Goal: Task Accomplishment & Management: Manage account settings

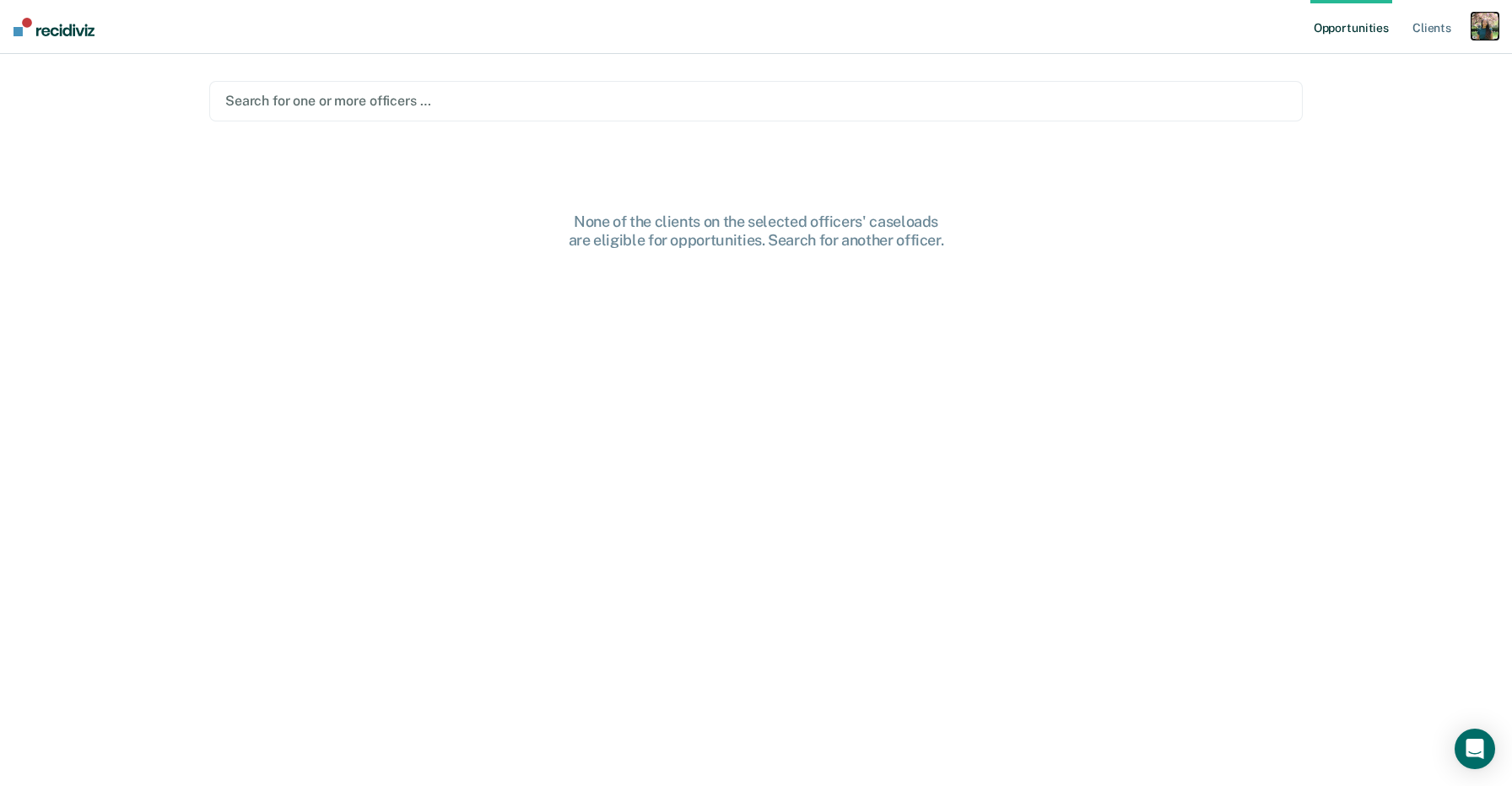
click at [1494, 31] on div "button" at bounding box center [1484, 26] width 27 height 27
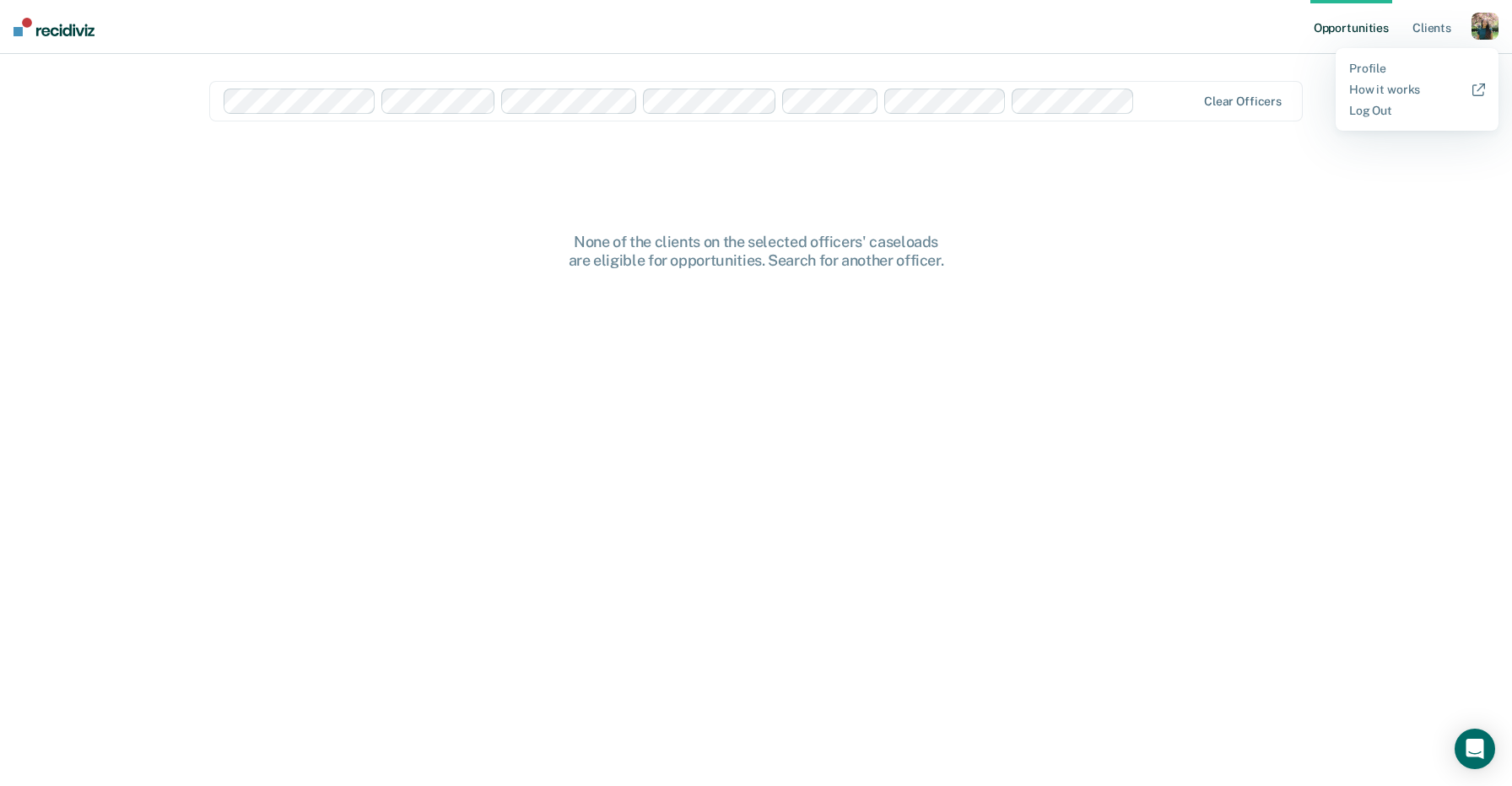
click at [1371, 76] on div "Profile How it works Log Out" at bounding box center [1417, 90] width 162 height 83
click at [1370, 67] on link "Profile" at bounding box center [1416, 68] width 136 height 15
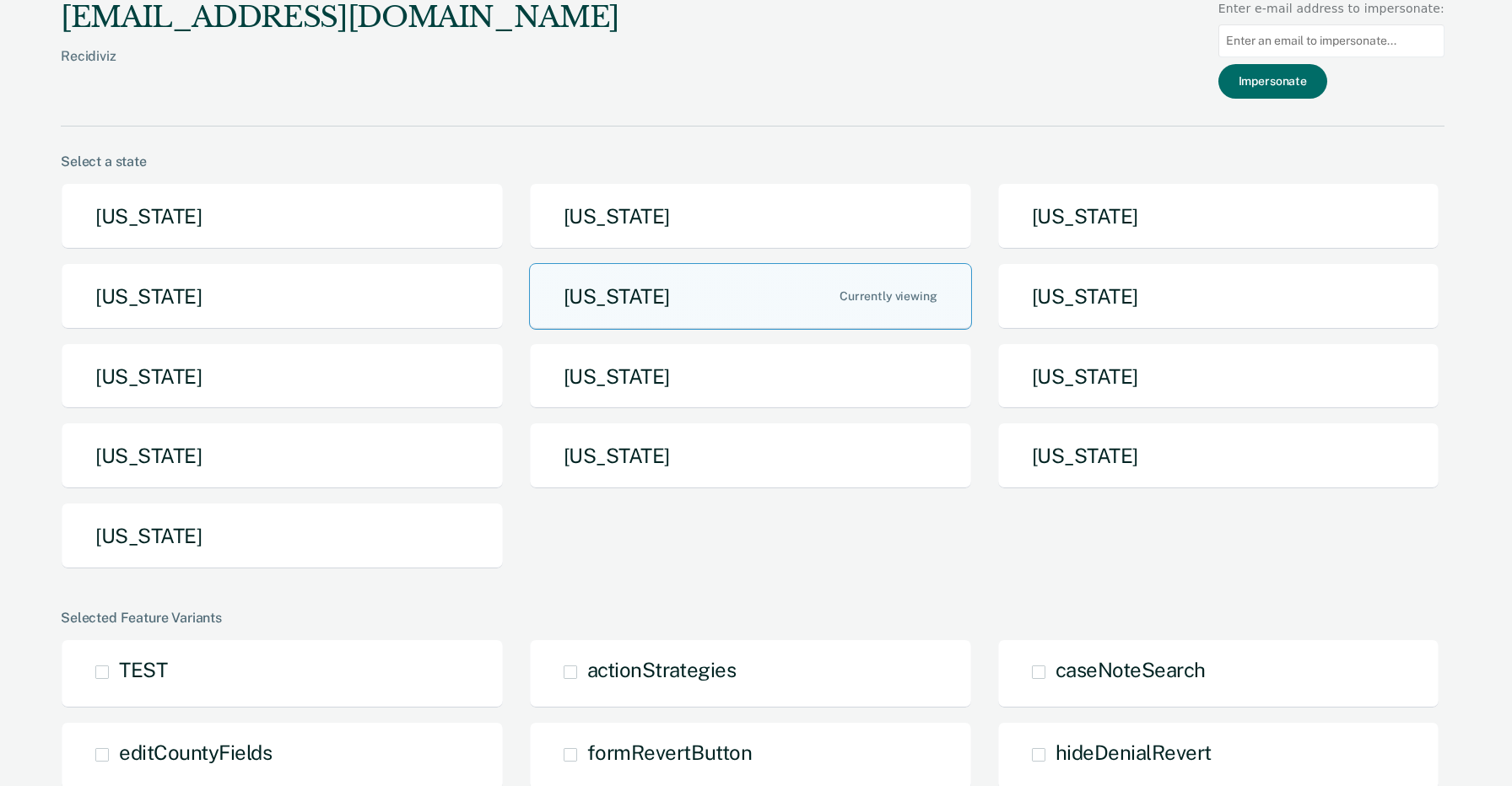
click at [1325, 38] on input at bounding box center [1331, 41] width 226 height 33
paste input "Lorem + Ipsumdo Sitam-consec Ad el seddo, ei tempo inc utla et dolorem ali enim…"
type input "Lorem + Ipsumdo Sitam-consec Ad el seddo, ei tempo inc utla et dolorem ali enim…"
click at [1338, 38] on input at bounding box center [1331, 41] width 226 height 33
paste input "[PERSON_NAME][EMAIL_ADDRESS][PERSON_NAME][US_STATE][DOMAIN_NAME]"
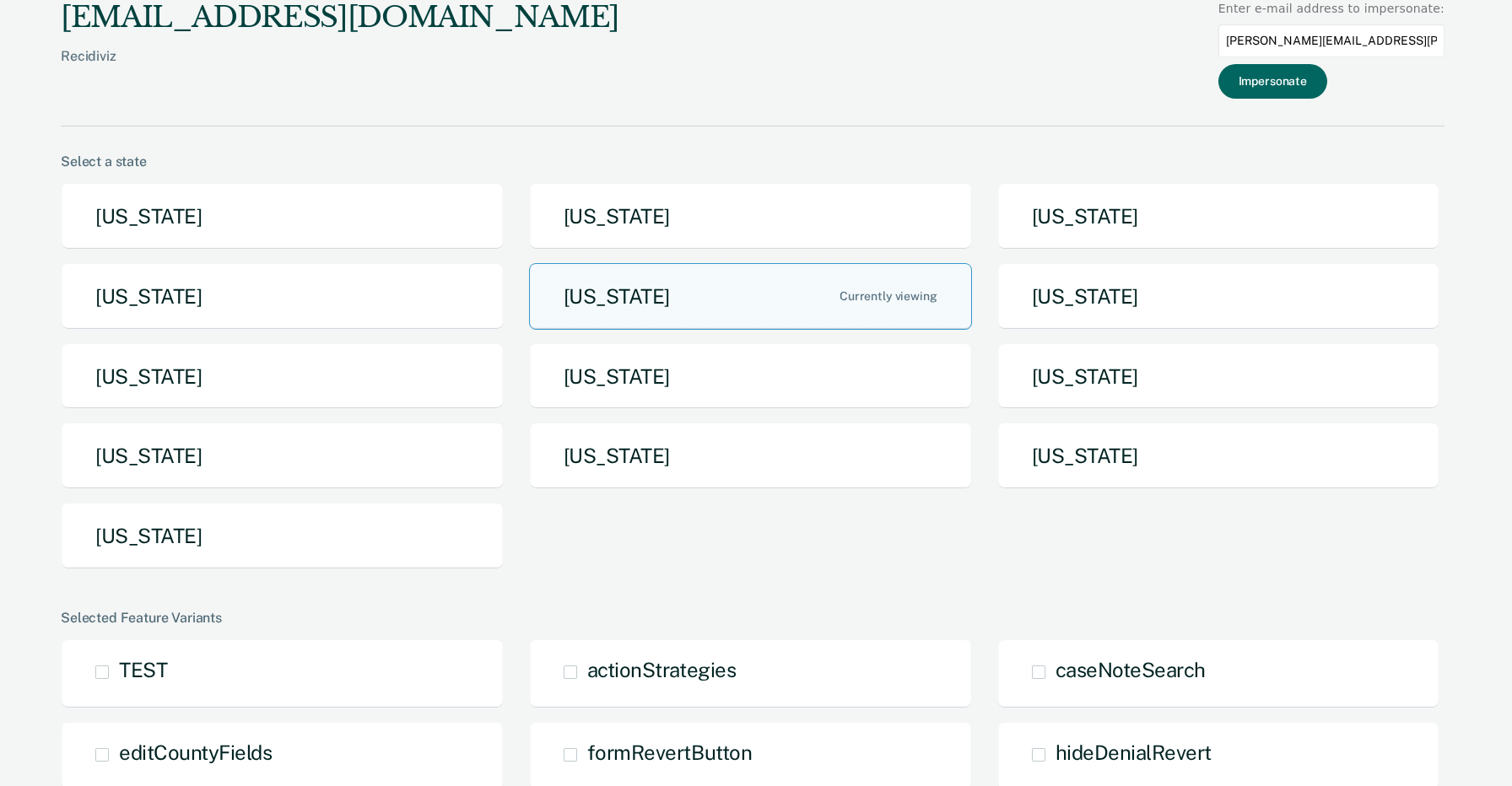
type input "[PERSON_NAME][EMAIL_ADDRESS][PERSON_NAME][US_STATE][DOMAIN_NAME]"
click at [1274, 88] on button "Impersonate" at bounding box center [1273, 81] width 109 height 35
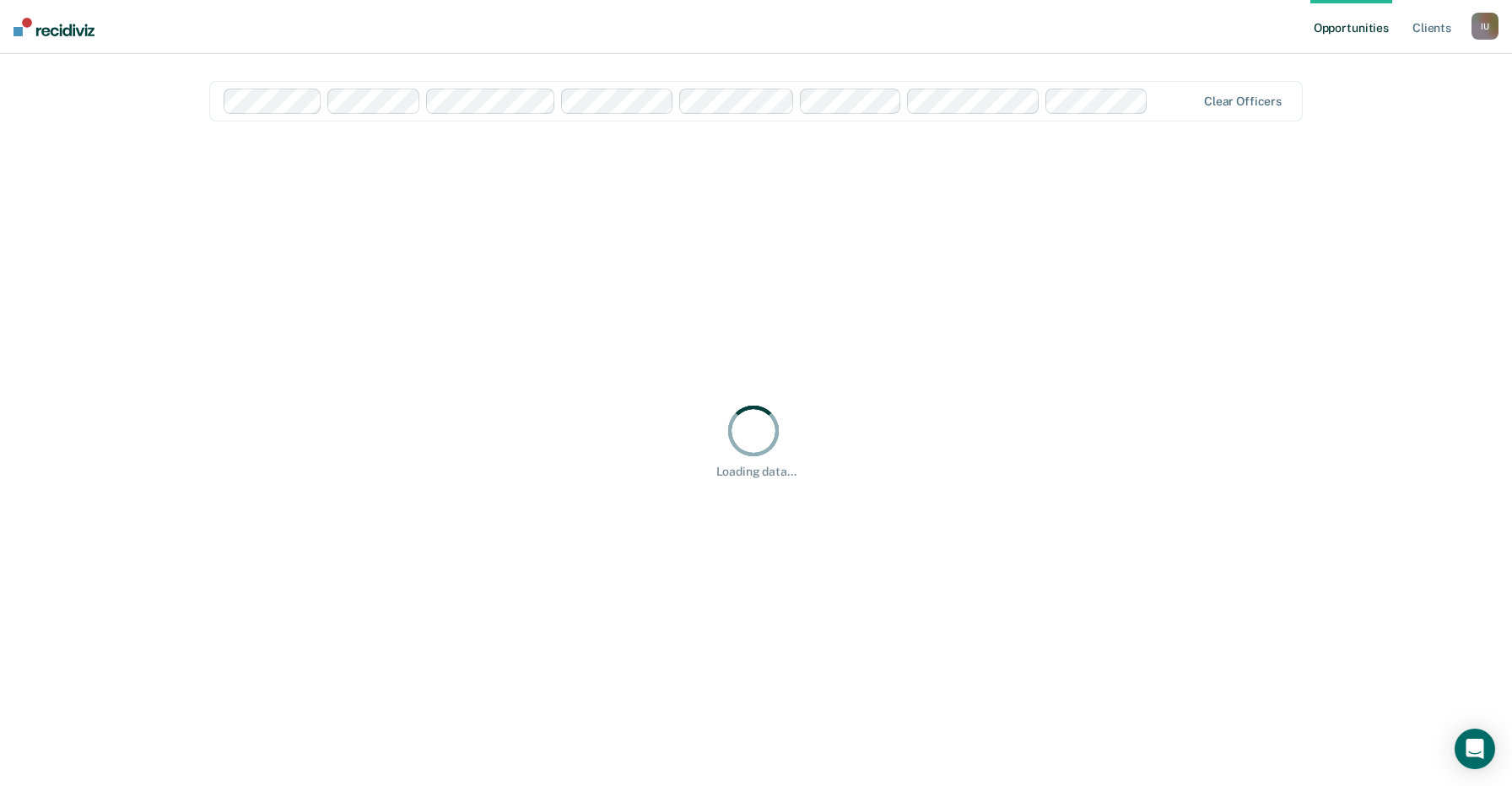
click at [1219, 41] on nav "Opportunities Client s Impersonated User I U Profile How it works Log Out" at bounding box center [756, 27] width 1512 height 54
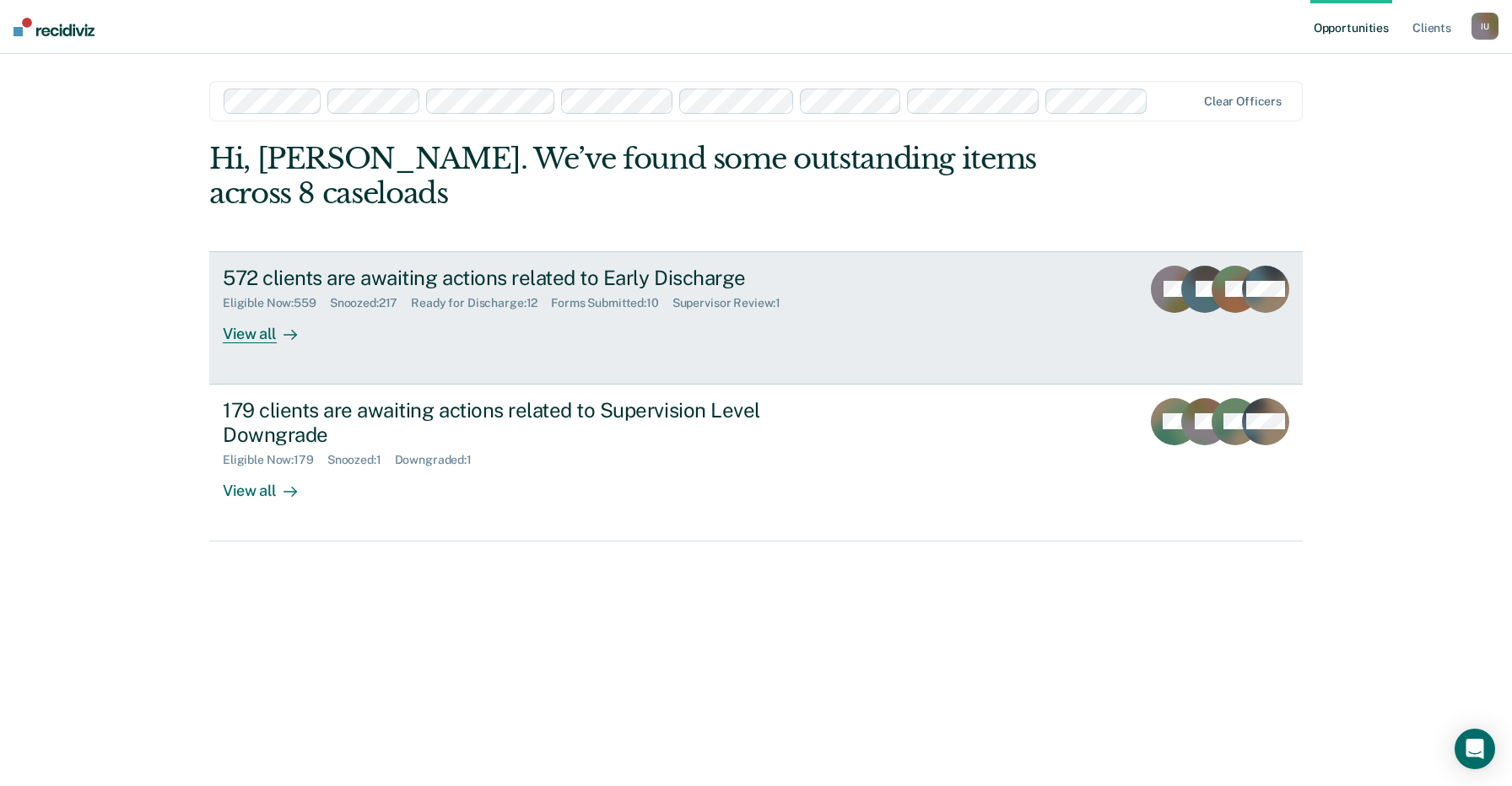
click at [852, 269] on div "572 clients are awaiting actions related to Early Discharge Eligible Now : 559 …" at bounding box center [539, 305] width 632 height 78
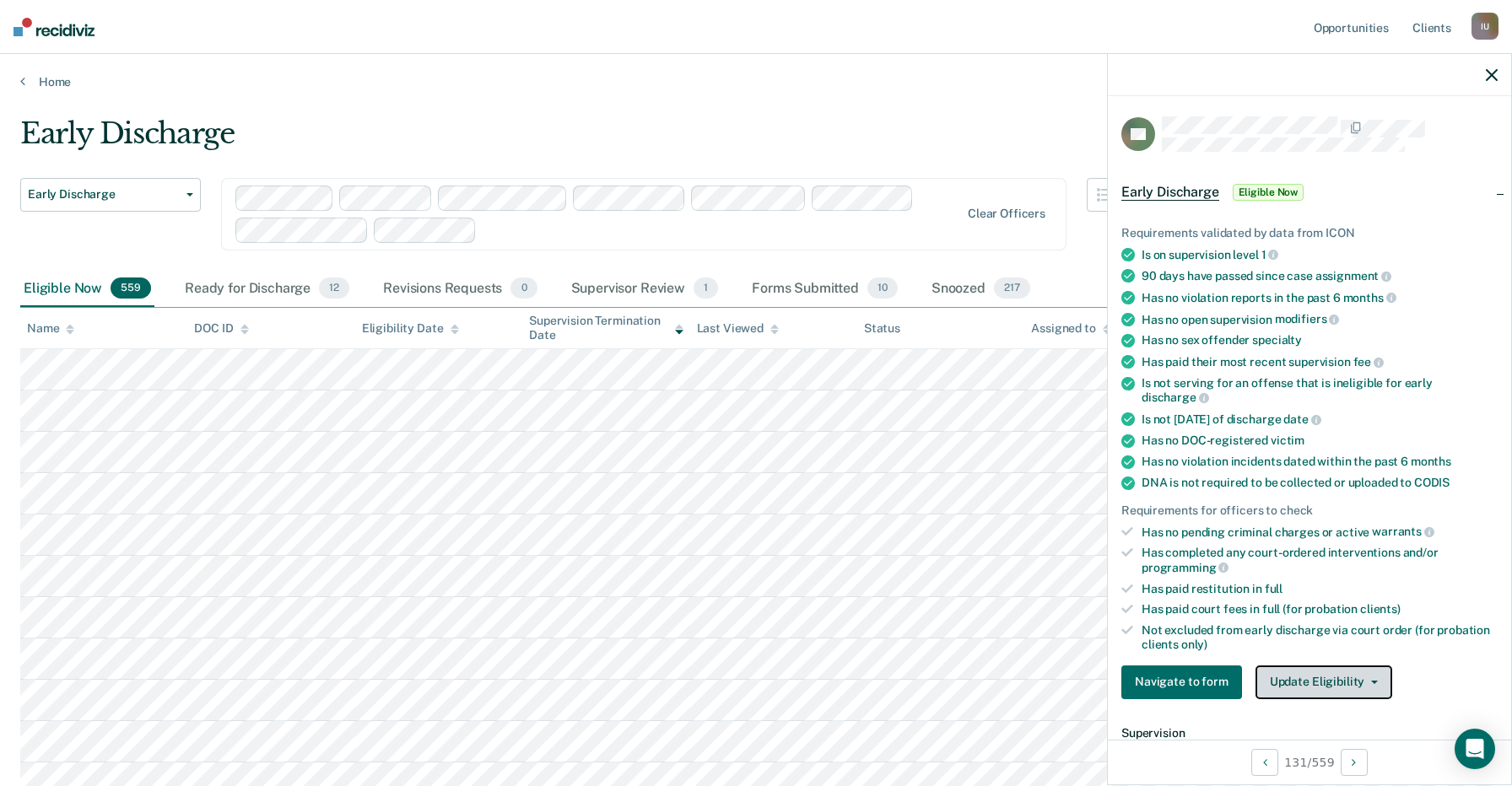
click at [1327, 669] on button "Update Eligibility" at bounding box center [1324, 681] width 137 height 34
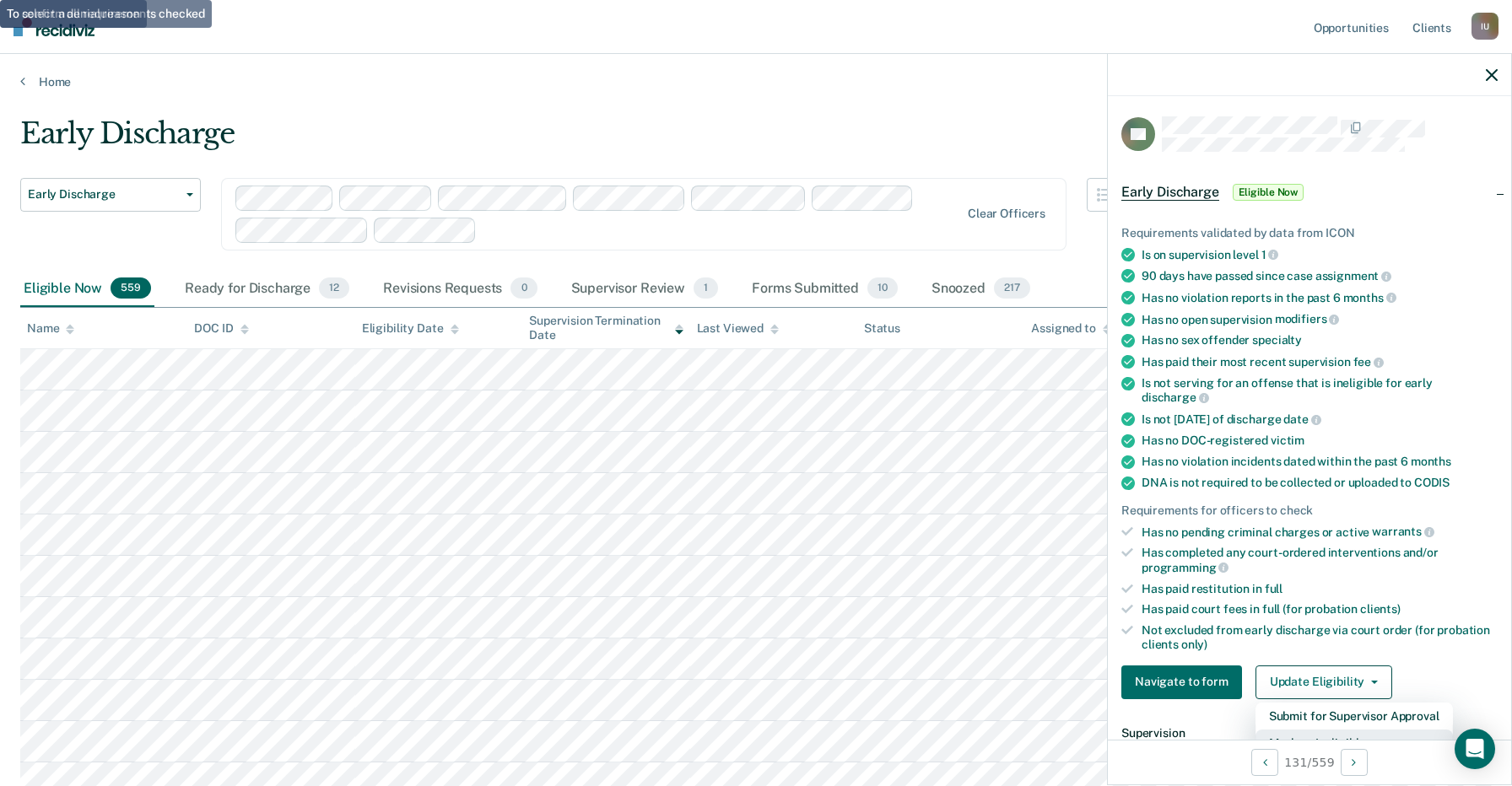
scroll to position [84, 0]
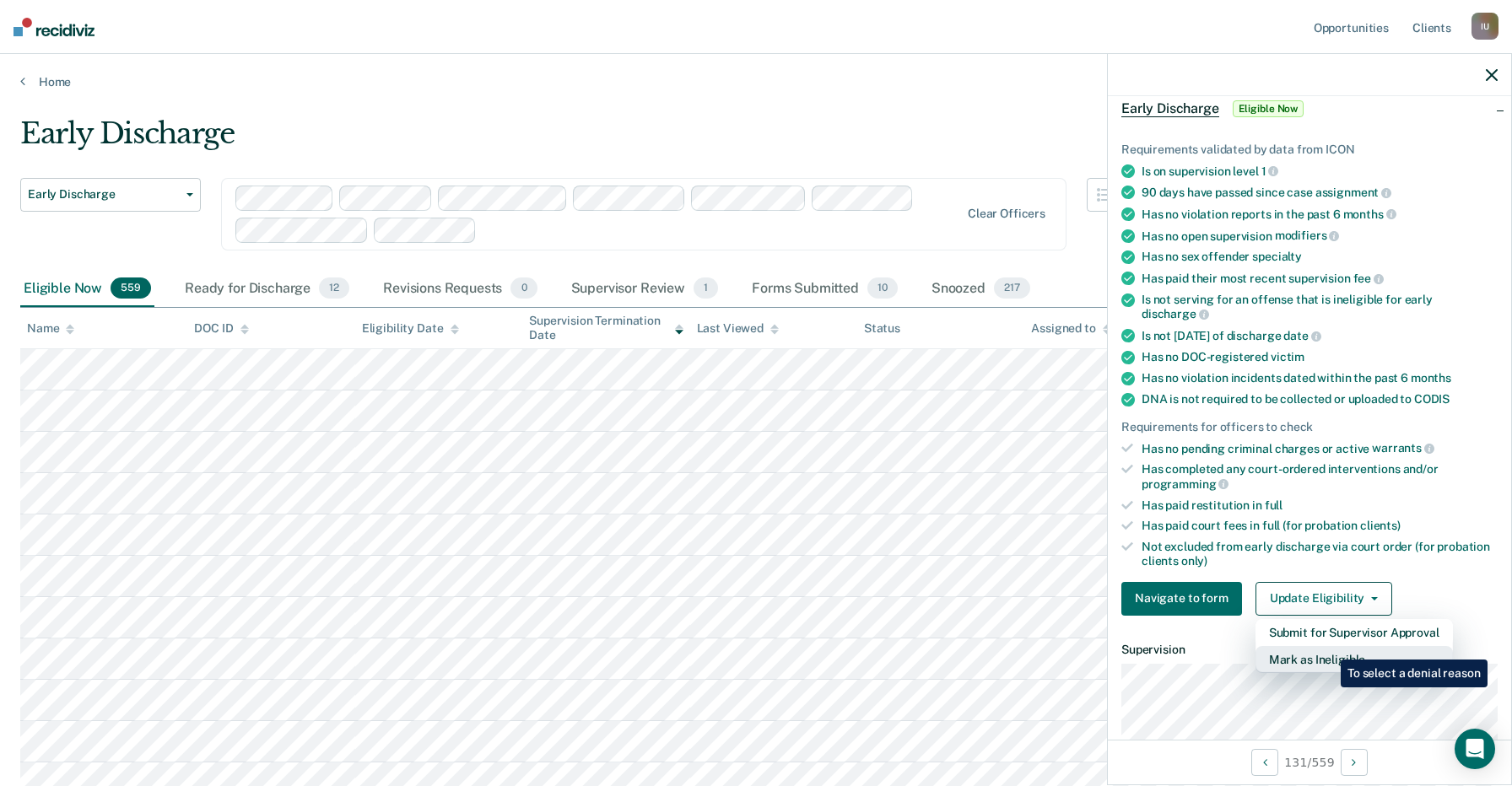
click at [1328, 647] on button "Mark as Ineligible" at bounding box center [1354, 659] width 197 height 27
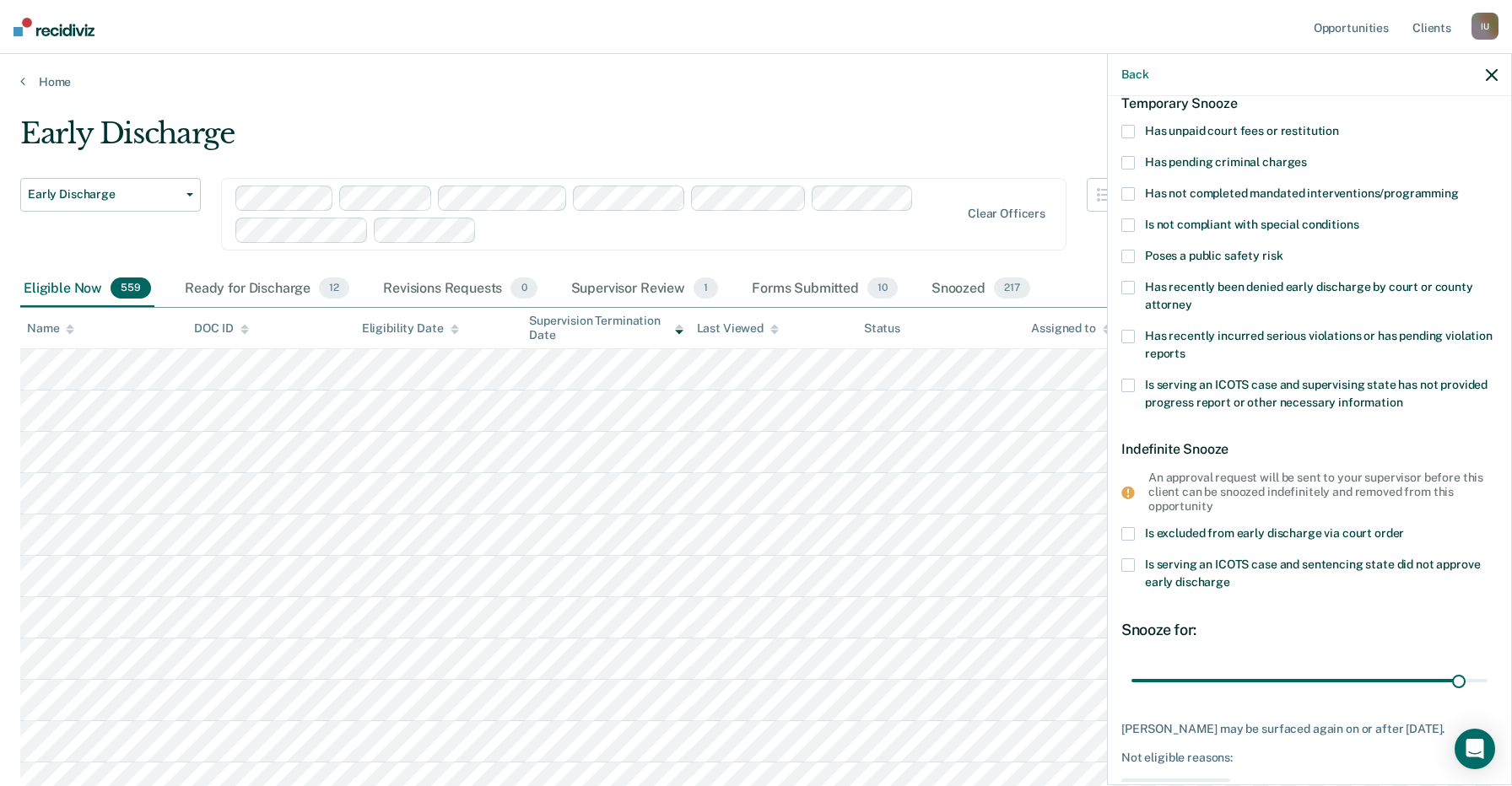
click at [1254, 137] on span "Has unpaid court fees or restitution" at bounding box center [1242, 131] width 194 height 14
click at [1338, 124] on input "Has unpaid court fees or restitution" at bounding box center [1338, 124] width 0 height 0
click at [1178, 729] on div "FH Temporary Snooze Has unpaid court fees or restitution Has pending criminal c…" at bounding box center [1309, 428] width 376 height 790
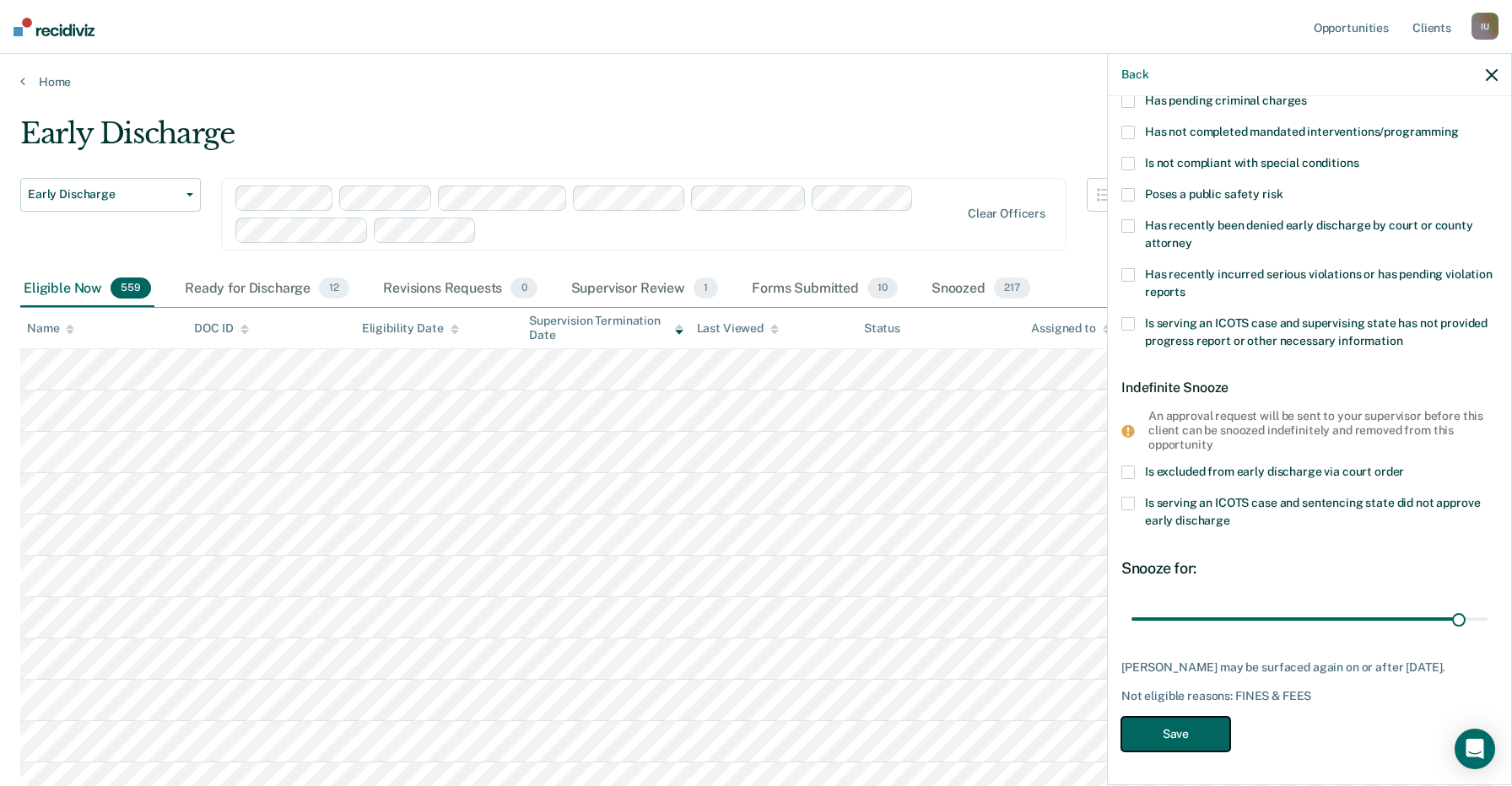
click at [1202, 739] on button "Save" at bounding box center [1176, 734] width 109 height 35
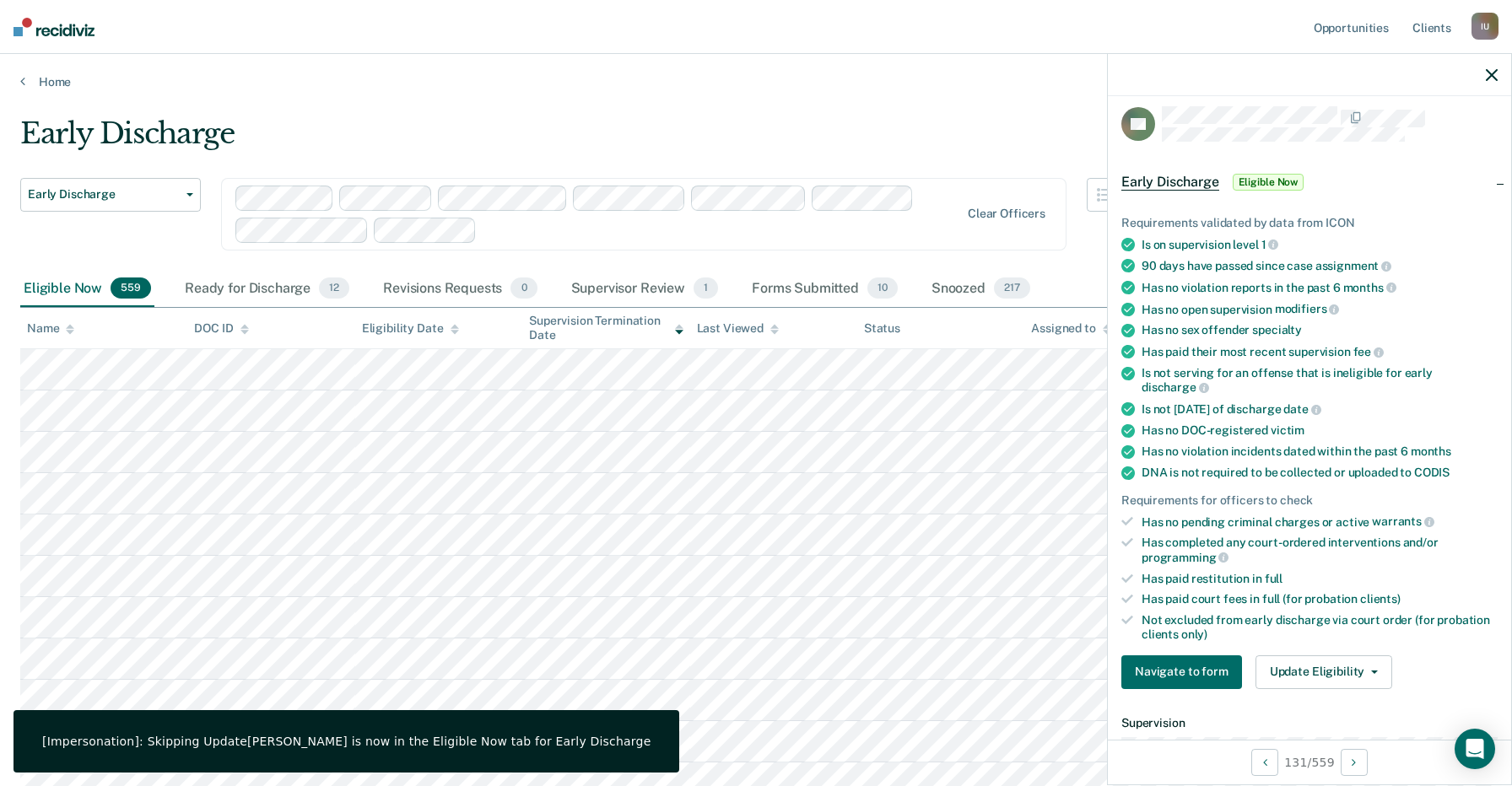
scroll to position [0, 0]
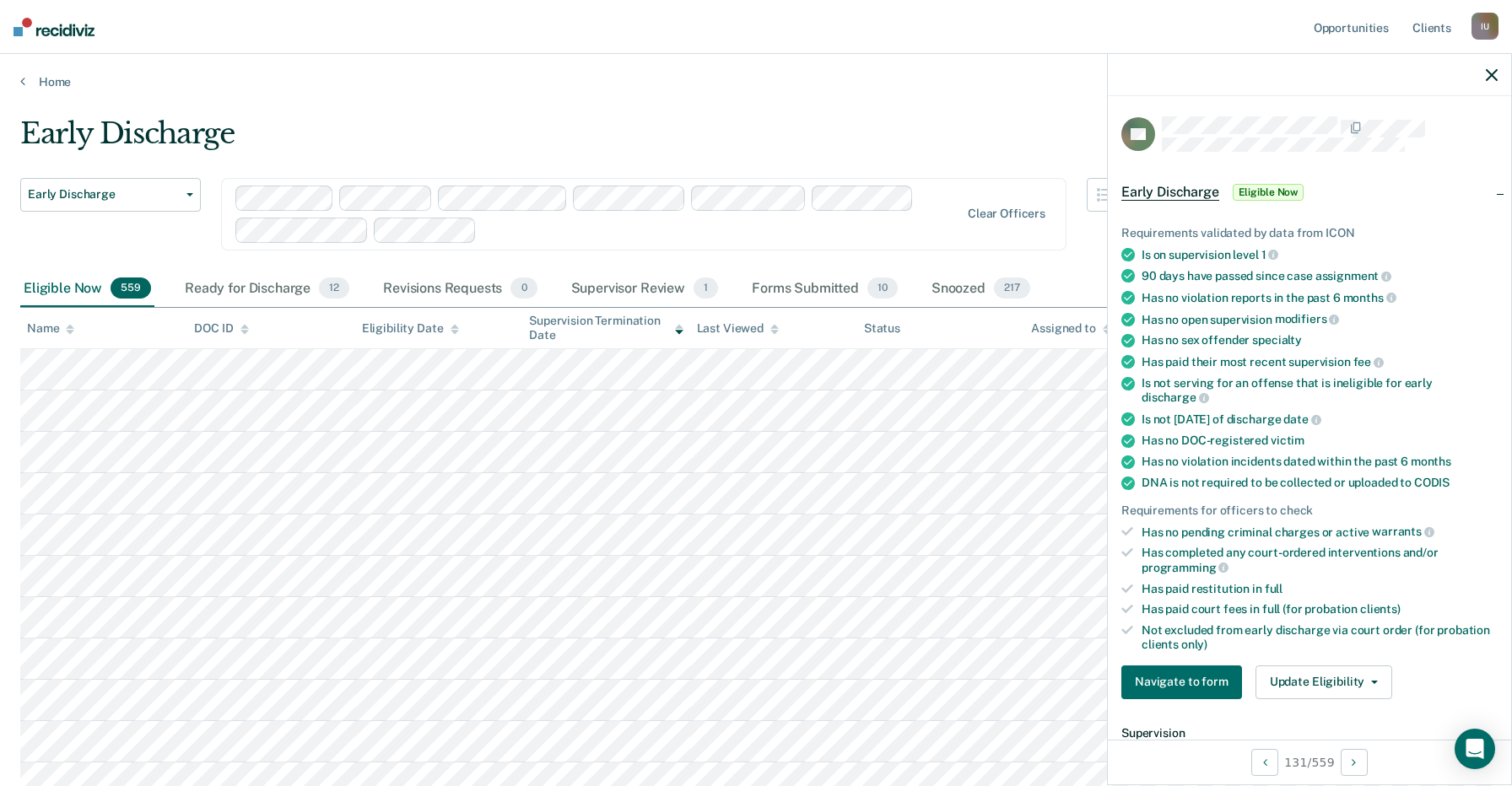
click at [1480, 42] on div "Impersonated User I U Profile How it works Log Out" at bounding box center [1484, 29] width 27 height 32
click at [1483, 26] on div "I U" at bounding box center [1484, 26] width 27 height 27
click at [1375, 63] on link "Profile" at bounding box center [1416, 68] width 136 height 15
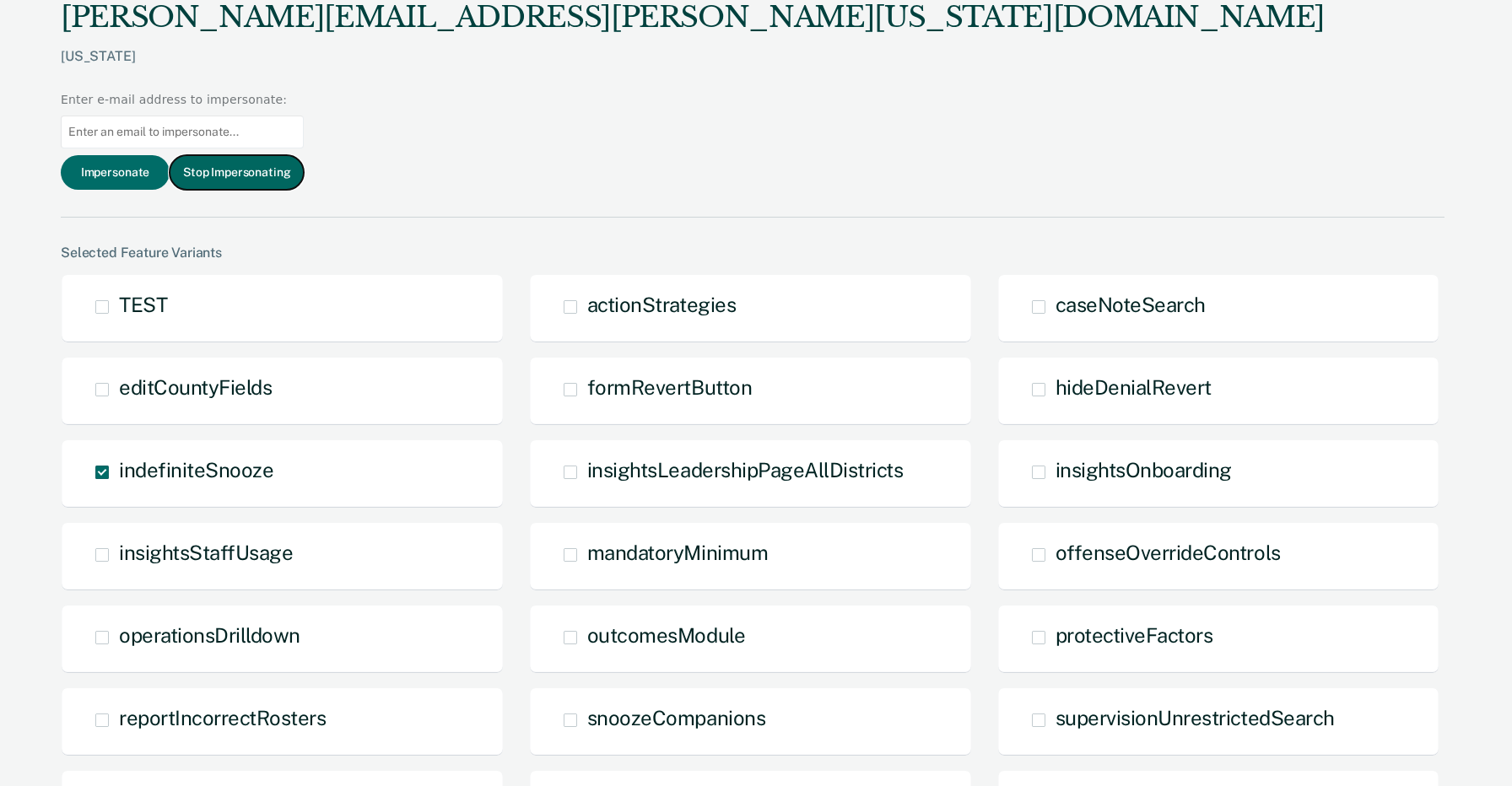
click at [303, 155] on button "Stop Impersonating" at bounding box center [236, 173] width 134 height 35
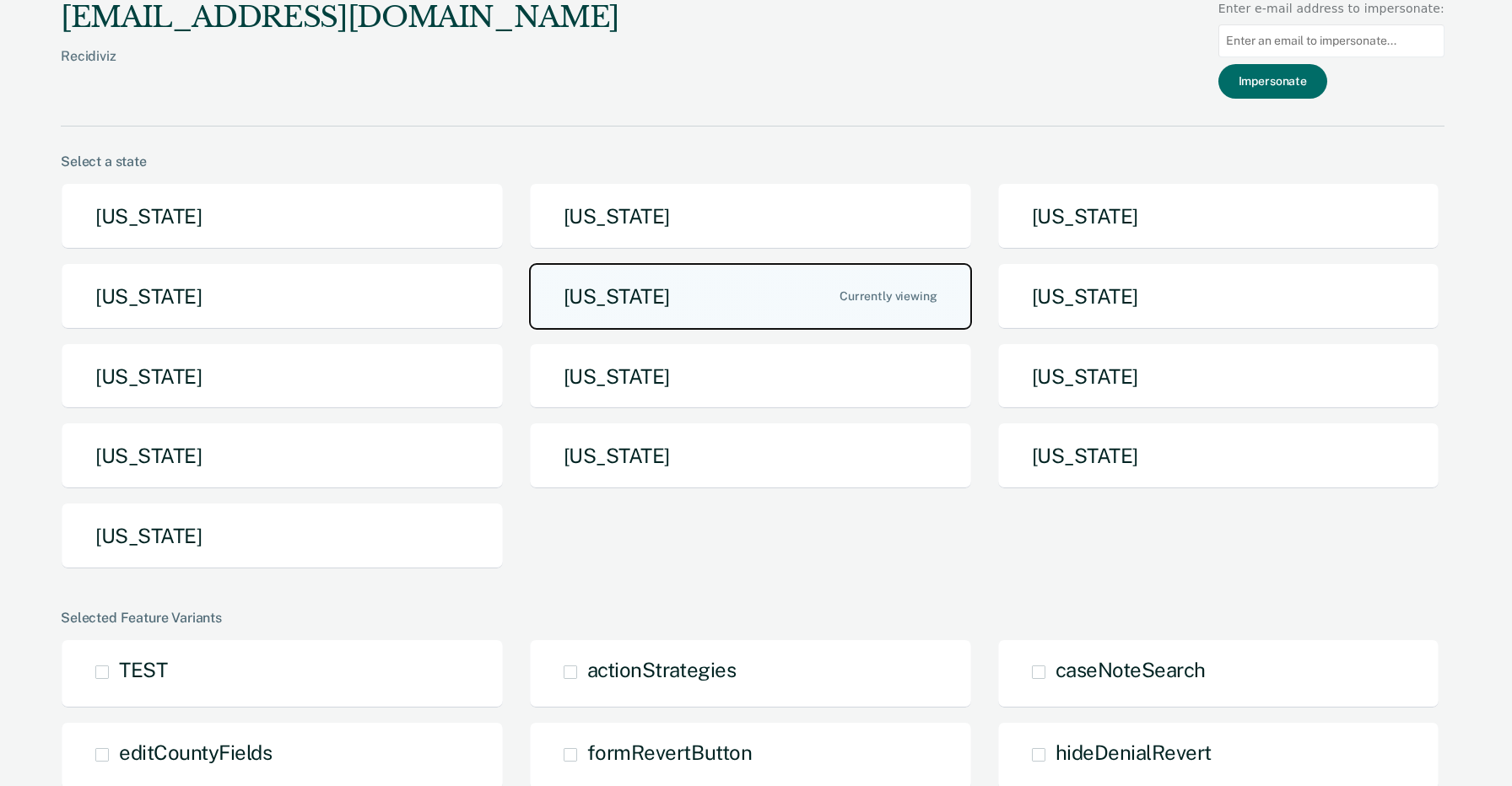
click at [692, 279] on button "[US_STATE]" at bounding box center [750, 296] width 443 height 67
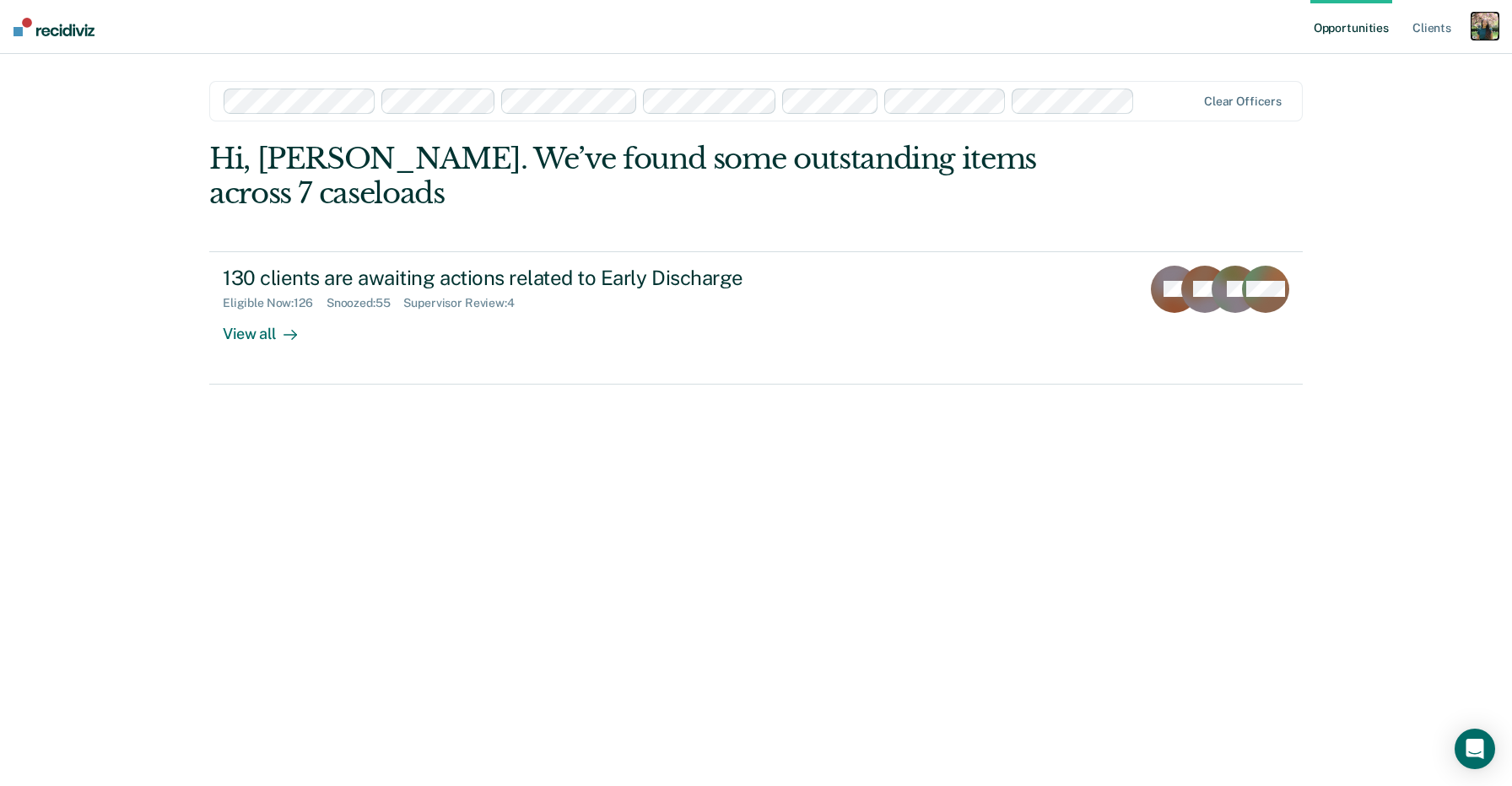
click at [1487, 33] on div "button" at bounding box center [1484, 26] width 27 height 27
click at [1388, 68] on link "Profile" at bounding box center [1416, 68] width 136 height 15
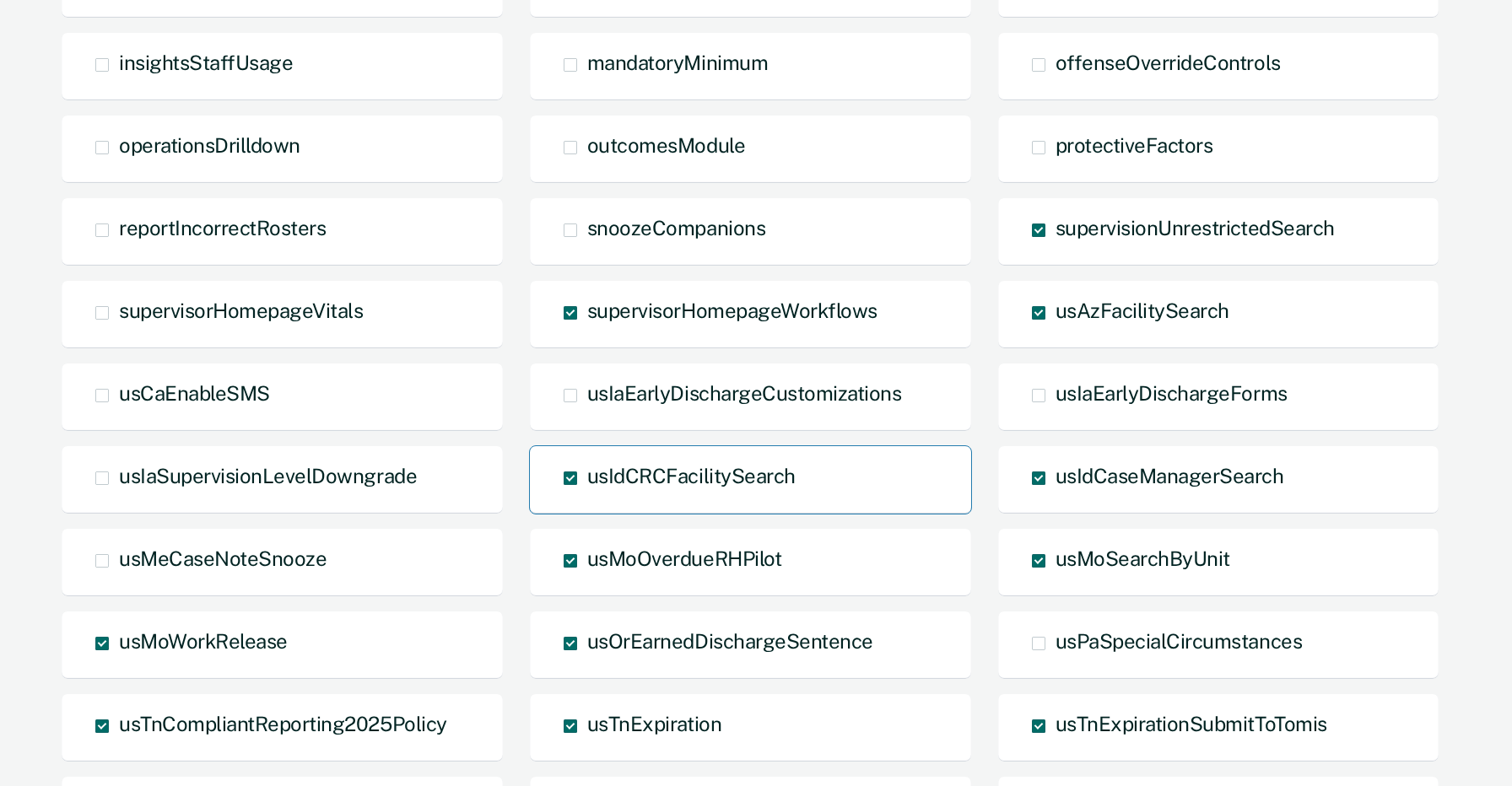
scroll to position [860, 0]
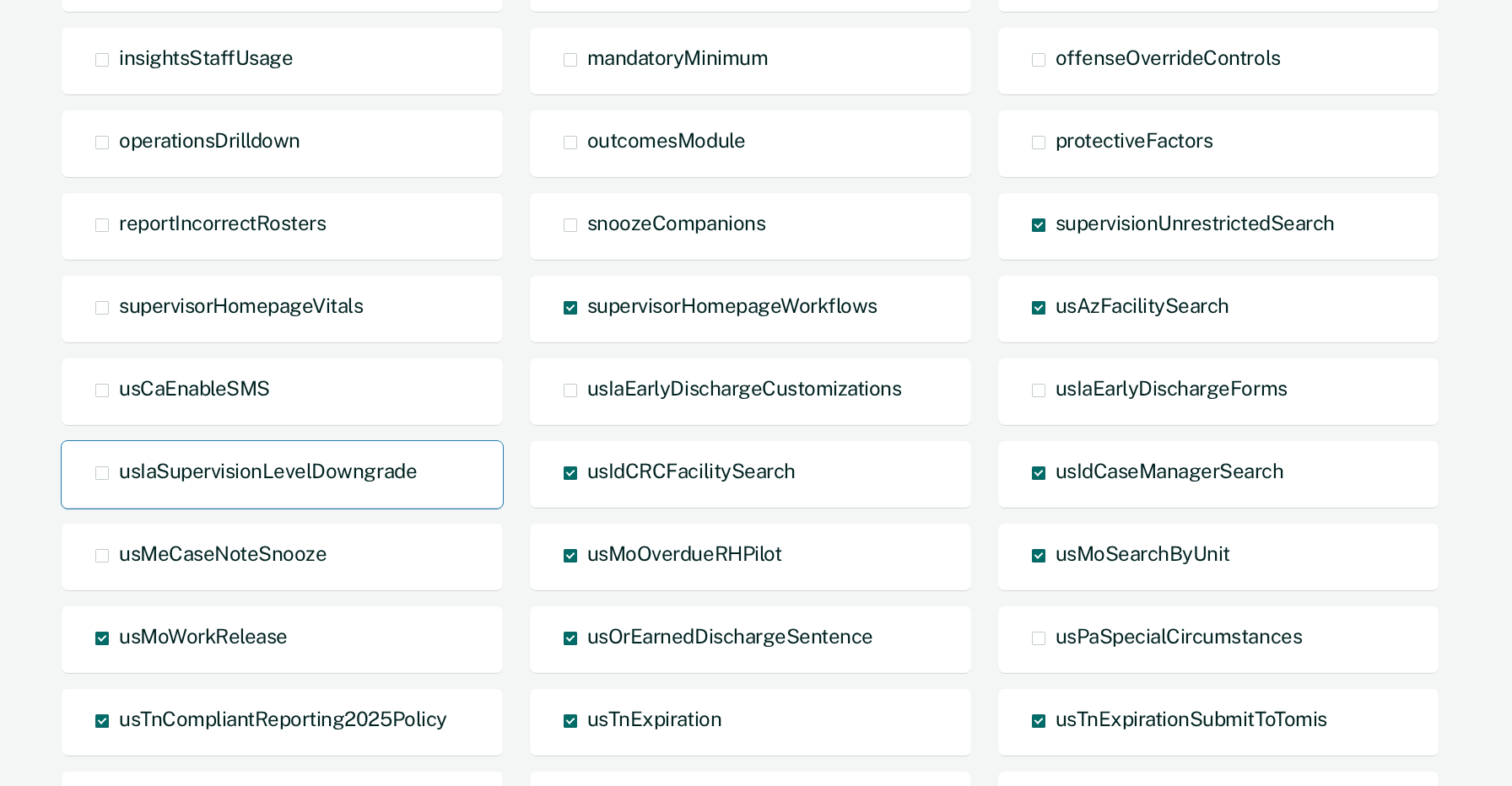
click at [232, 474] on span "usIaSupervisionLevelDowngrade" at bounding box center [268, 470] width 298 height 23
click at [119, 485] on input "usIaSupervisionLevelDowngrade" at bounding box center [119, 485] width 0 height 0
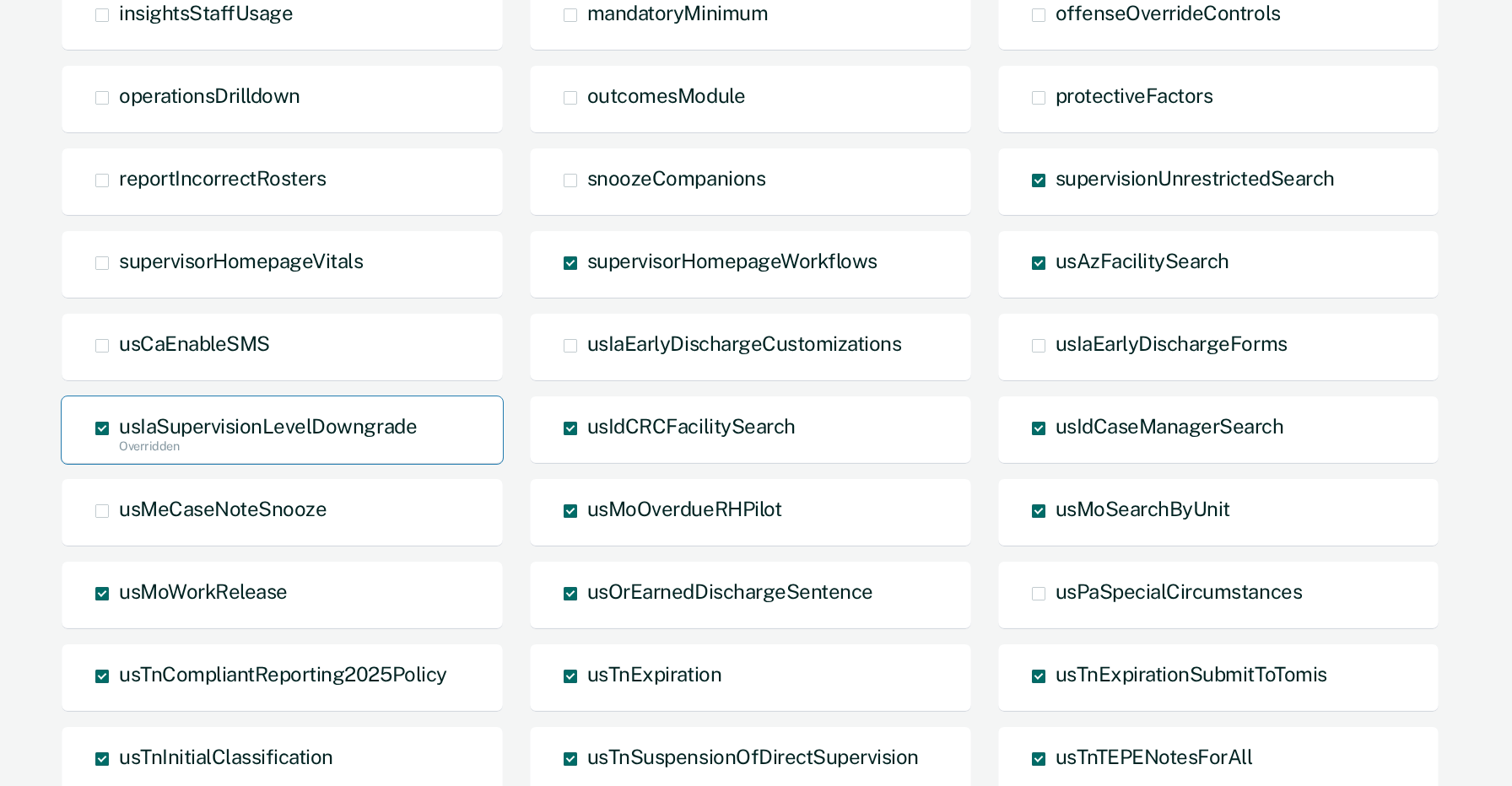
scroll to position [1149, 0]
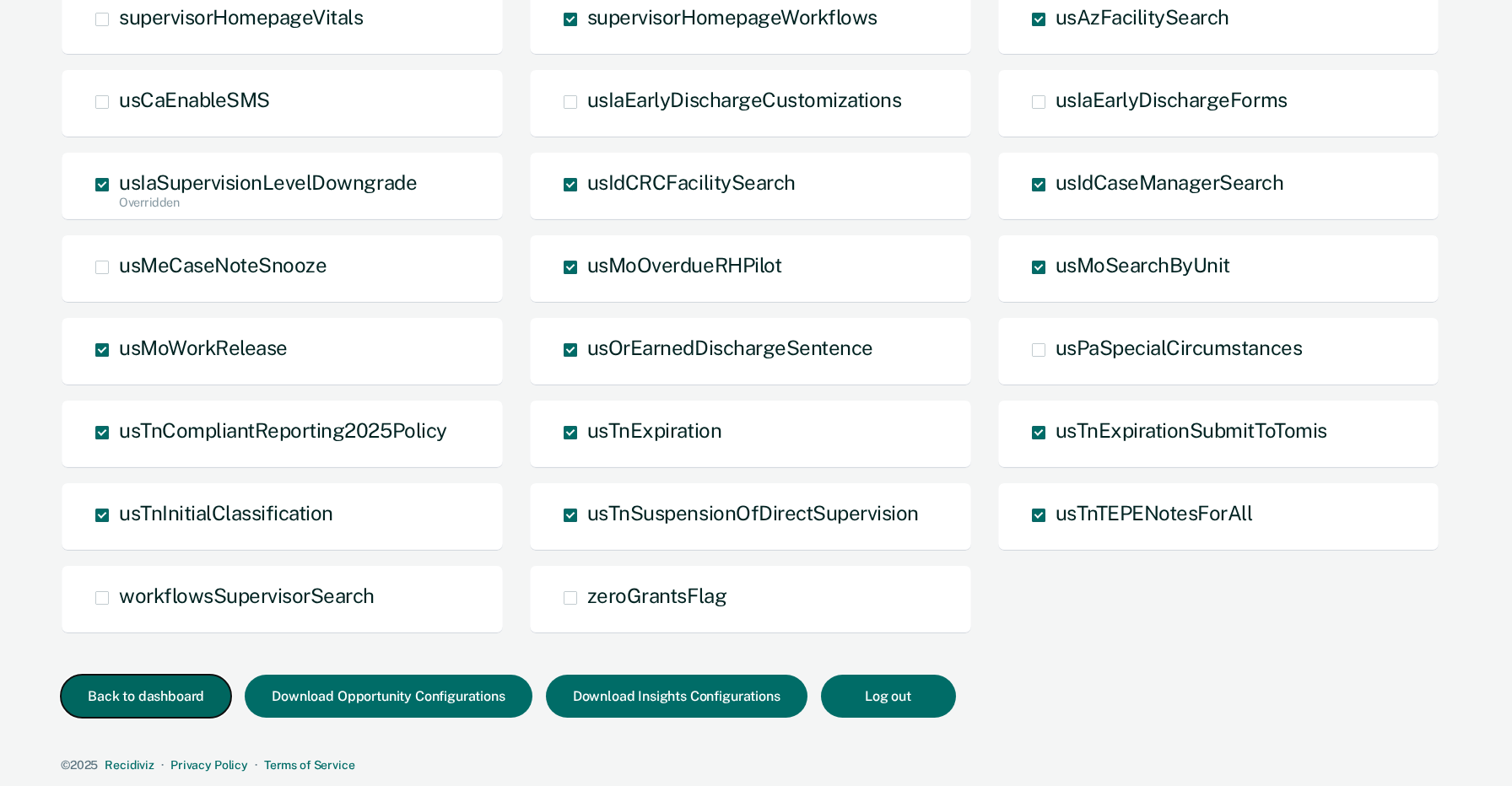
click at [161, 692] on button "Back to dashboard" at bounding box center [145, 696] width 170 height 43
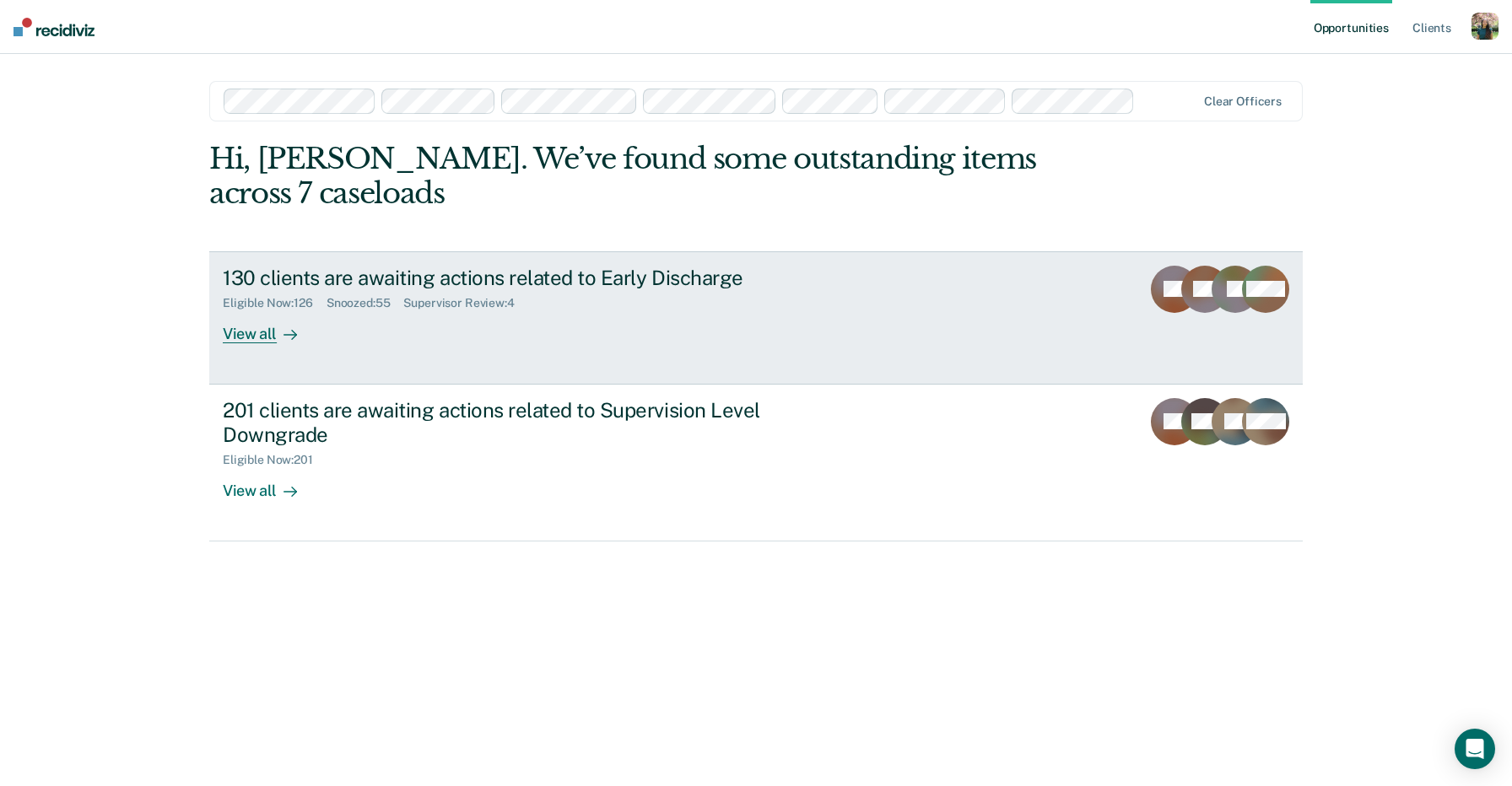
click at [716, 296] on div "130 clients are awaiting actions related to Early Discharge Eligible Now : 126 …" at bounding box center [539, 305] width 632 height 78
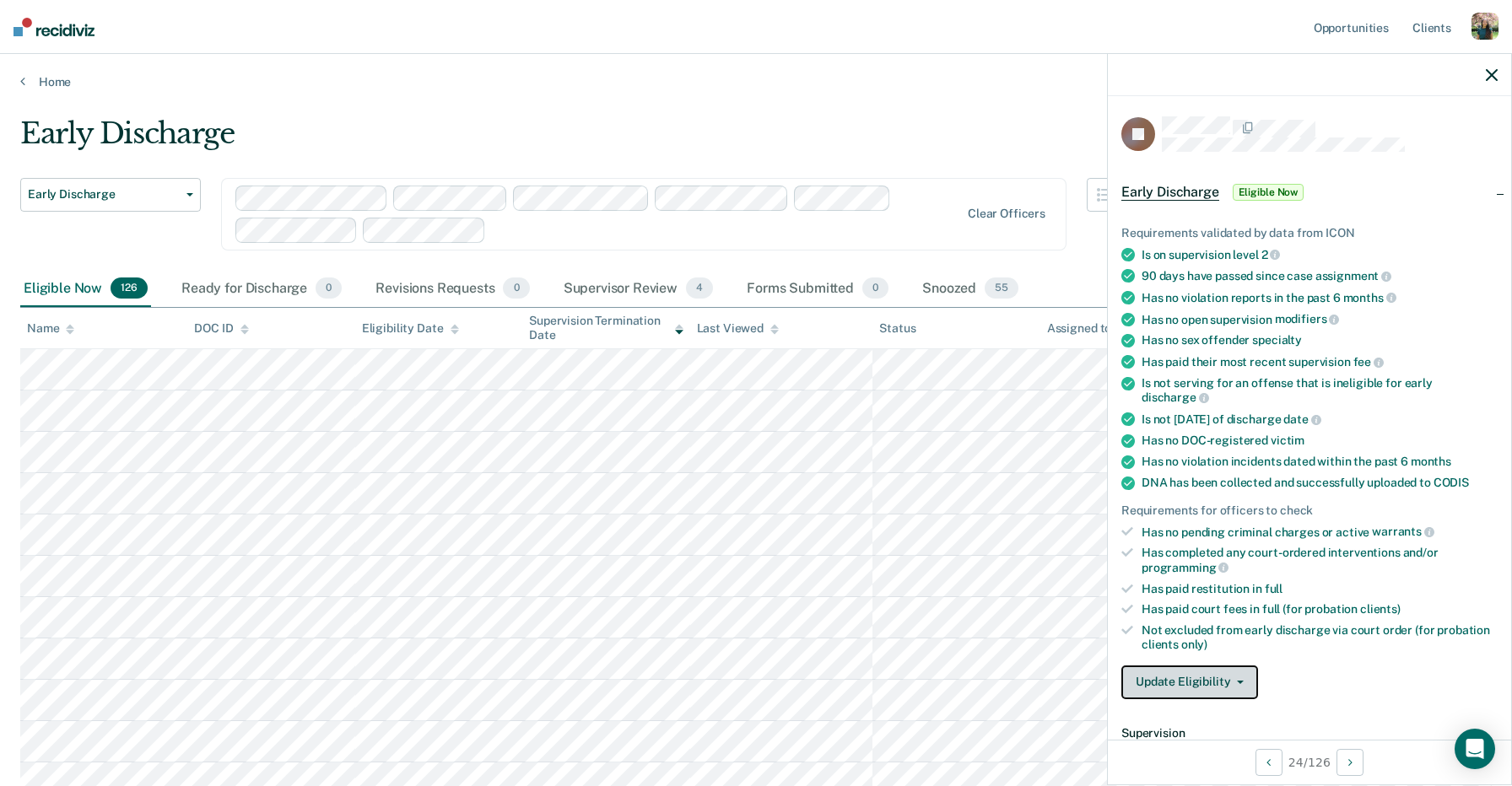
click at [1227, 665] on button "Update Eligibility" at bounding box center [1190, 681] width 137 height 34
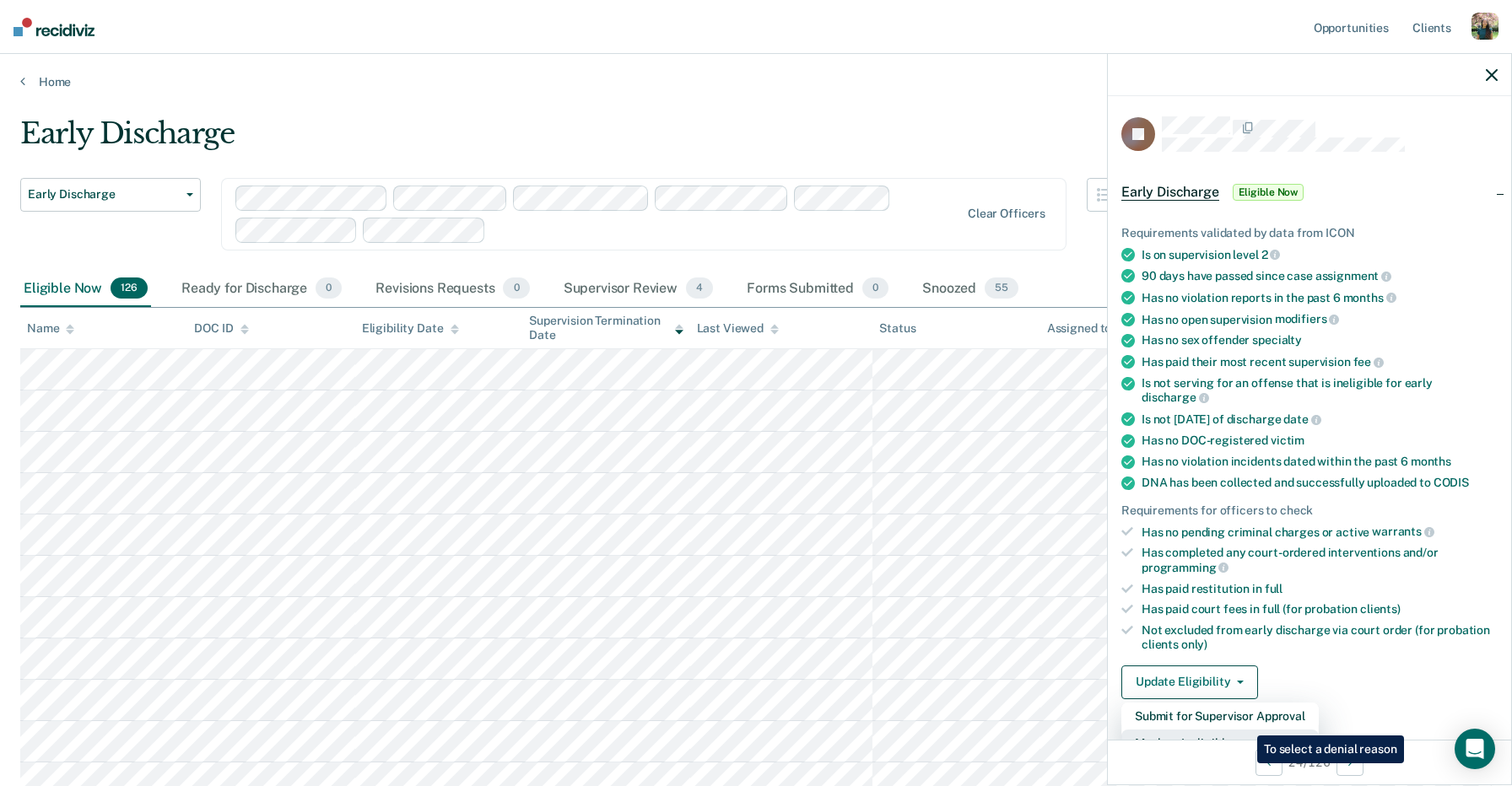
click at [1244, 730] on button "Mark as Ineligible" at bounding box center [1220, 743] width 197 height 27
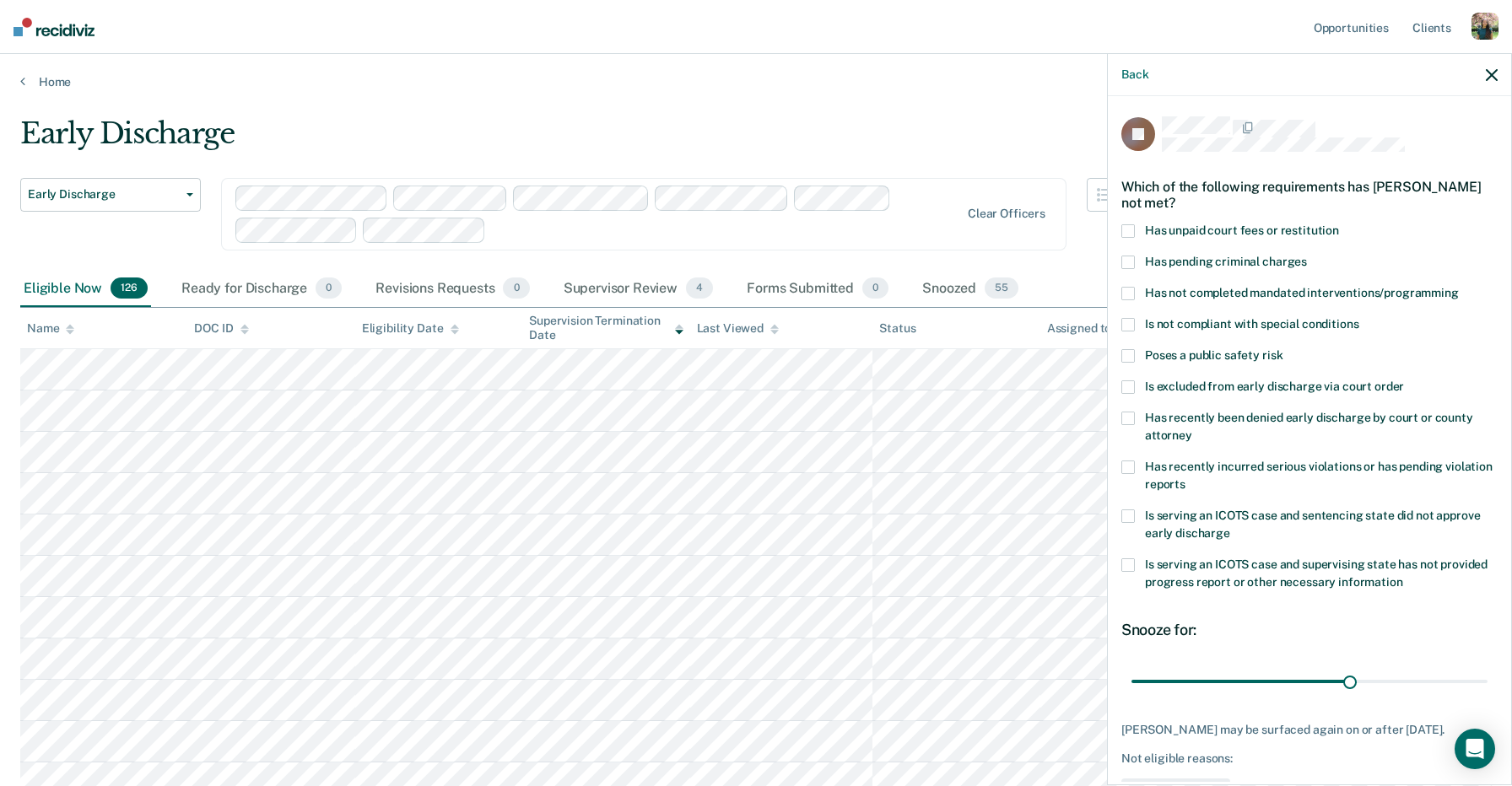
click at [1195, 225] on div "Has unpaid court fees or restitution" at bounding box center [1309, 240] width 376 height 31
click at [1191, 224] on span "Has unpaid court fees or restitution" at bounding box center [1242, 231] width 194 height 14
click at [1338, 225] on input "Has unpaid court fees or restitution" at bounding box center [1338, 225] width 0 height 0
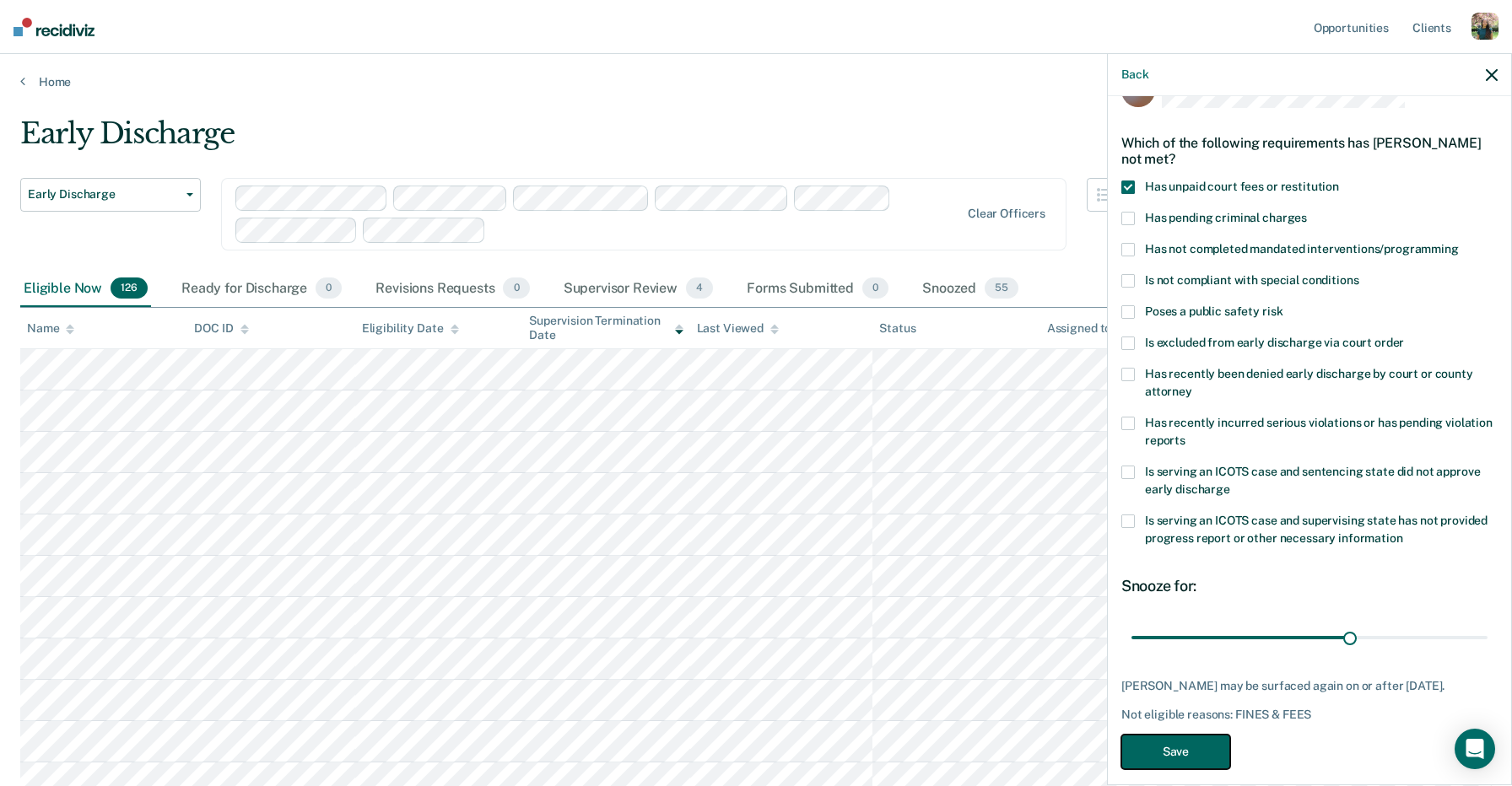
click at [1180, 736] on button "Save" at bounding box center [1176, 751] width 109 height 35
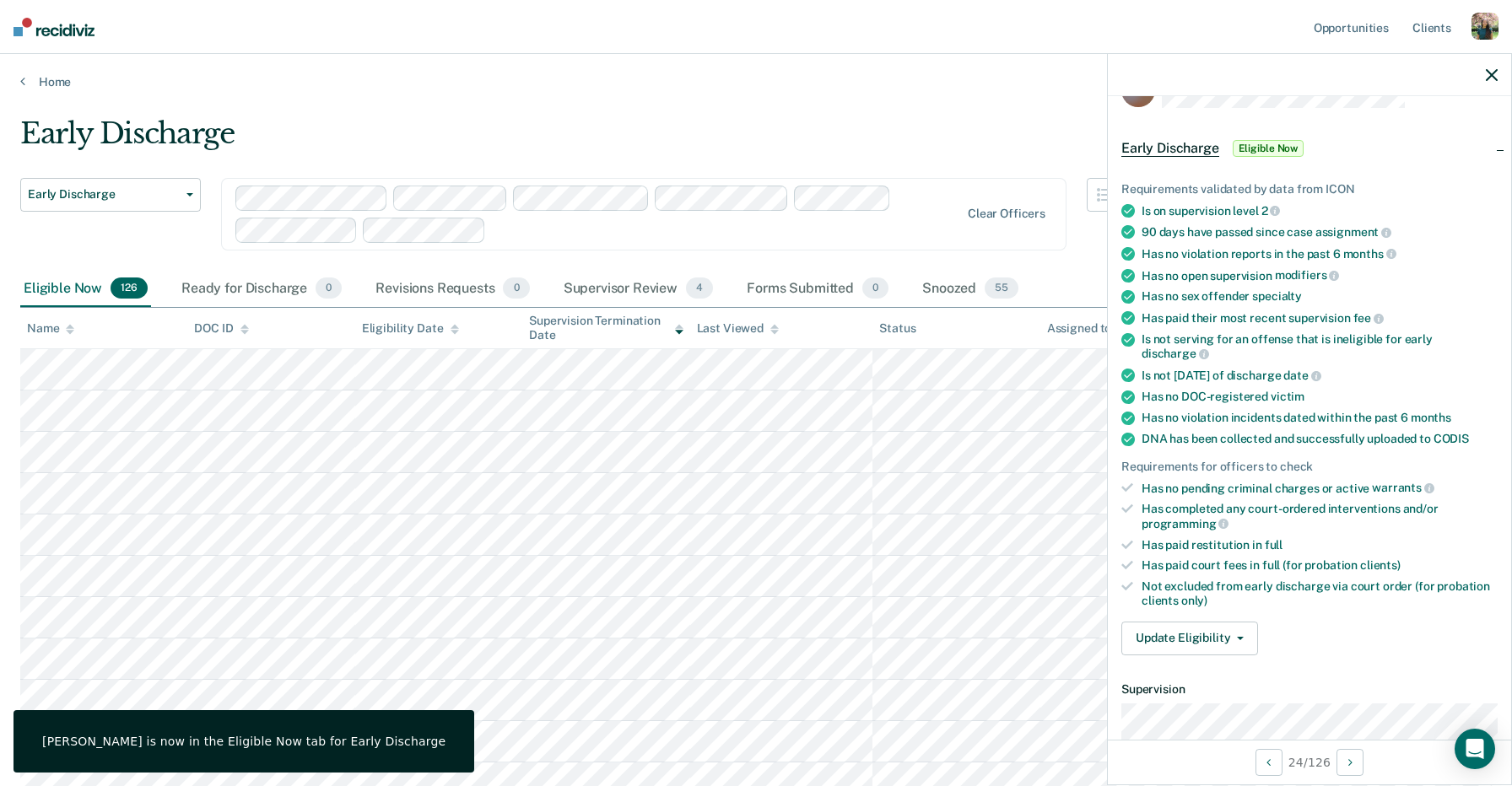
scroll to position [0, 0]
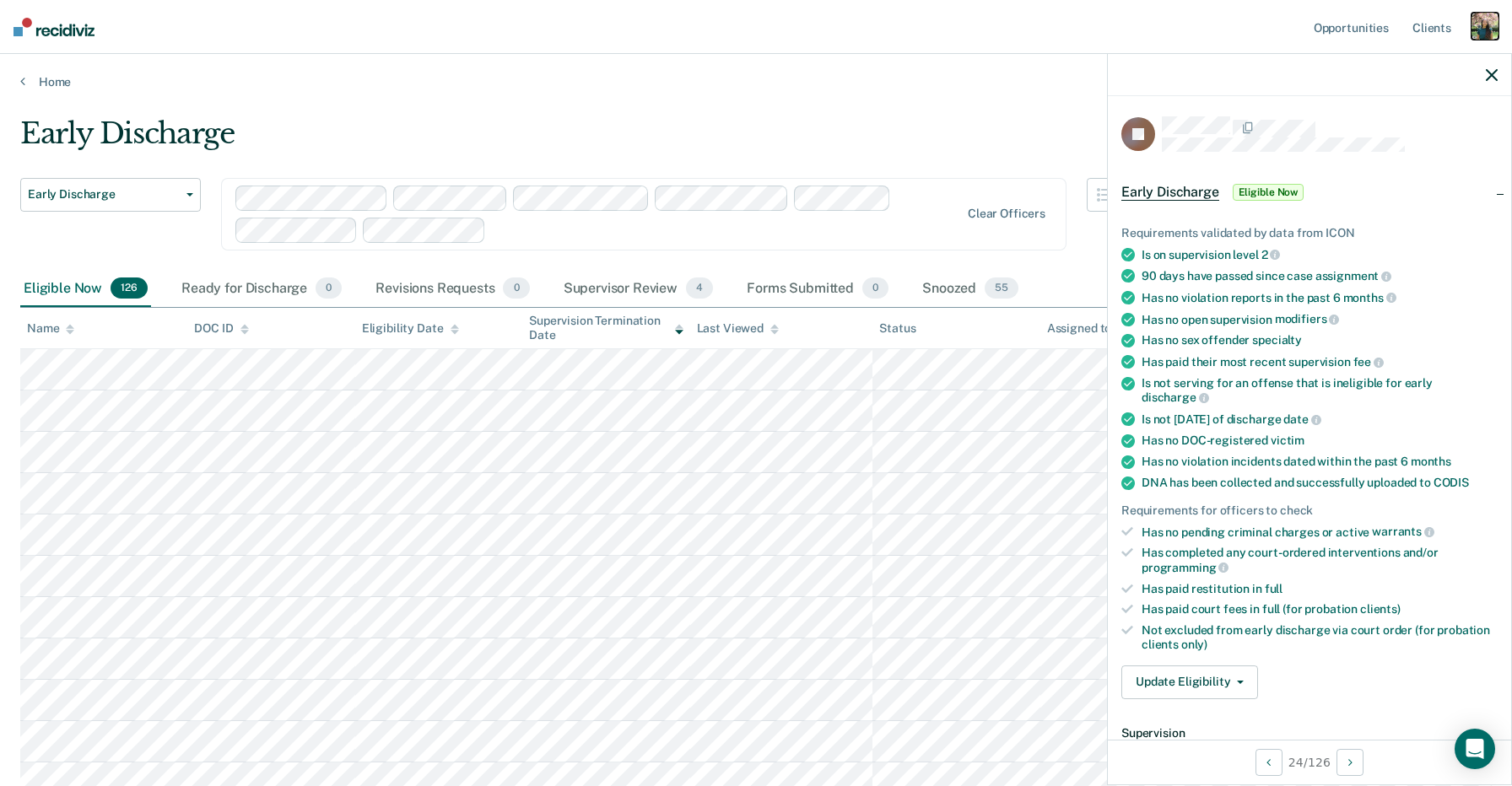
click at [1481, 39] on div "button" at bounding box center [1484, 26] width 27 height 27
click at [1370, 68] on link "Profile" at bounding box center [1416, 68] width 136 height 15
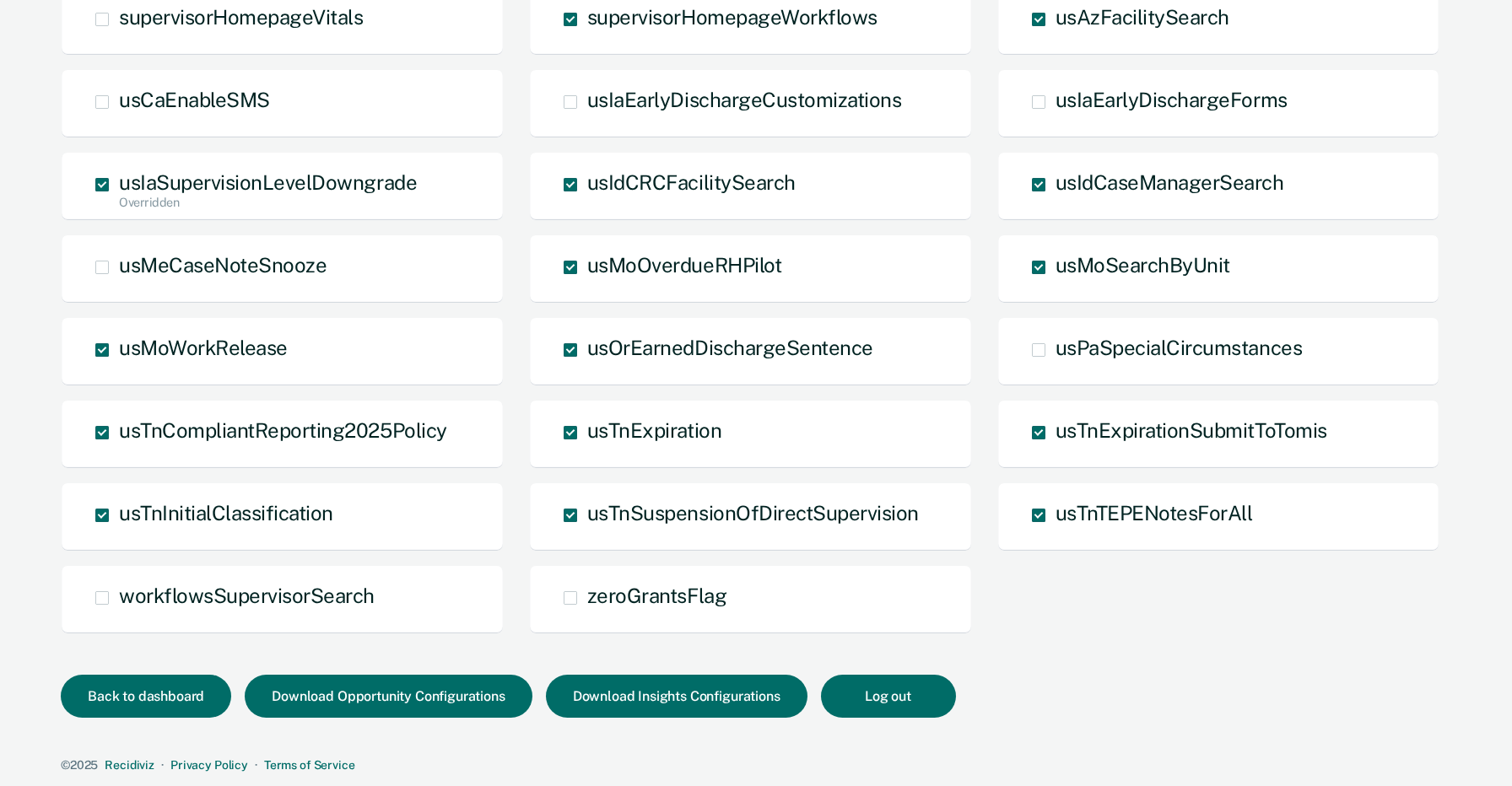
scroll to position [442, 0]
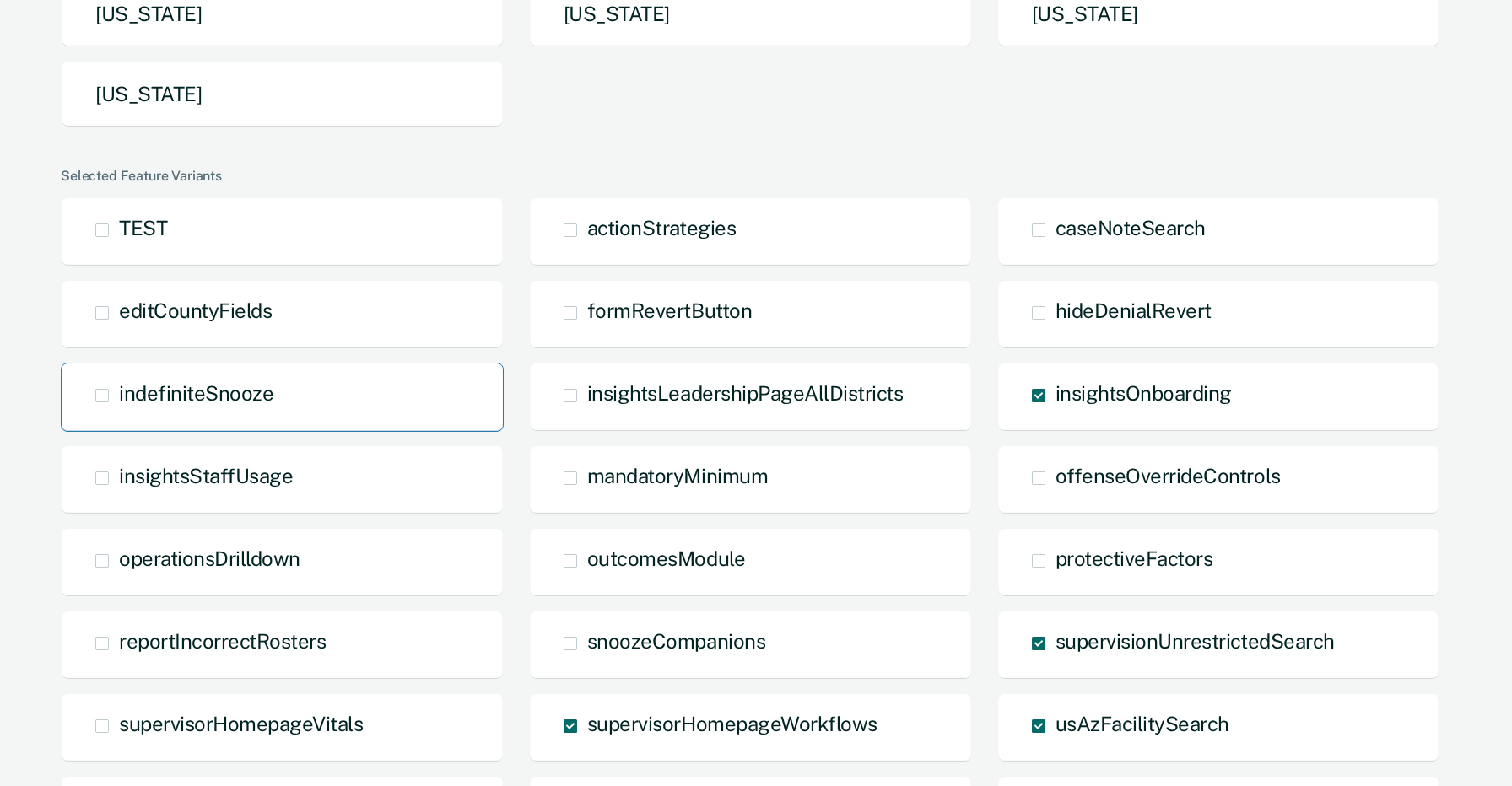
click at [175, 419] on div "indefiniteSnooze" at bounding box center [282, 397] width 443 height 69
click at [98, 393] on span at bounding box center [102, 396] width 14 height 14
click at [119, 409] on input "indefiniteSnooze" at bounding box center [119, 409] width 0 height 0
click at [54, 420] on div "zoie.geronimi@recidiviz.org Recidiviz Enter e-mail address to impersonate: Impe…" at bounding box center [753, 519] width 1401 height 1938
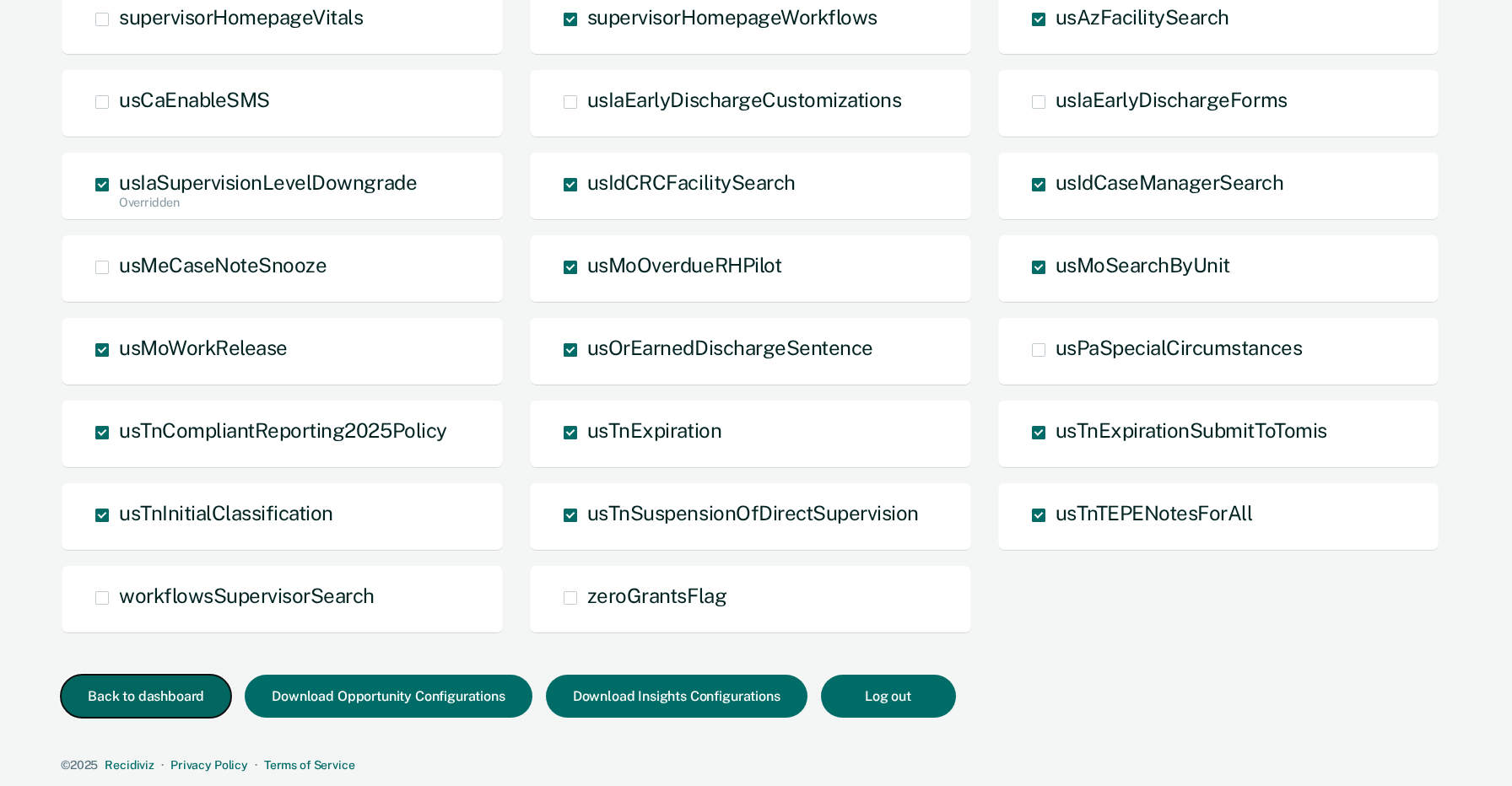
click at [170, 704] on button "Back to dashboard" at bounding box center [145, 696] width 170 height 43
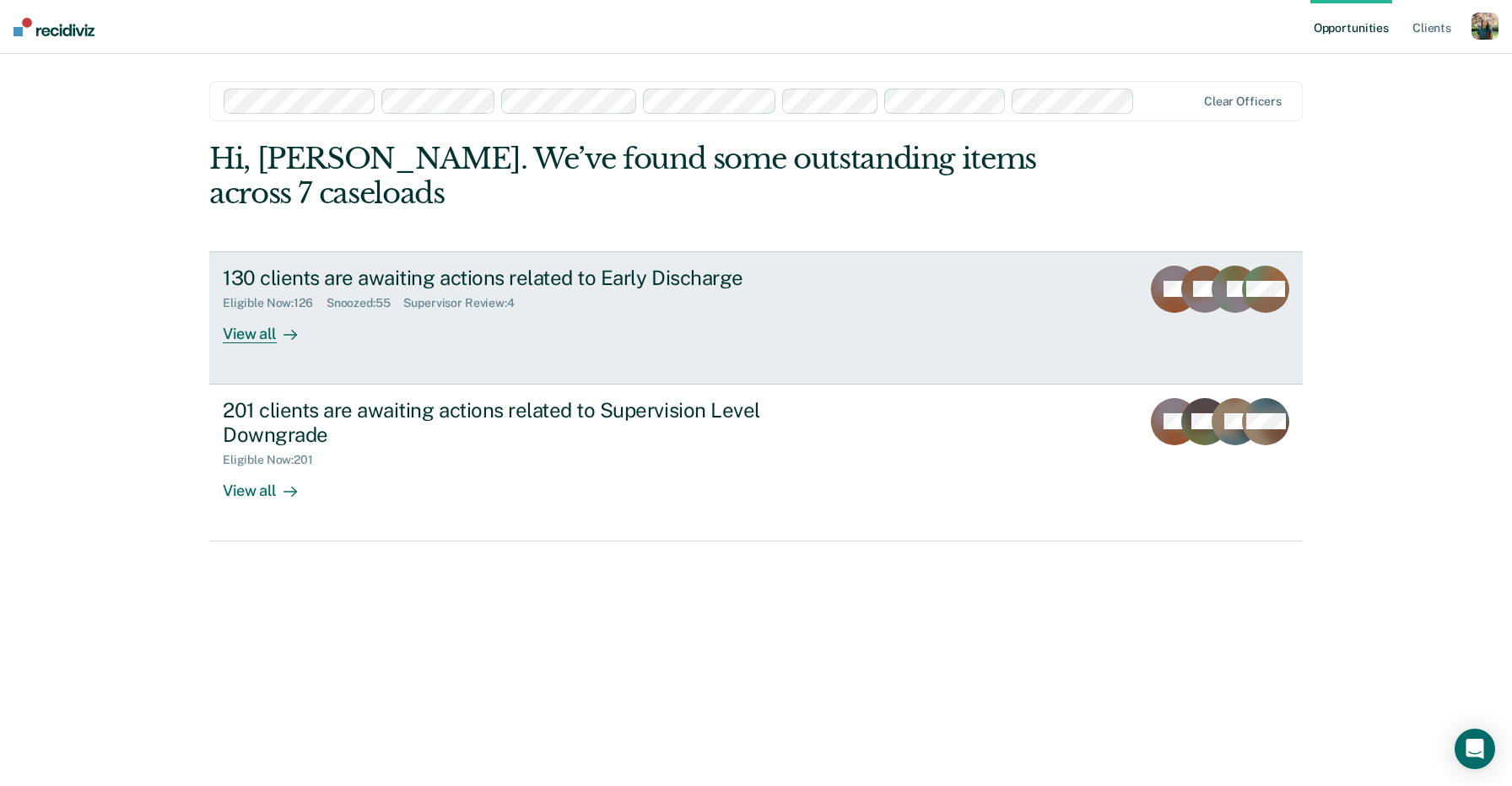
click at [602, 282] on div "130 clients are awaiting actions related to Early Discharge Eligible Now : 126 …" at bounding box center [539, 305] width 632 height 78
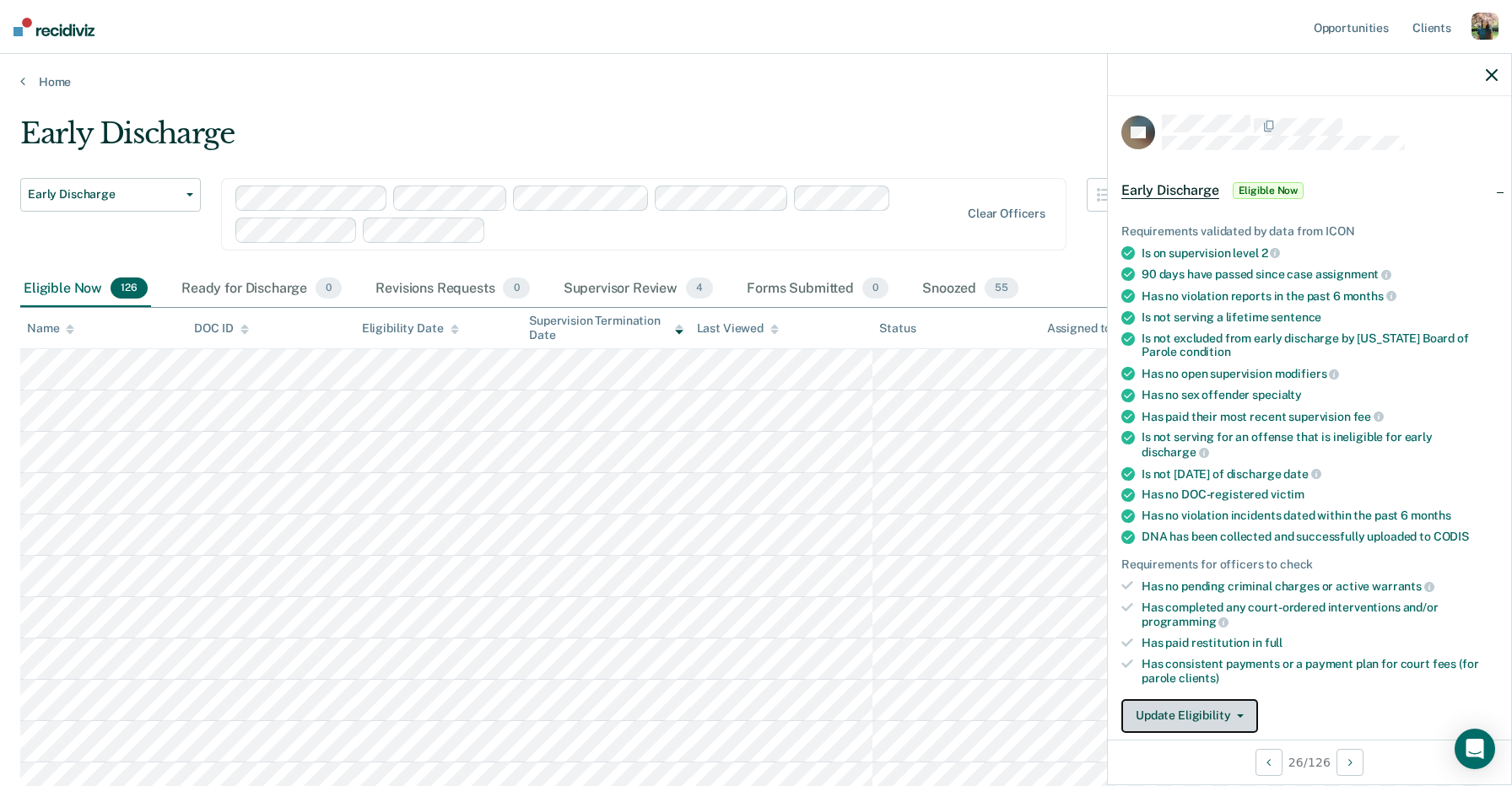
click at [1232, 702] on button "Update Eligibility" at bounding box center [1190, 715] width 137 height 34
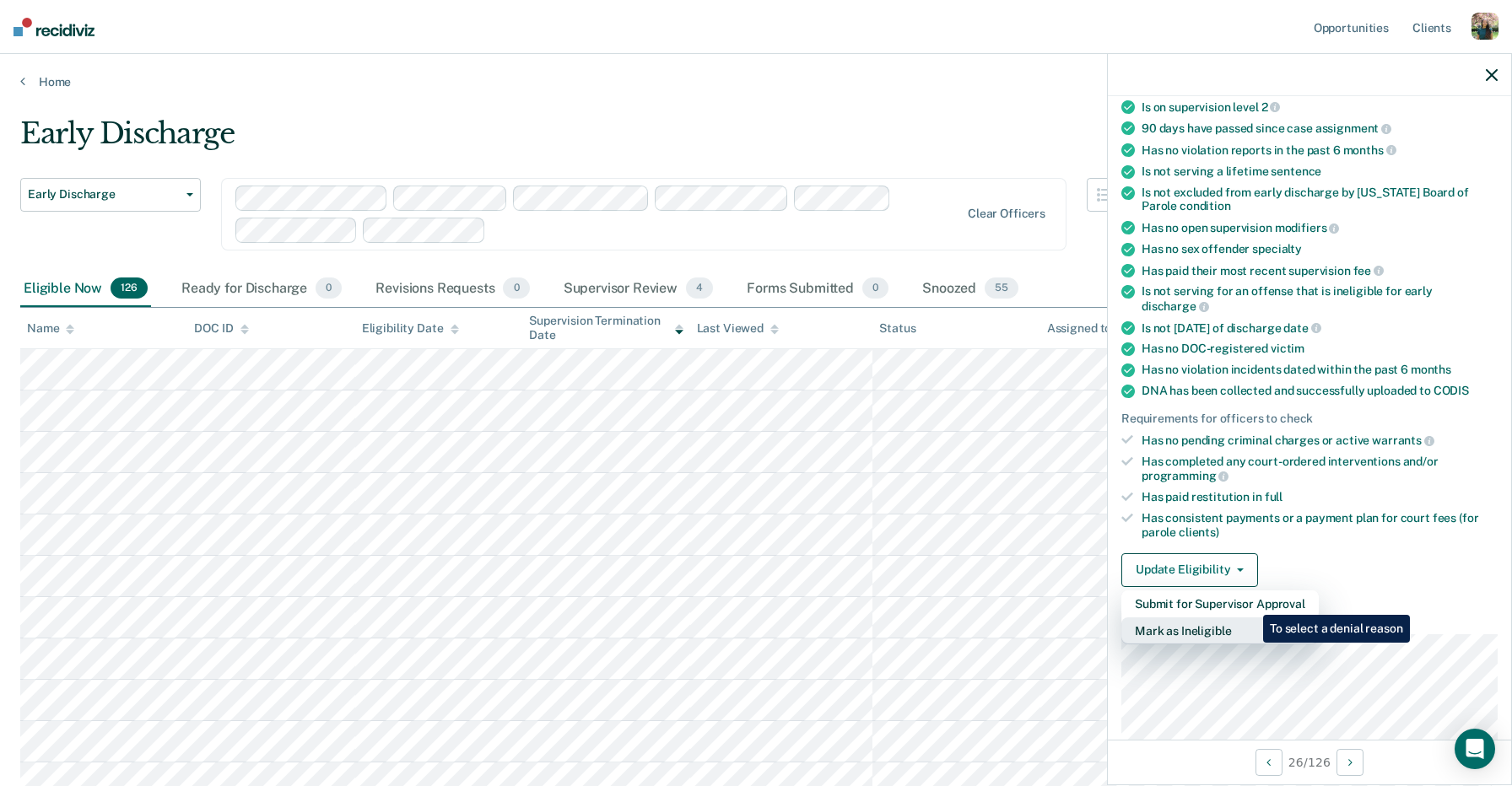
click at [1249, 618] on button "Mark as Ineligible" at bounding box center [1220, 631] width 197 height 27
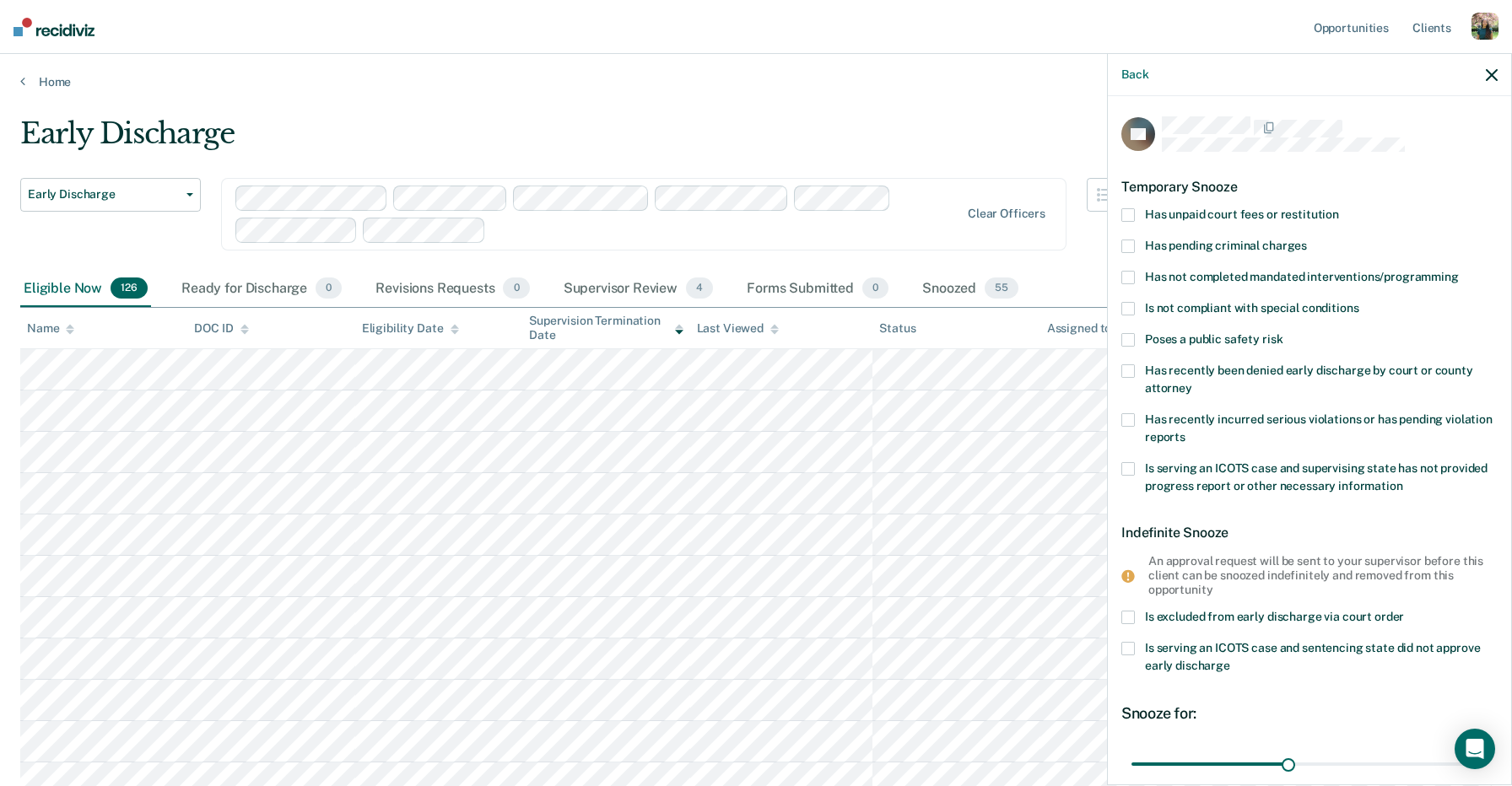
click at [1274, 215] on span "Has unpaid court fees or restitution" at bounding box center [1242, 214] width 194 height 14
click at [1338, 208] on input "Has unpaid court fees or restitution" at bounding box center [1338, 208] width 0 height 0
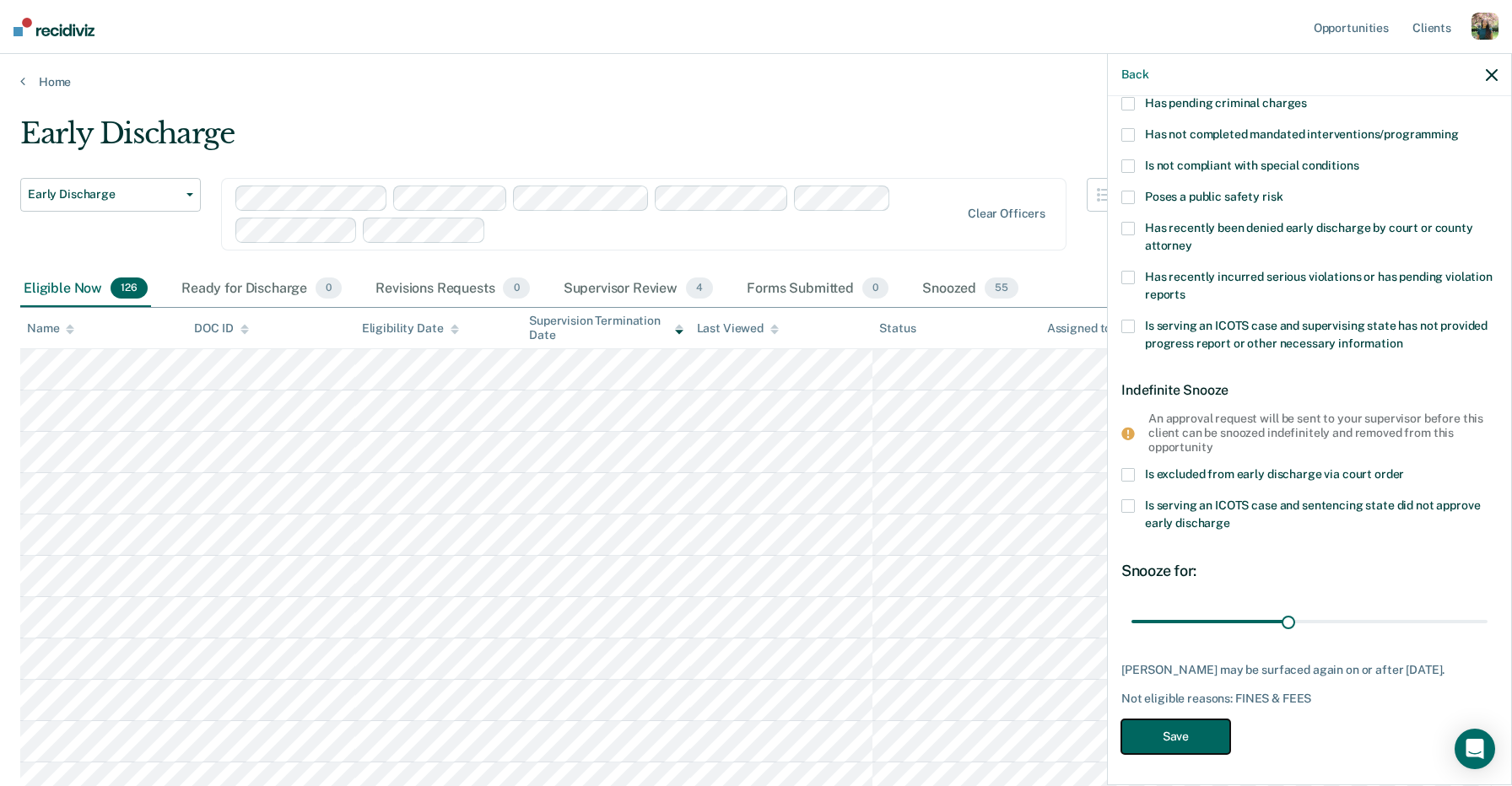
click at [1207, 732] on button "Save" at bounding box center [1176, 737] width 109 height 35
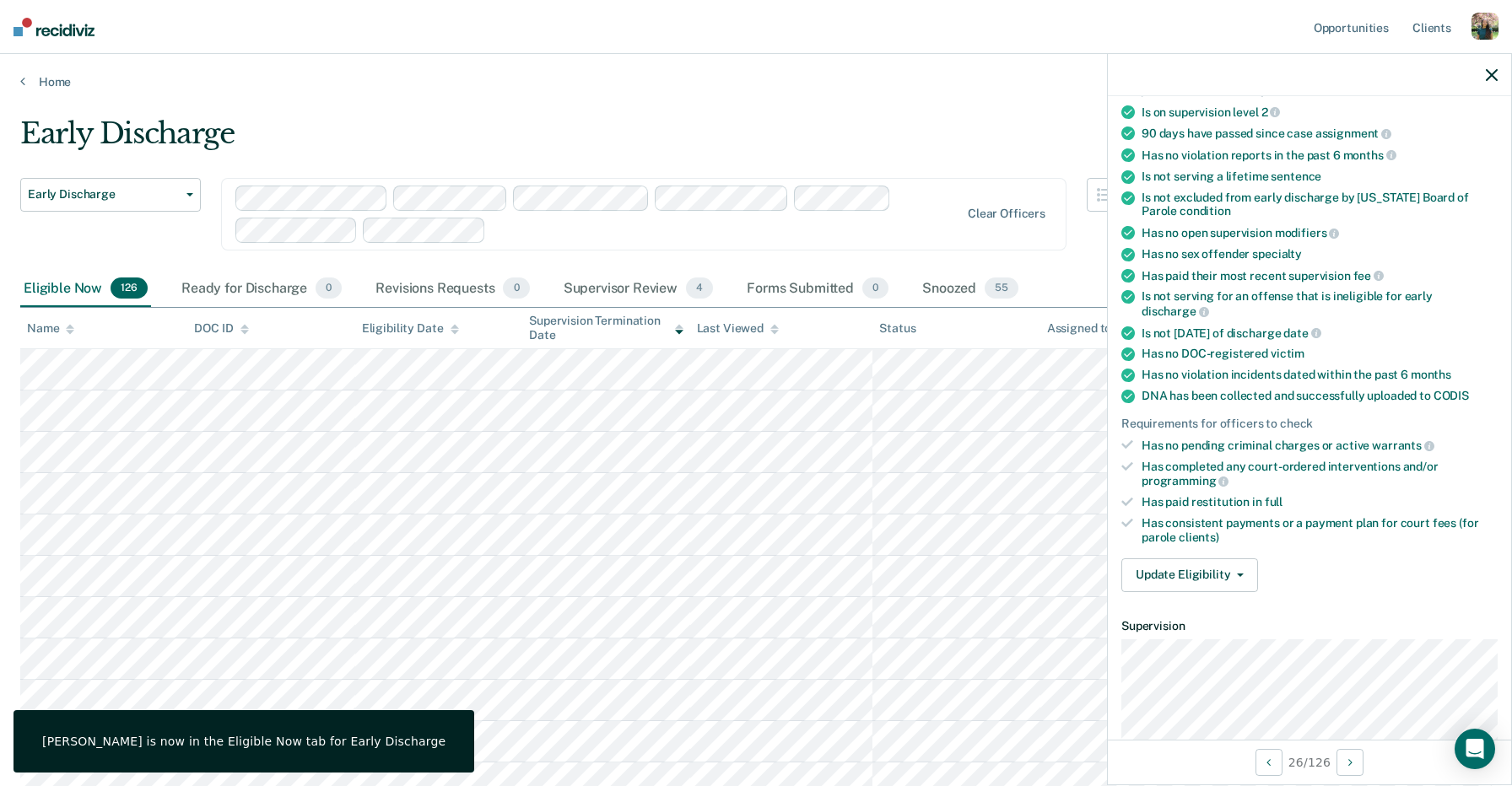
scroll to position [0, 0]
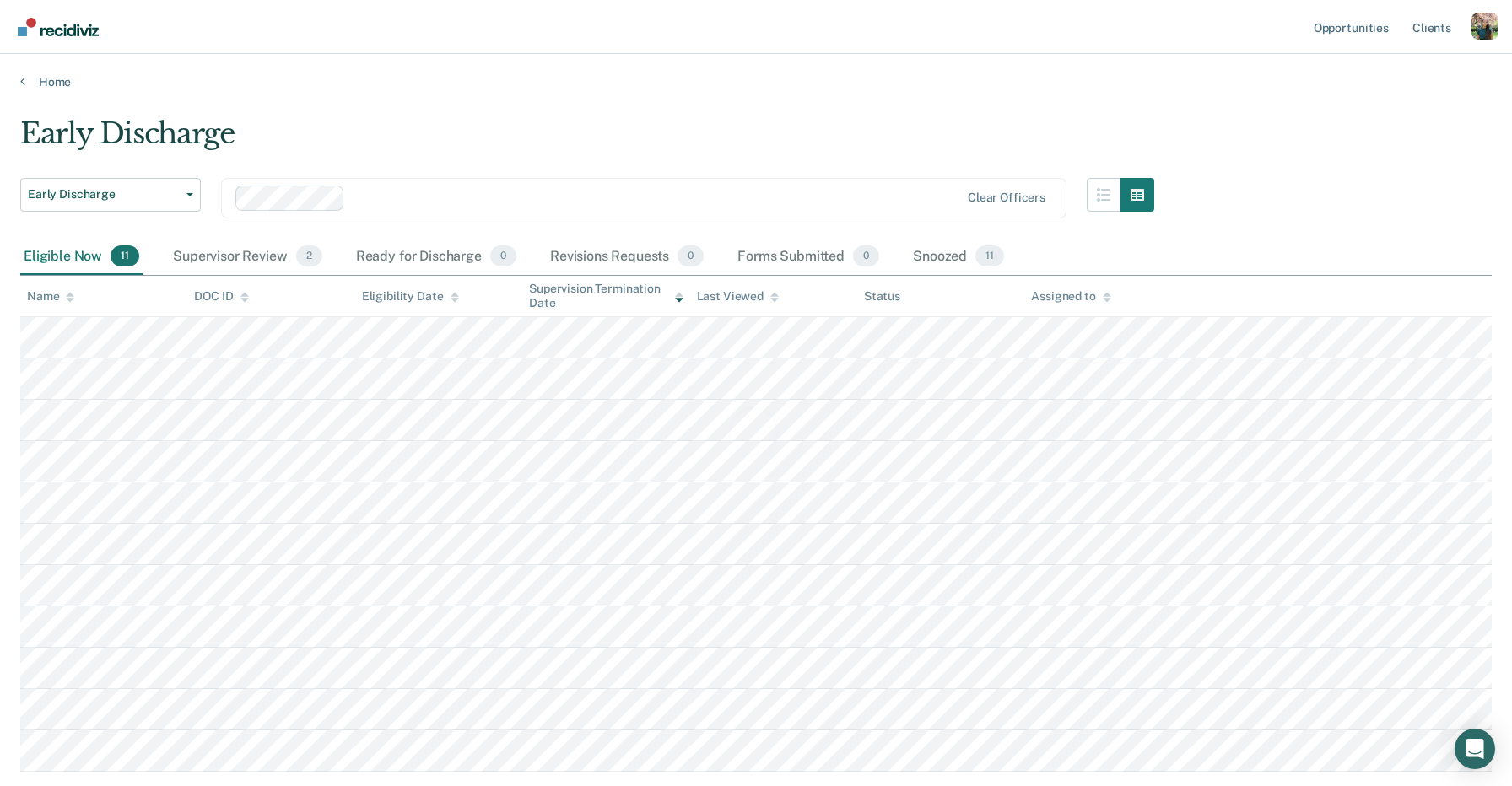
click at [1480, 41] on div "Profile How it works Log Out" at bounding box center [1484, 29] width 27 height 32
click at [1483, 28] on div "Profile dropdown button" at bounding box center [1484, 26] width 27 height 27
click at [1376, 70] on link "Profile" at bounding box center [1416, 68] width 136 height 15
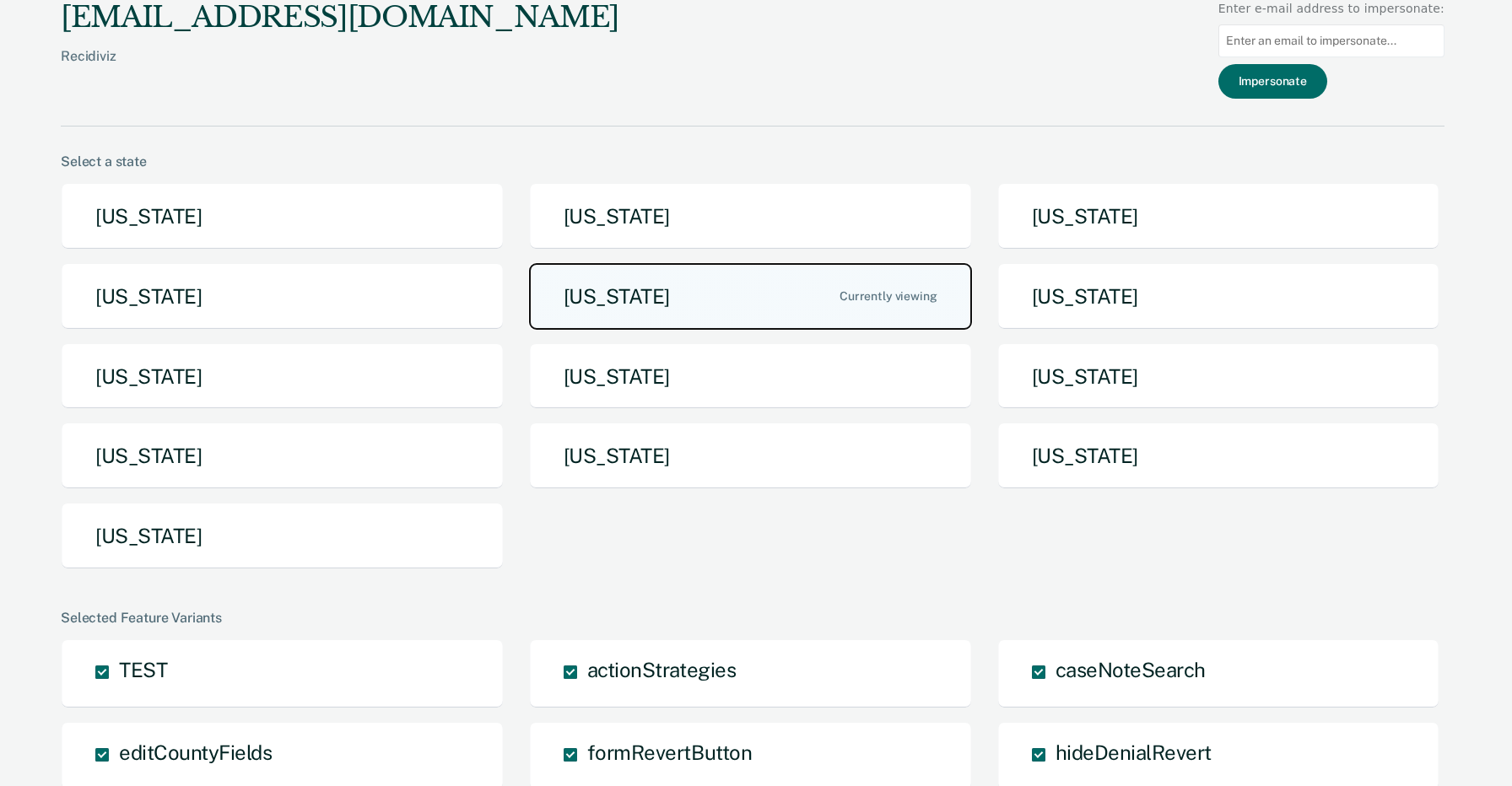
click at [740, 282] on button "[US_STATE]" at bounding box center [750, 296] width 443 height 67
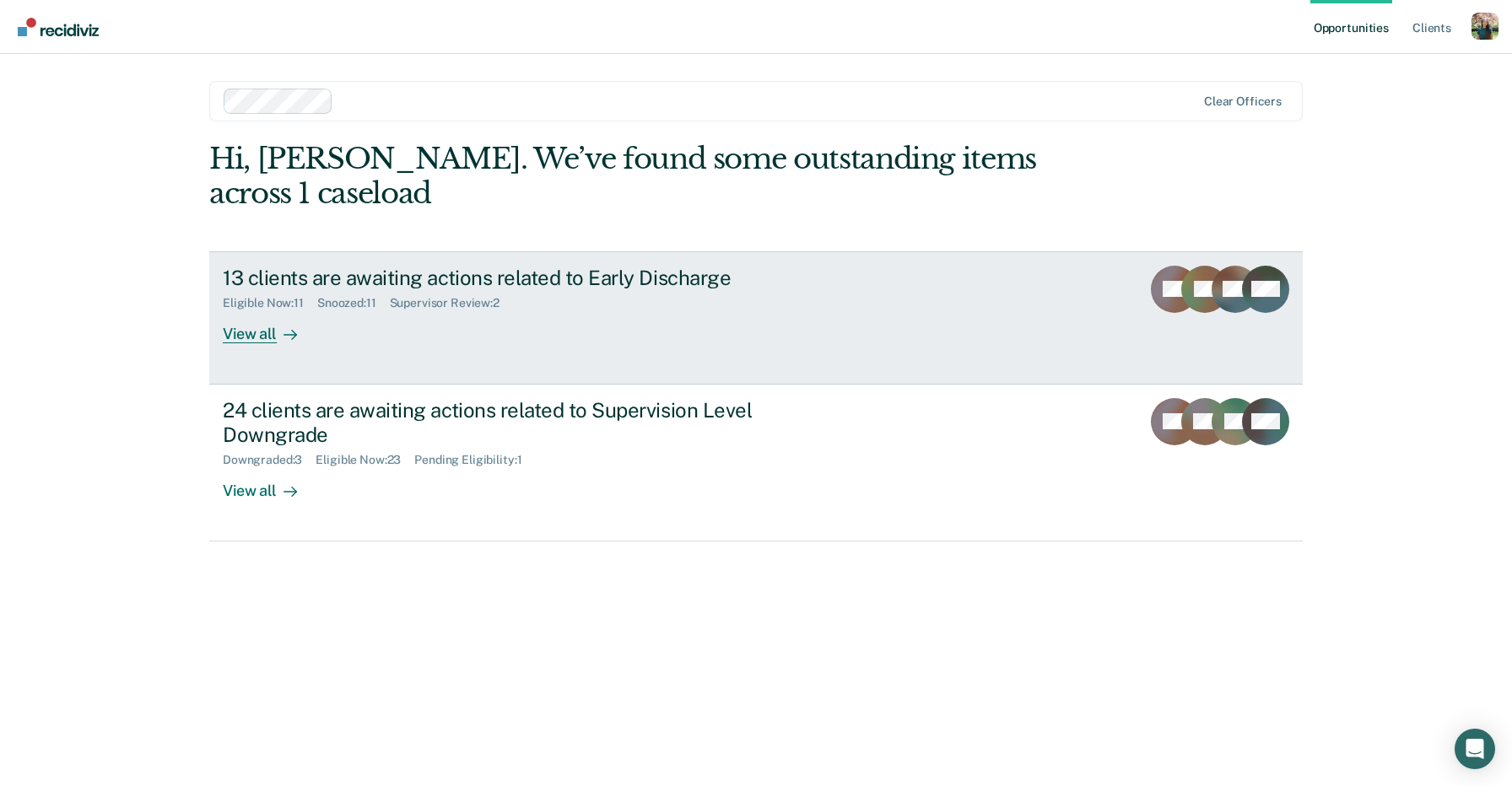
click at [691, 307] on div "13 clients are awaiting actions related to Early Discharge Eligible Now : 11 Sn…" at bounding box center [539, 305] width 632 height 78
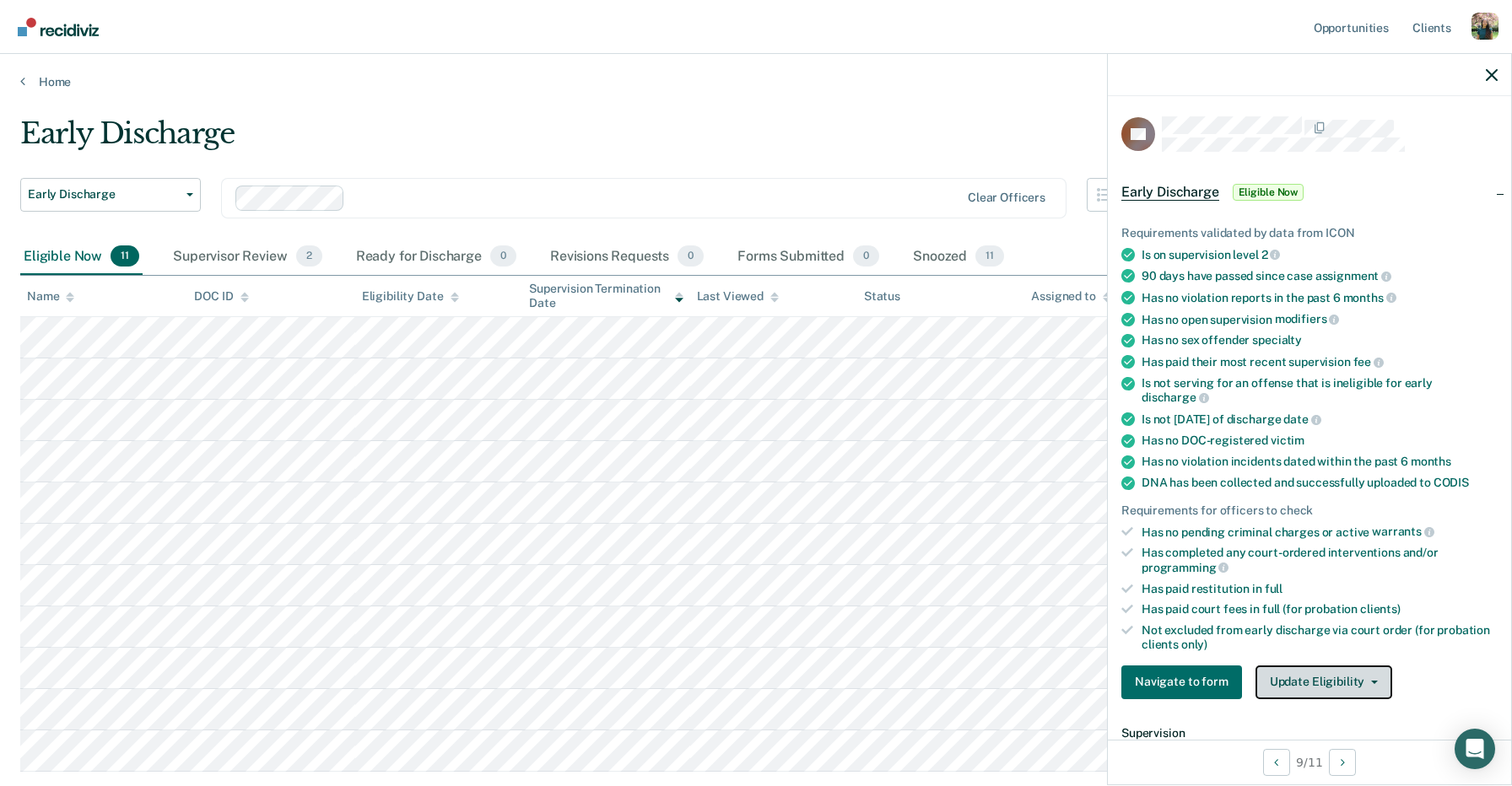
click at [1302, 665] on button "Update Eligibility" at bounding box center [1324, 681] width 137 height 34
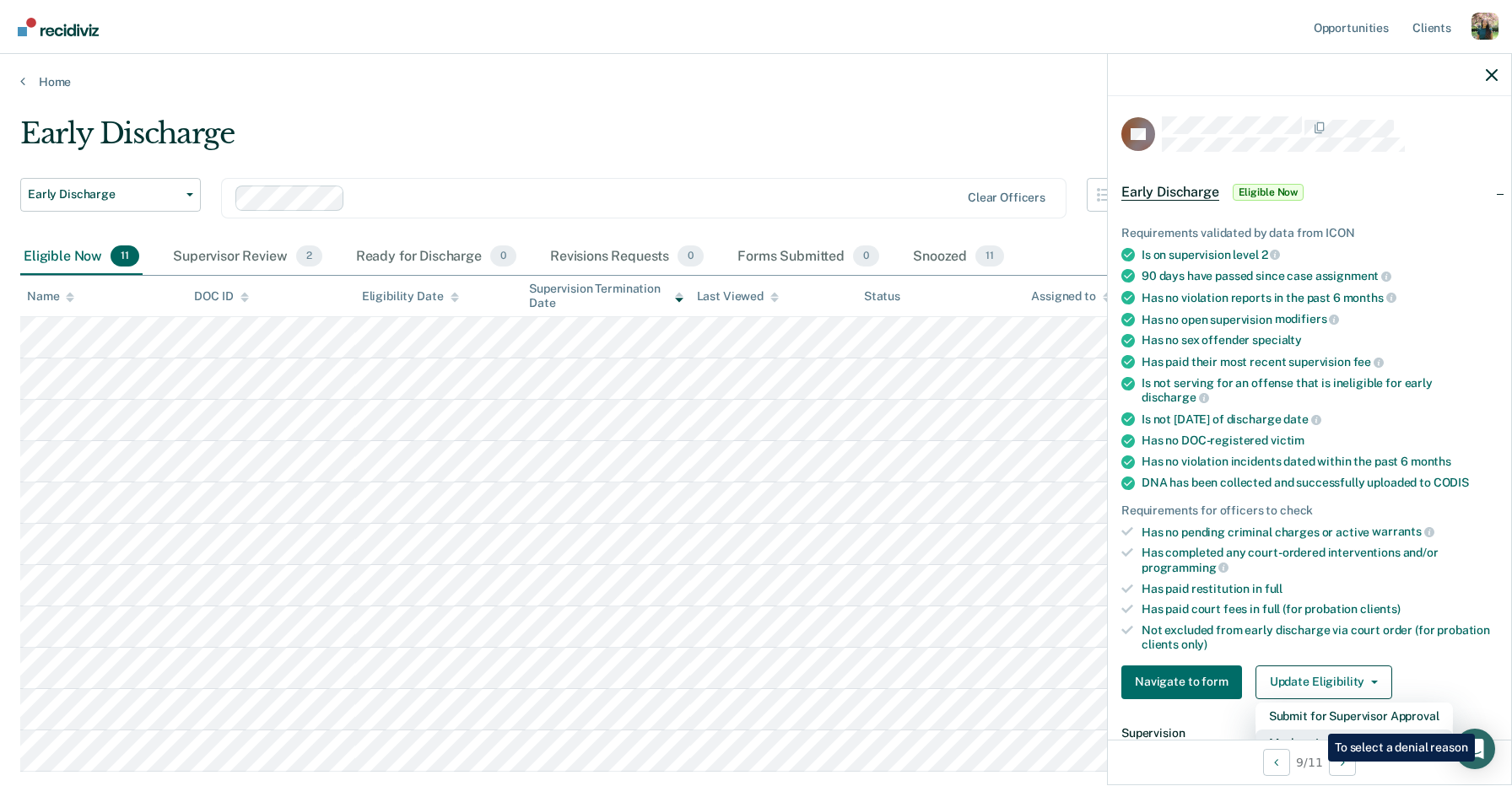
click at [1315, 730] on button "Mark as Ineligible" at bounding box center [1354, 743] width 197 height 27
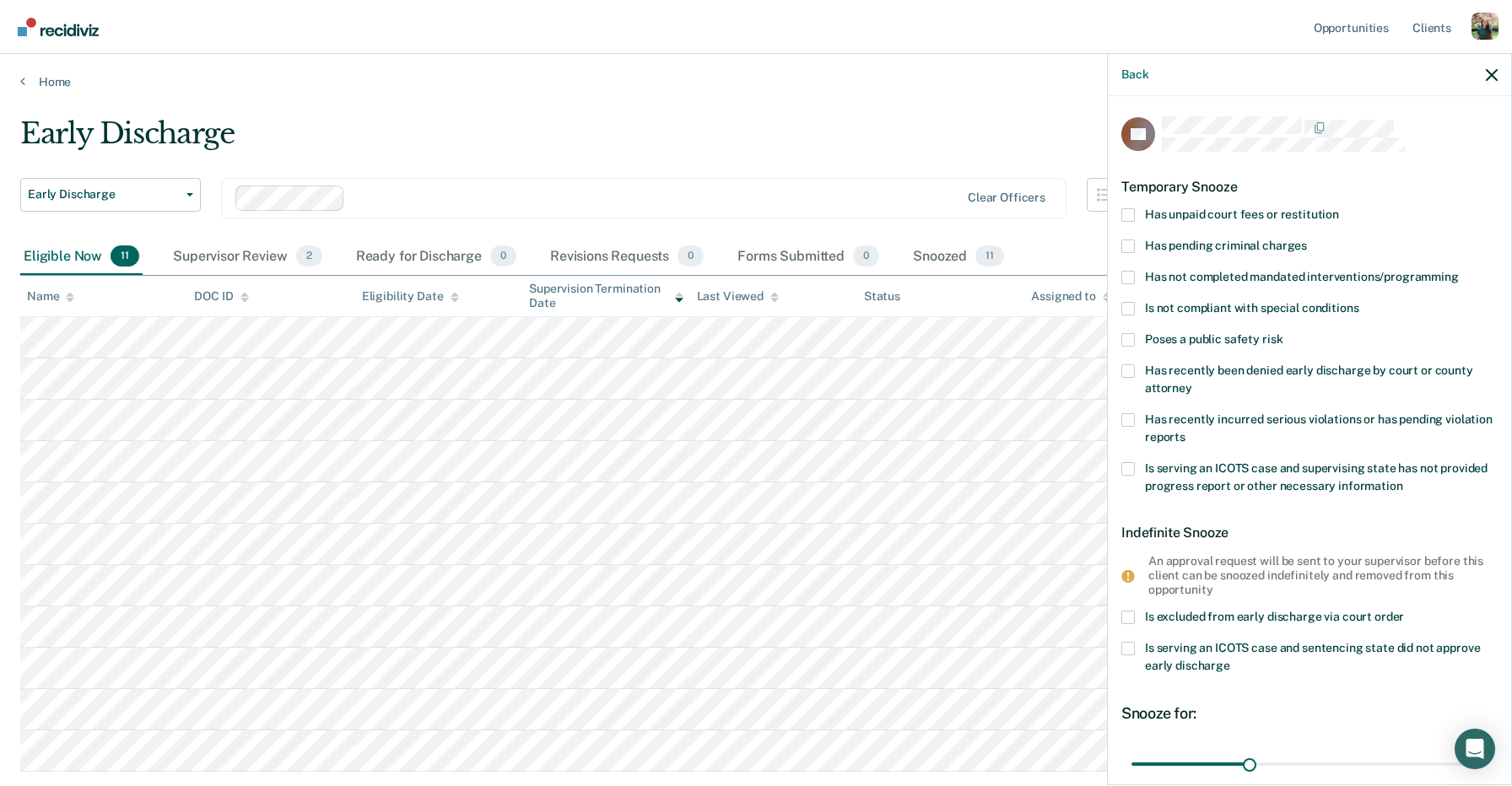
click at [1275, 222] on label "Has unpaid court fees or restitution" at bounding box center [1309, 217] width 376 height 18
click at [1338, 208] on input "Has unpaid court fees or restitution" at bounding box center [1338, 208] width 0 height 0
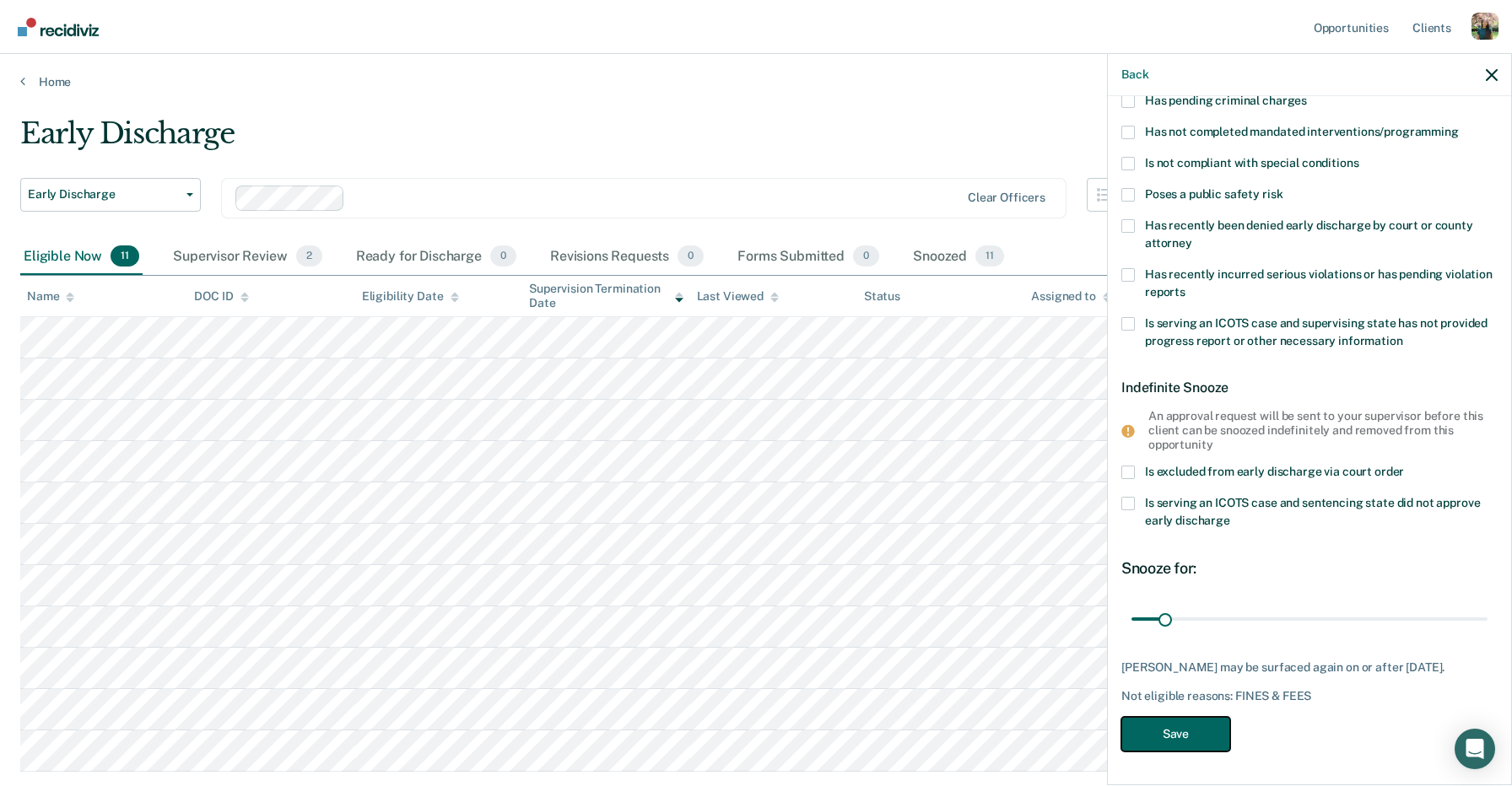
click at [1184, 733] on button "Save" at bounding box center [1176, 734] width 109 height 35
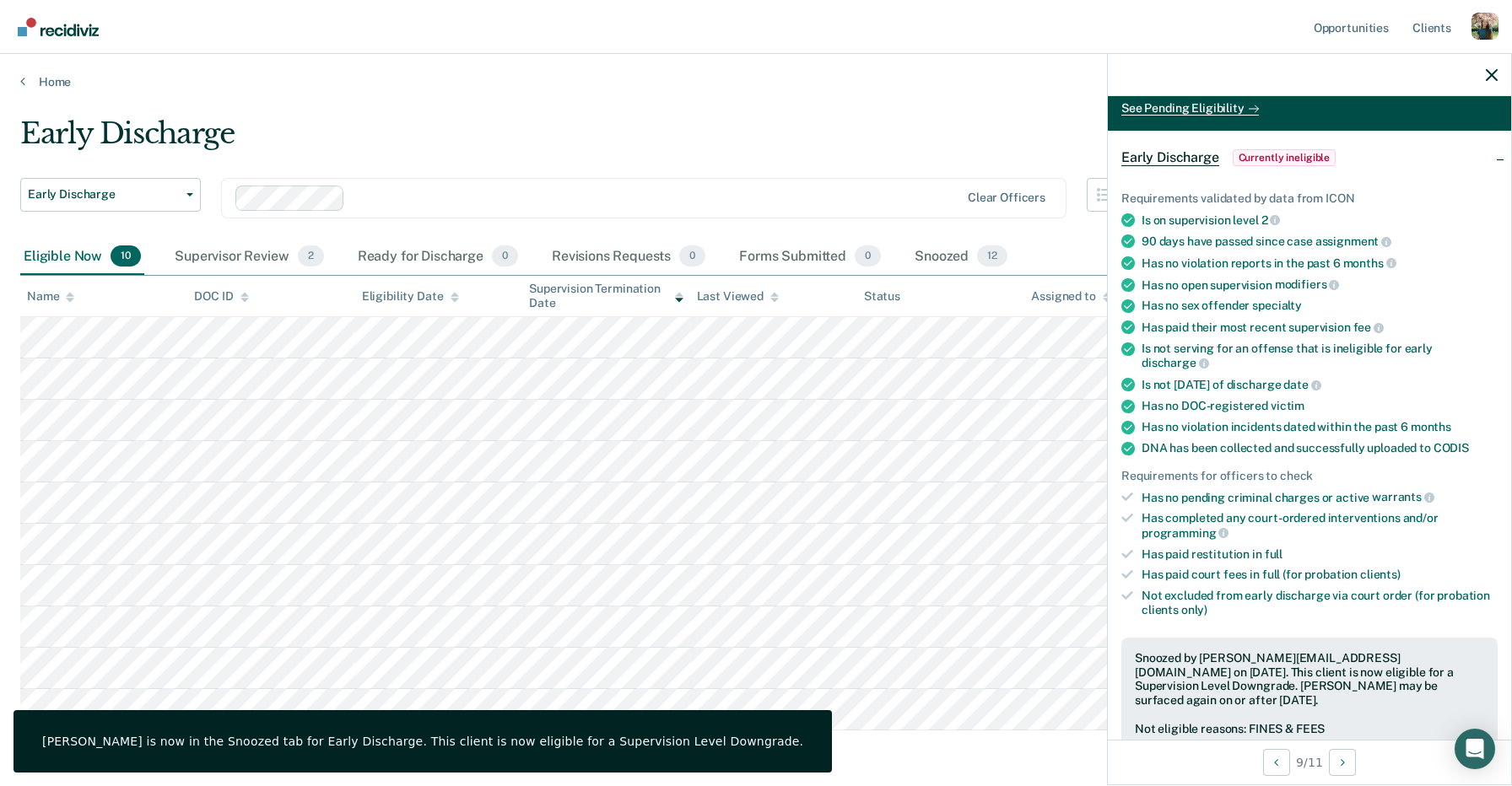
scroll to position [0, 0]
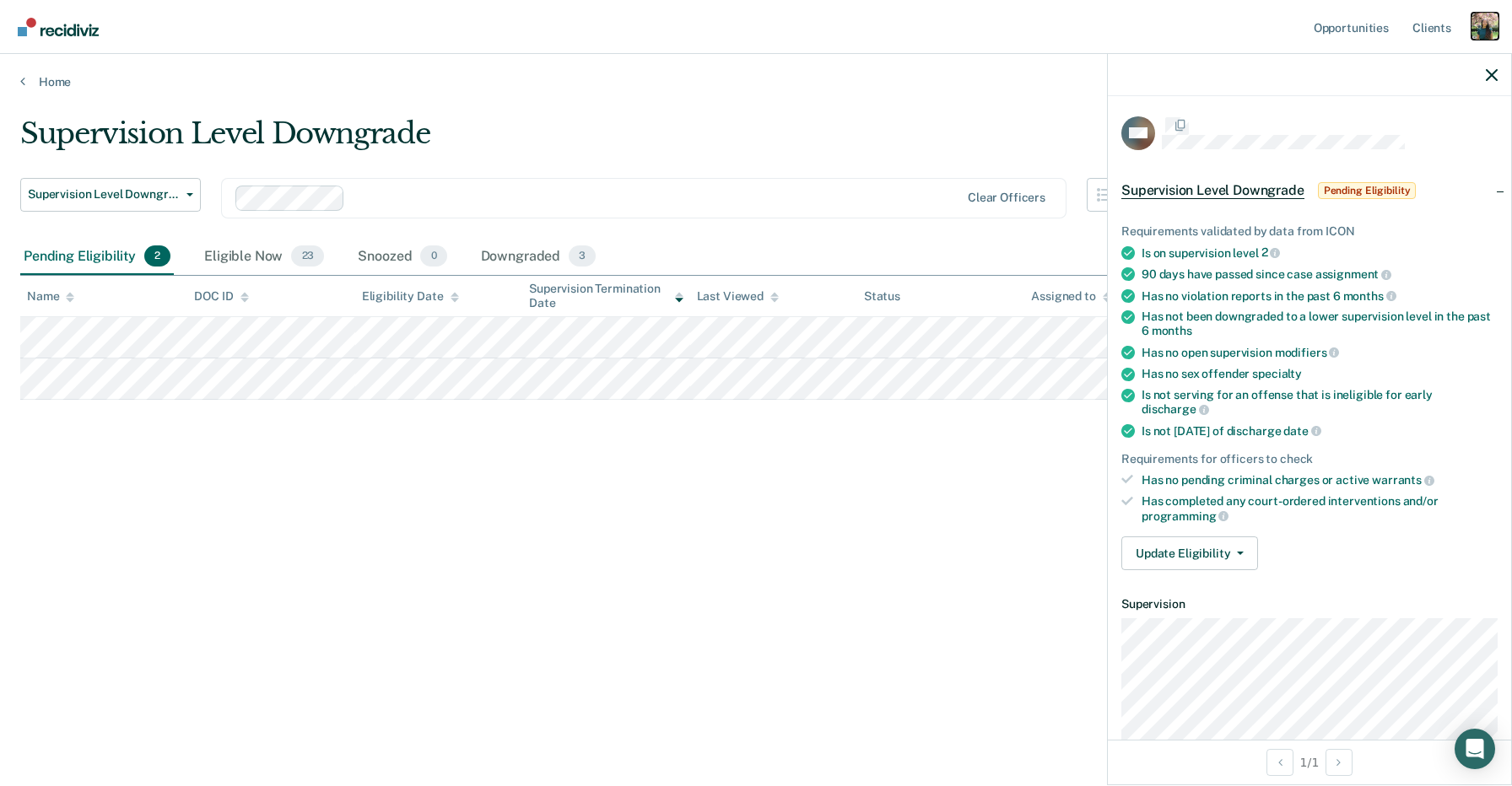
click at [1480, 31] on div "Profile dropdown button" at bounding box center [1484, 26] width 27 height 27
click at [1381, 65] on link "Profile" at bounding box center [1416, 68] width 136 height 15
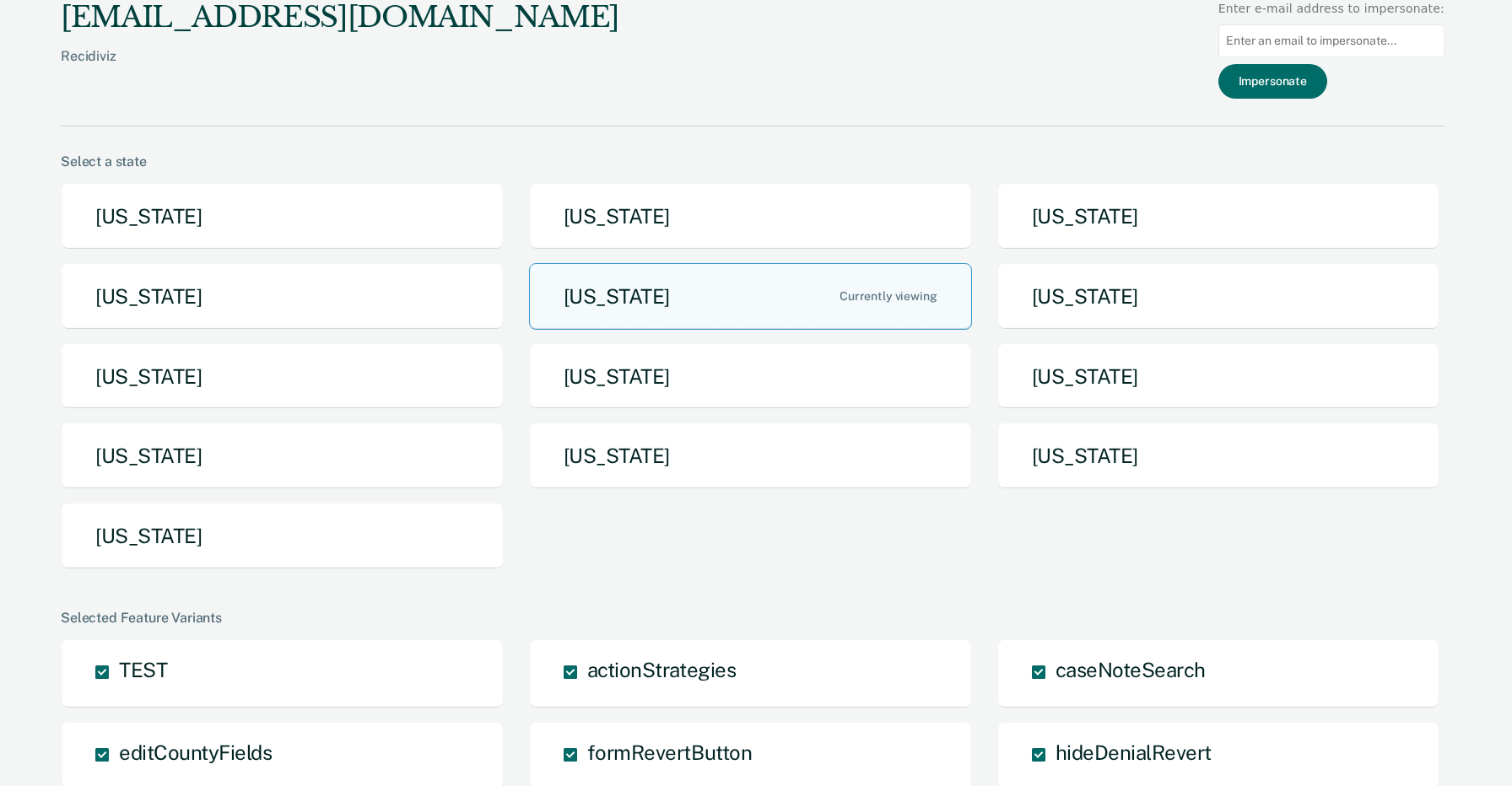
click at [1332, 46] on input at bounding box center [1331, 41] width 226 height 33
paste input "[PERSON_NAME][EMAIL_ADDRESS][PERSON_NAME][US_STATE][DOMAIN_NAME]"
type input "[PERSON_NAME][EMAIL_ADDRESS][PERSON_NAME][US_STATE][DOMAIN_NAME]"
click at [1399, 94] on div "Impersonate" at bounding box center [1331, 81] width 226 height 35
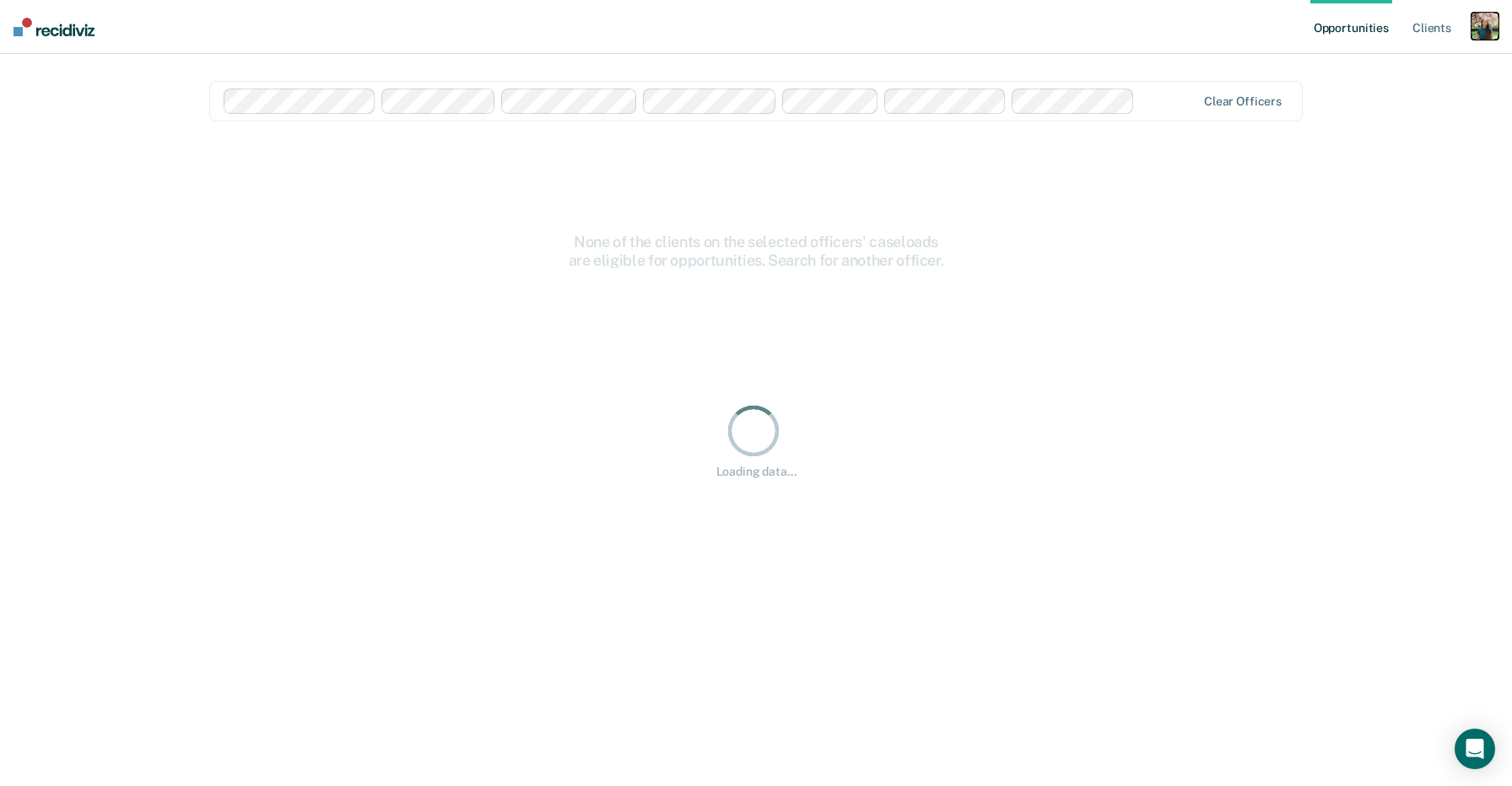
click at [1488, 28] on div "button" at bounding box center [1484, 26] width 27 height 27
click at [1379, 65] on link "Profile" at bounding box center [1416, 68] width 136 height 15
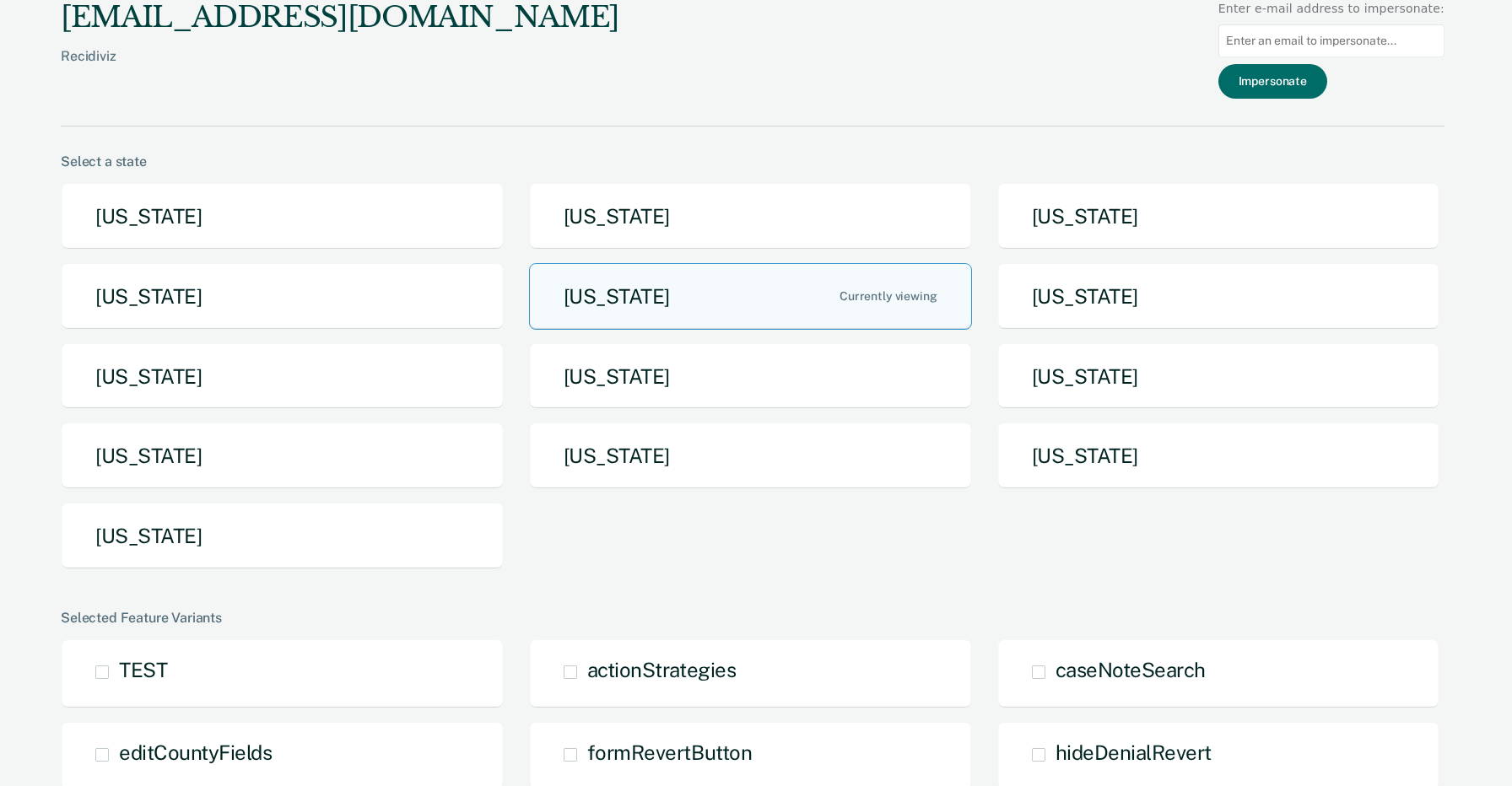
click at [1355, 48] on input at bounding box center [1331, 41] width 226 height 33
paste input "[PERSON_NAME][EMAIL_ADDRESS][PERSON_NAME][US_STATE][DOMAIN_NAME]"
type input "[PERSON_NAME][EMAIL_ADDRESS][PERSON_NAME][US_STATE][DOMAIN_NAME]"
click at [1324, 79] on button "Impersonate" at bounding box center [1273, 81] width 109 height 35
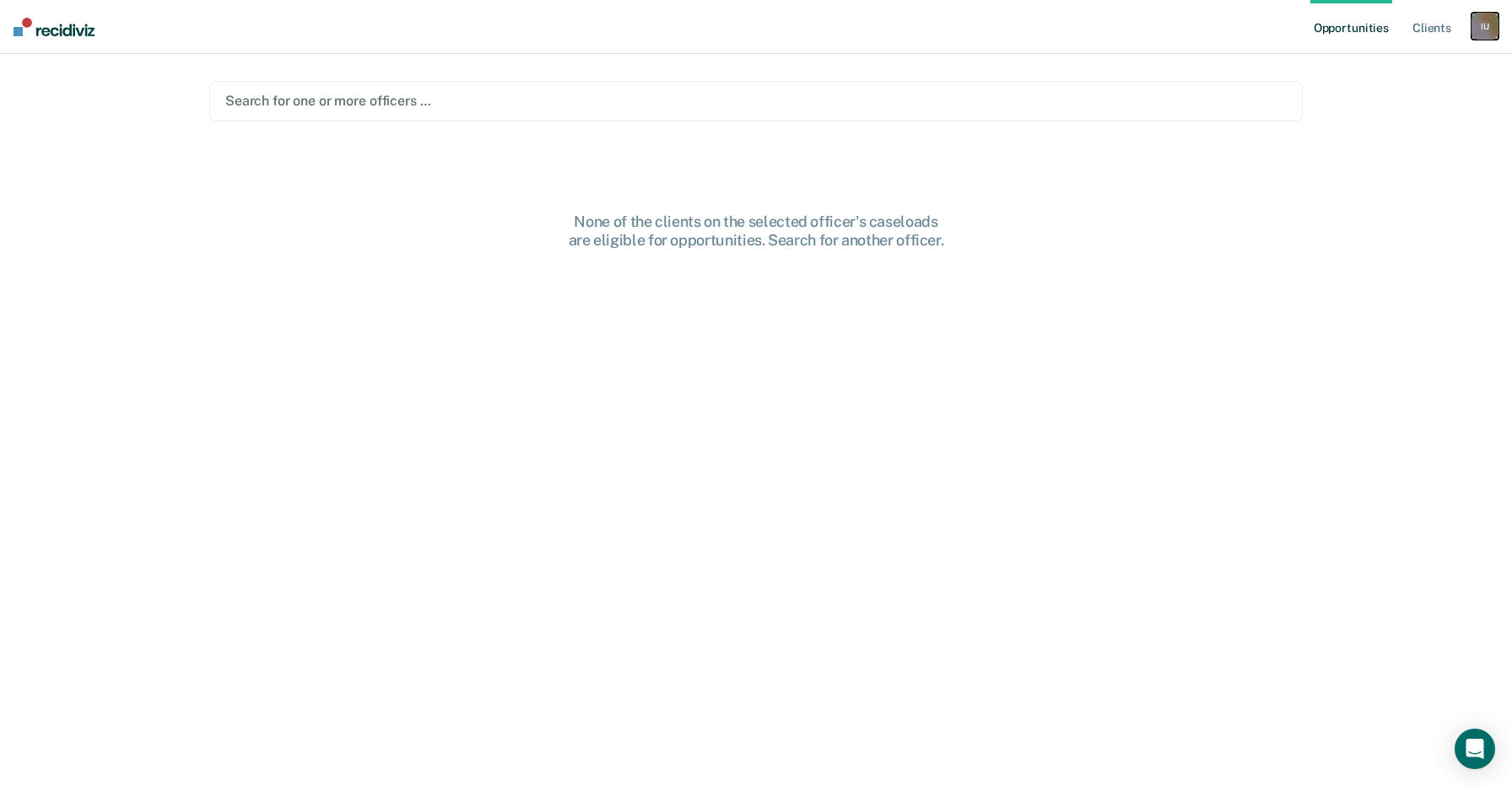
click at [1480, 23] on div "I U" at bounding box center [1484, 26] width 27 height 27
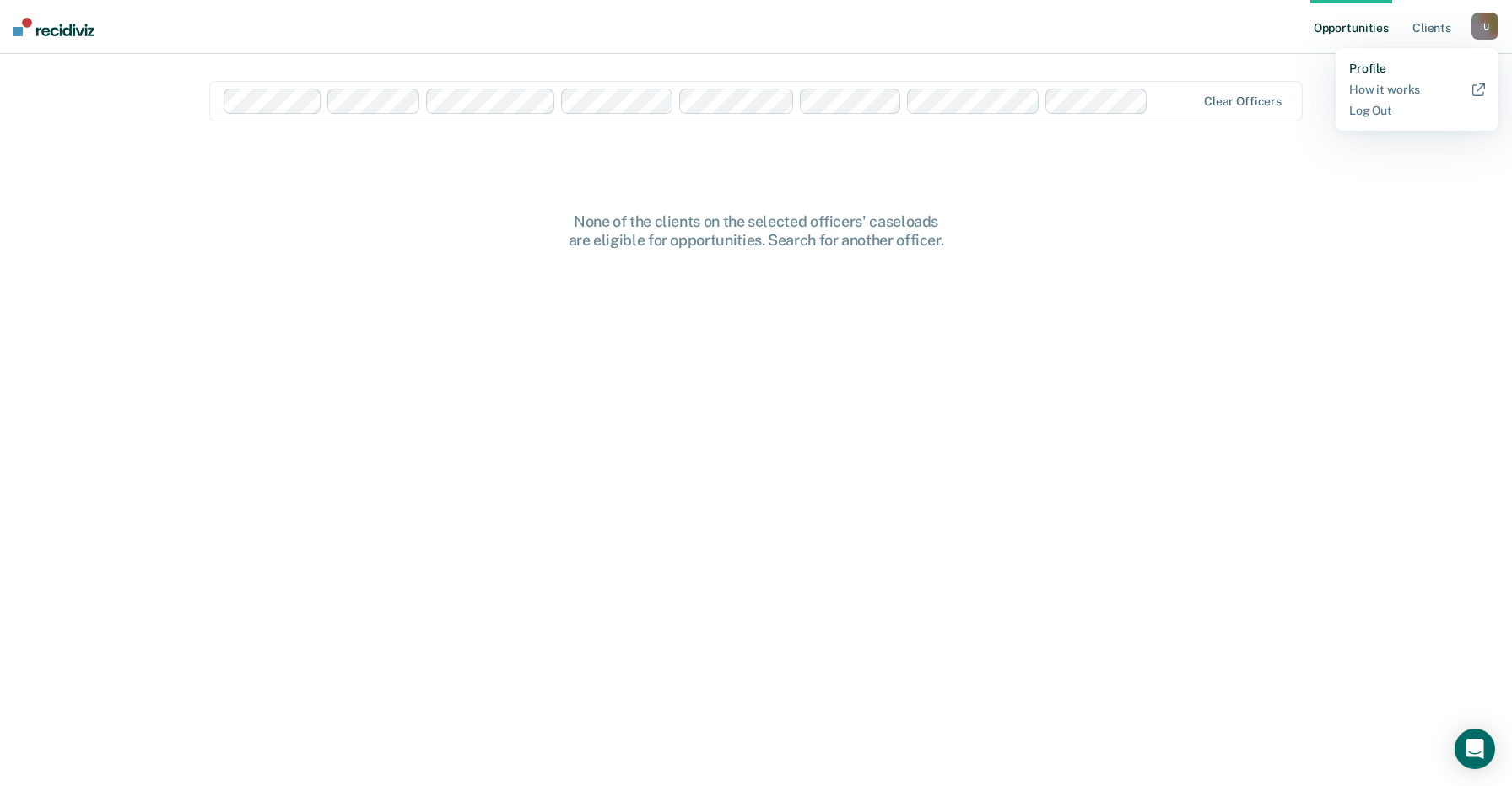
click at [1369, 70] on link "Profile" at bounding box center [1416, 68] width 136 height 15
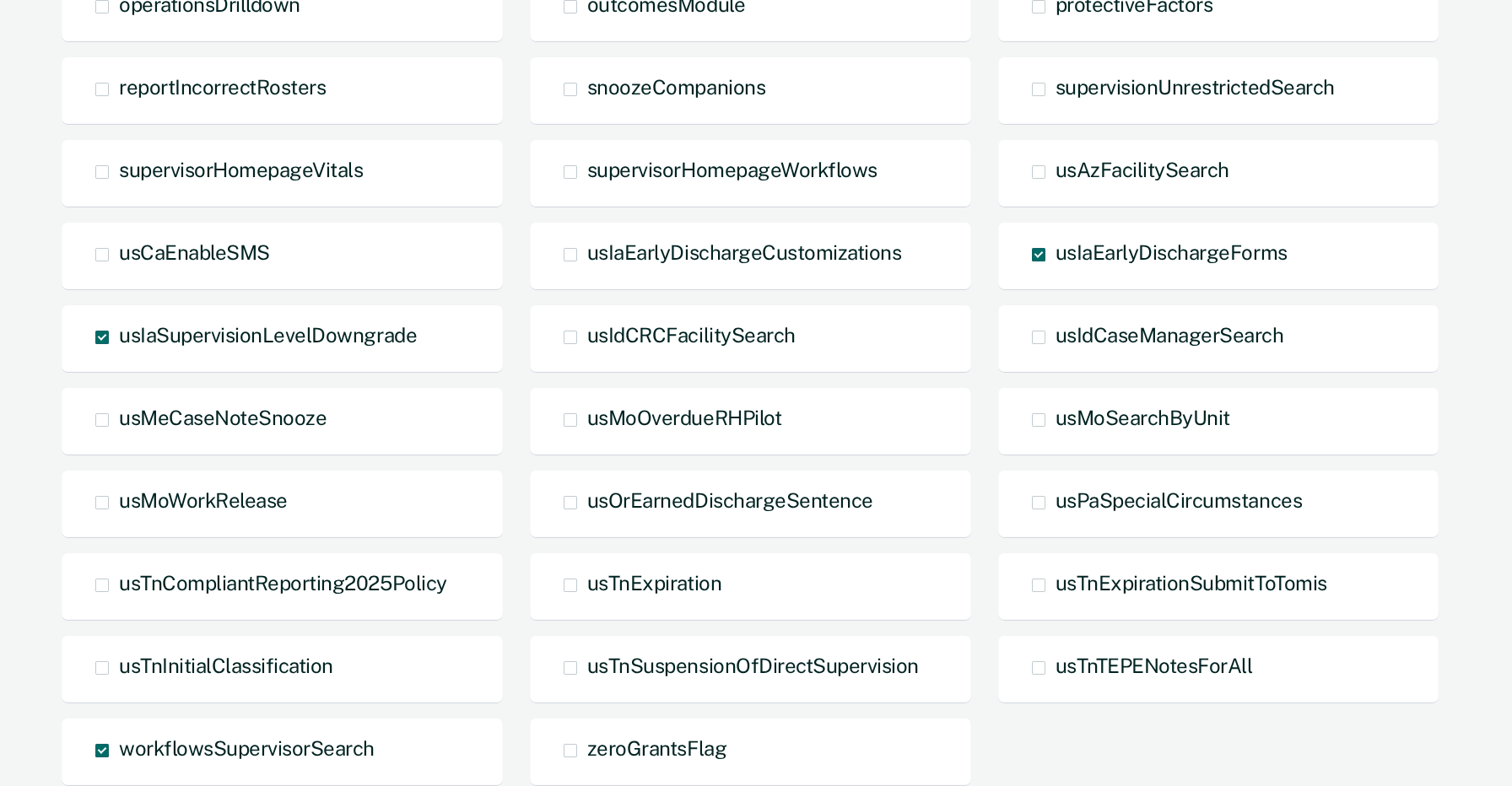
scroll to position [693, 0]
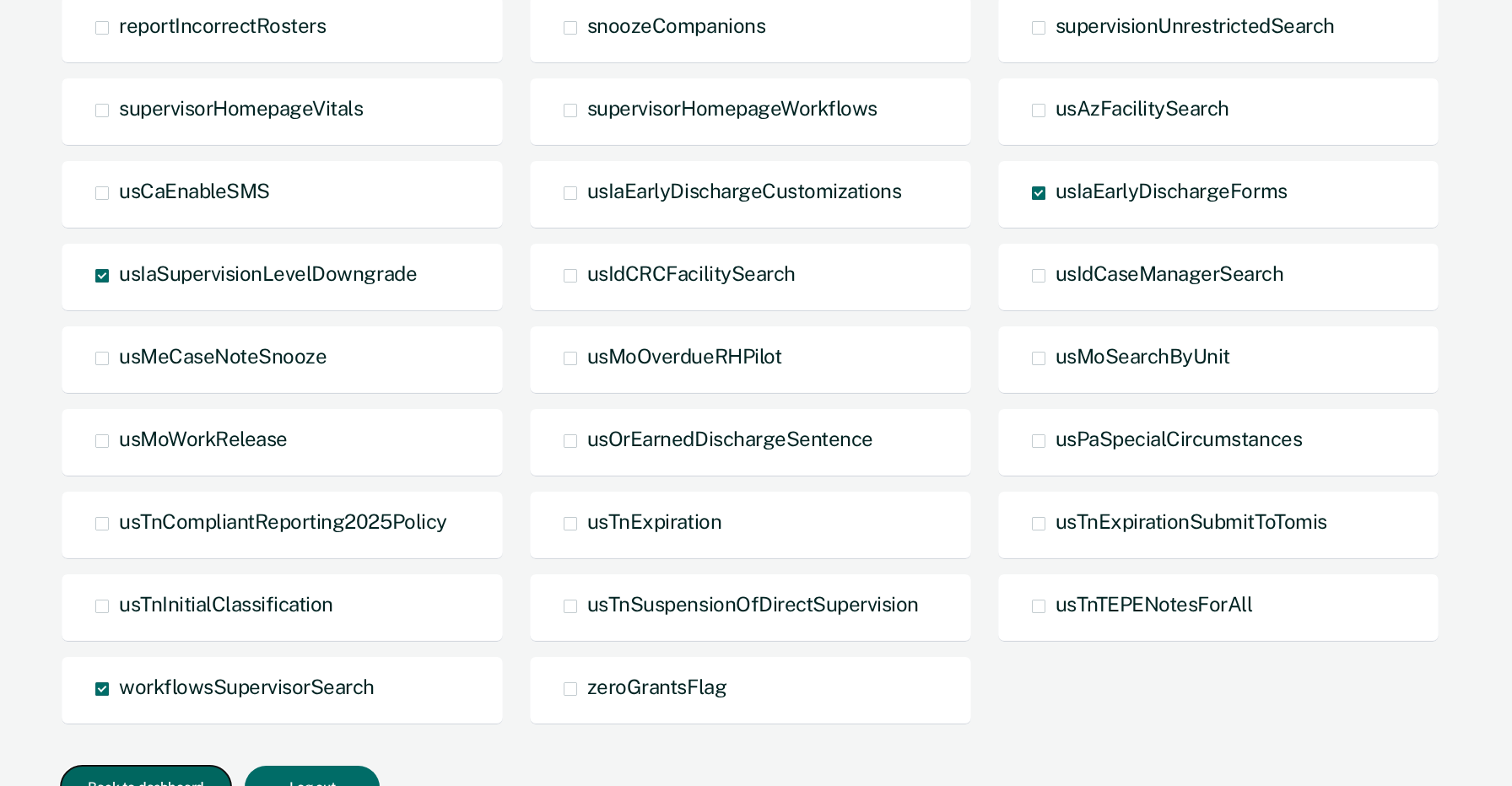
click at [146, 766] on button "Back to dashboard" at bounding box center [145, 788] width 170 height 43
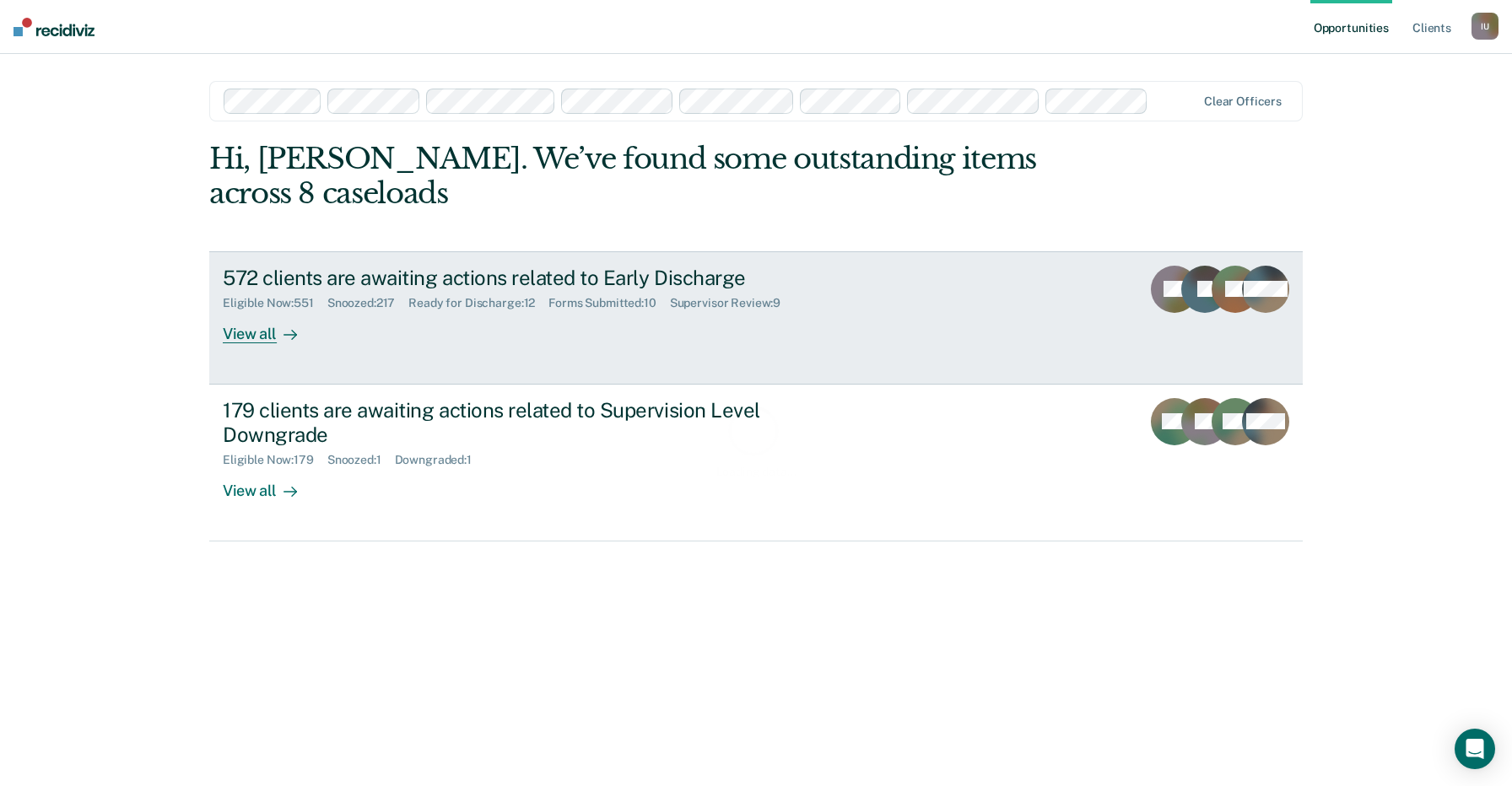
click at [759, 301] on div "572 clients are awaiting actions related to Early Discharge Eligible Now : 551 …" at bounding box center [539, 305] width 632 height 78
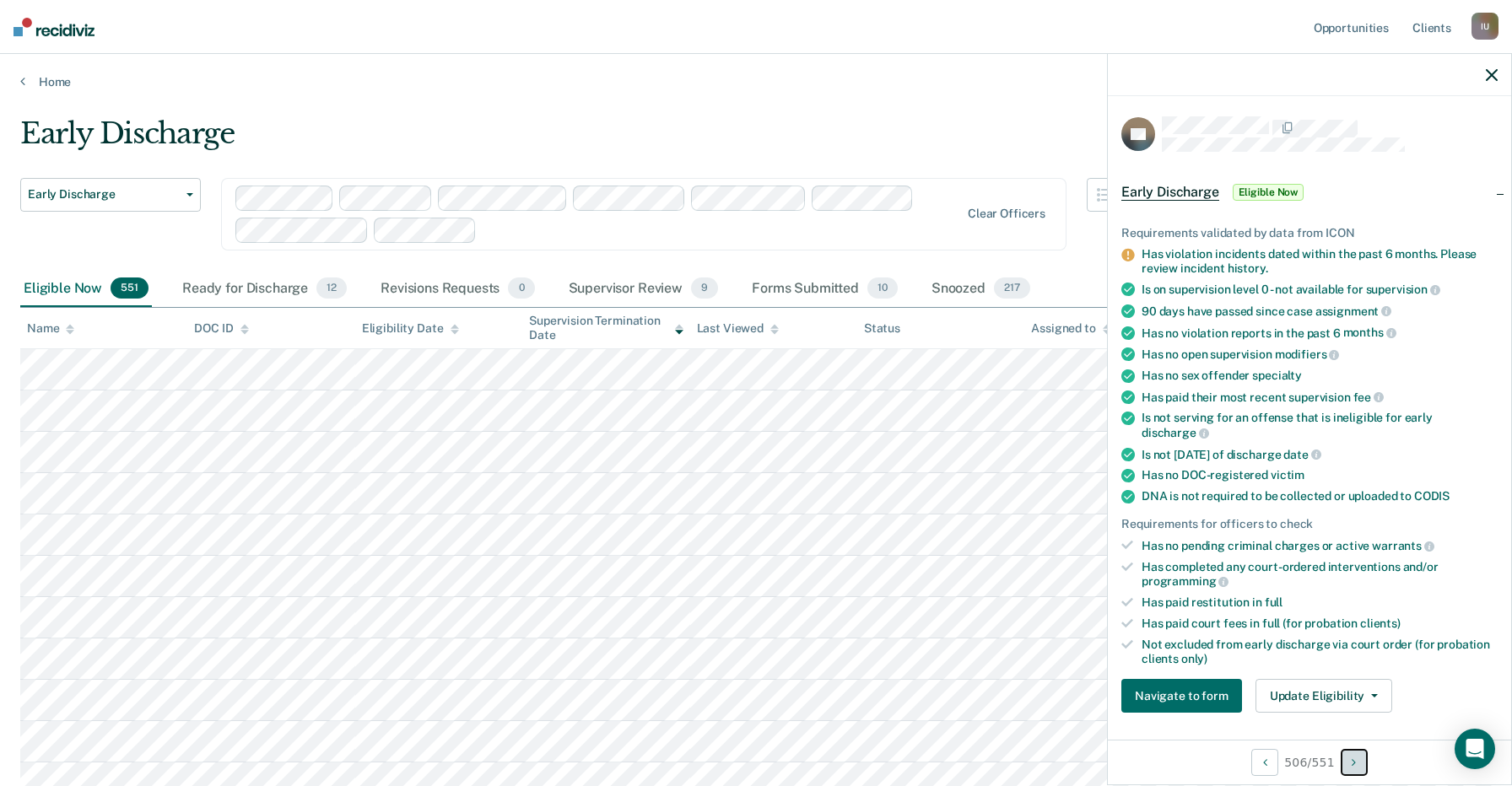
click at [1359, 764] on button "Next Opportunity" at bounding box center [1353, 762] width 27 height 27
click at [1356, 766] on icon "Next Opportunity" at bounding box center [1353, 763] width 4 height 12
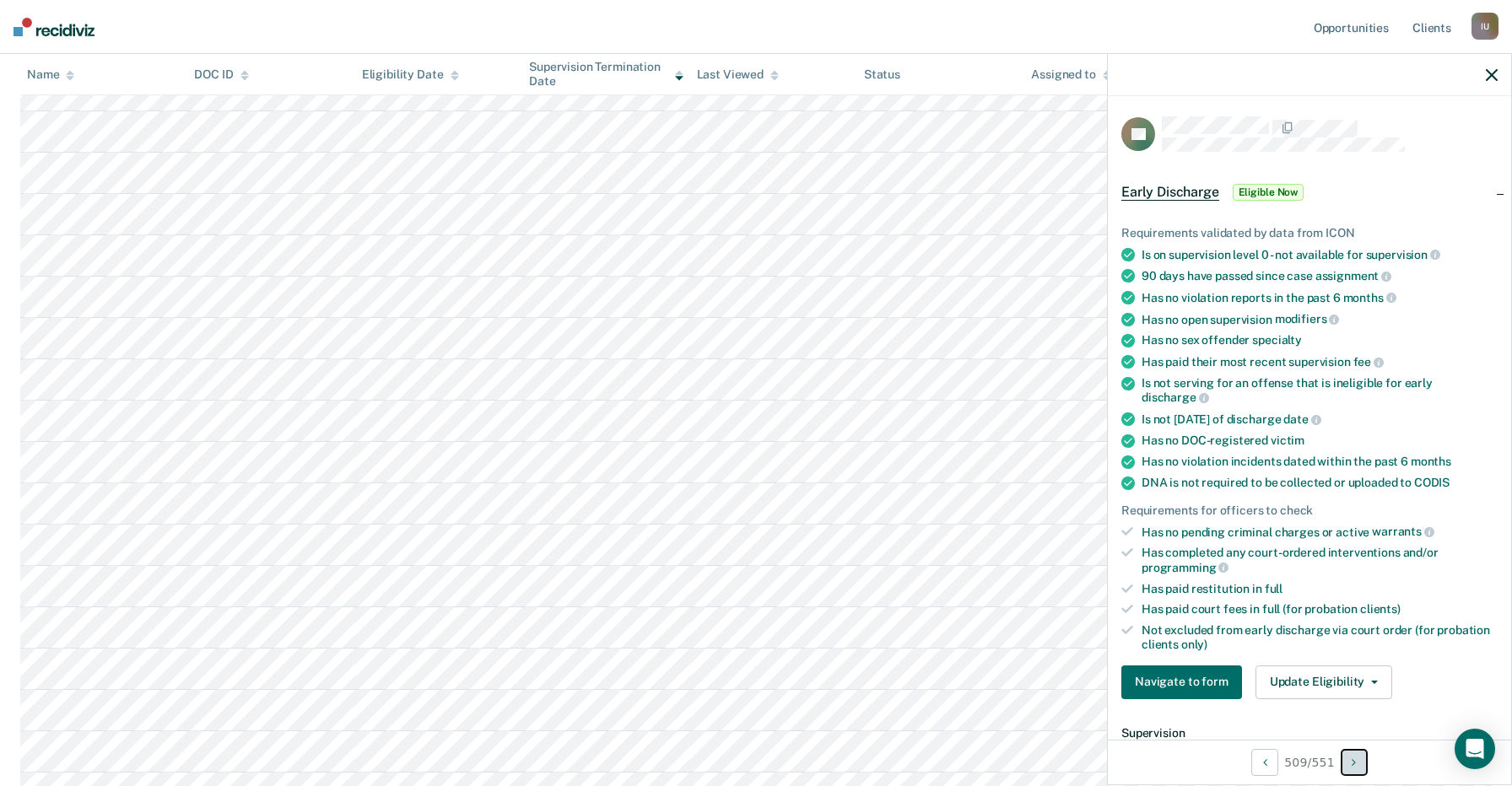
scroll to position [984, 0]
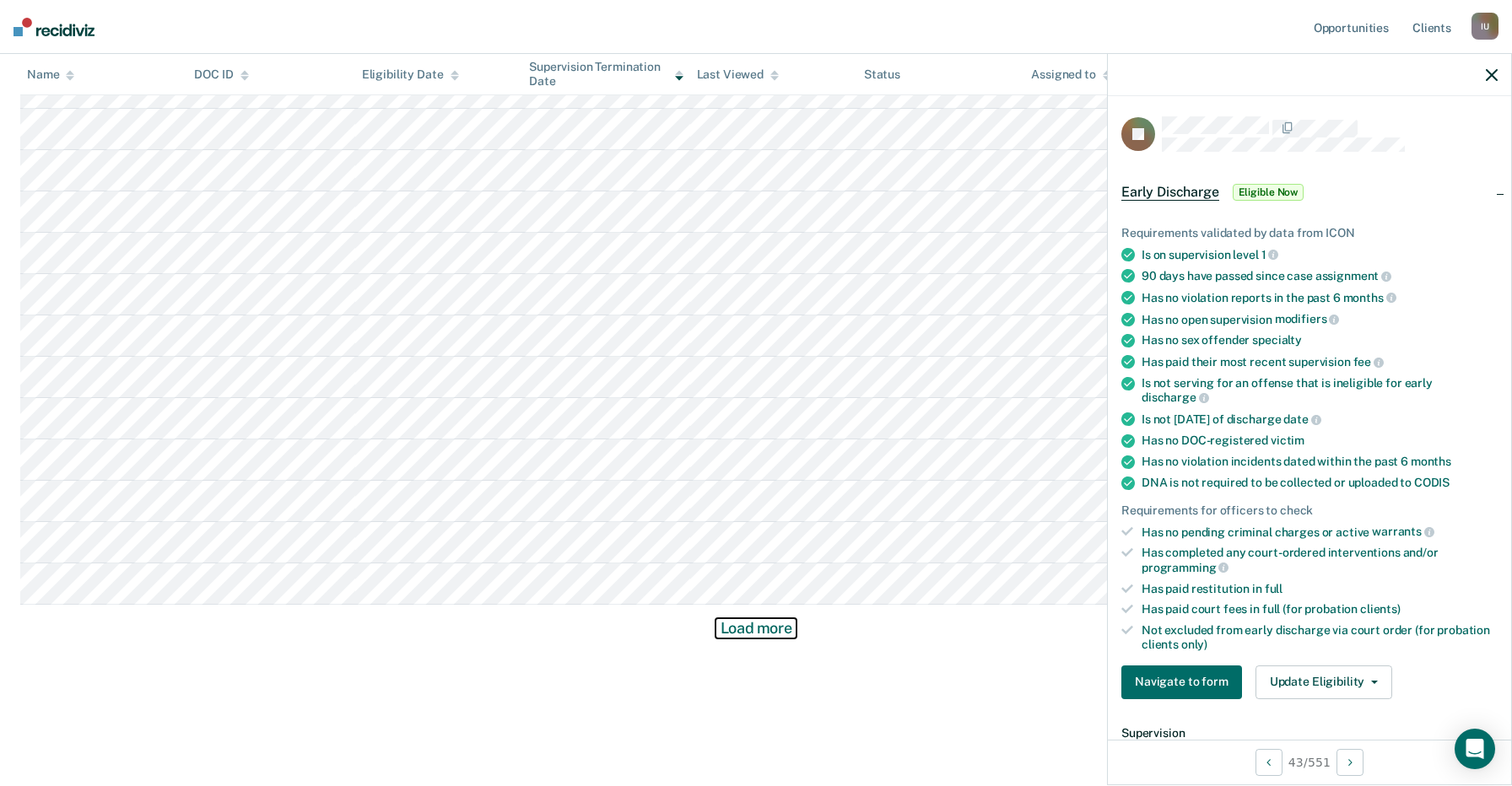
click at [777, 624] on button "Load more" at bounding box center [756, 628] width 82 height 20
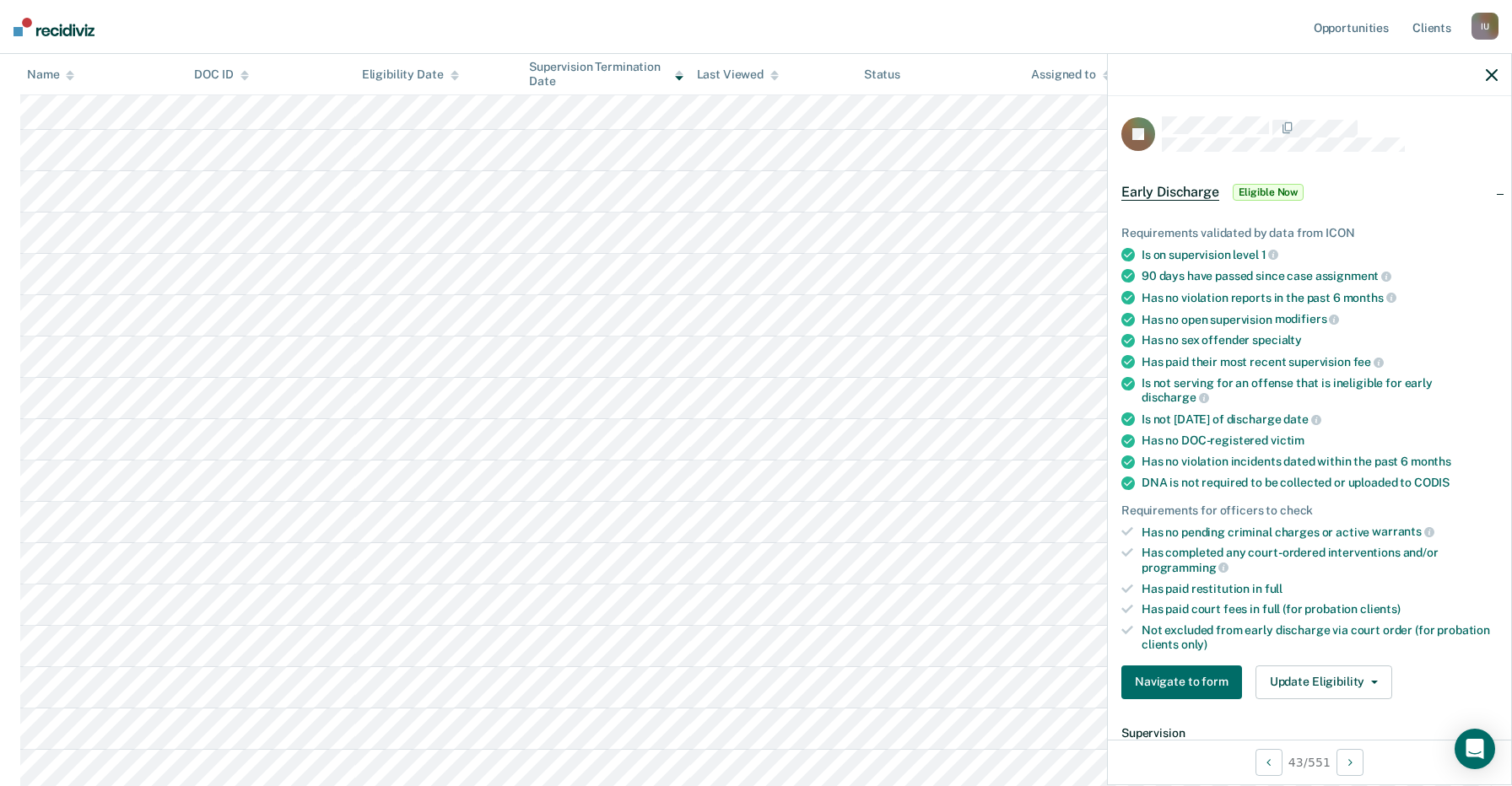
scroll to position [2224, 0]
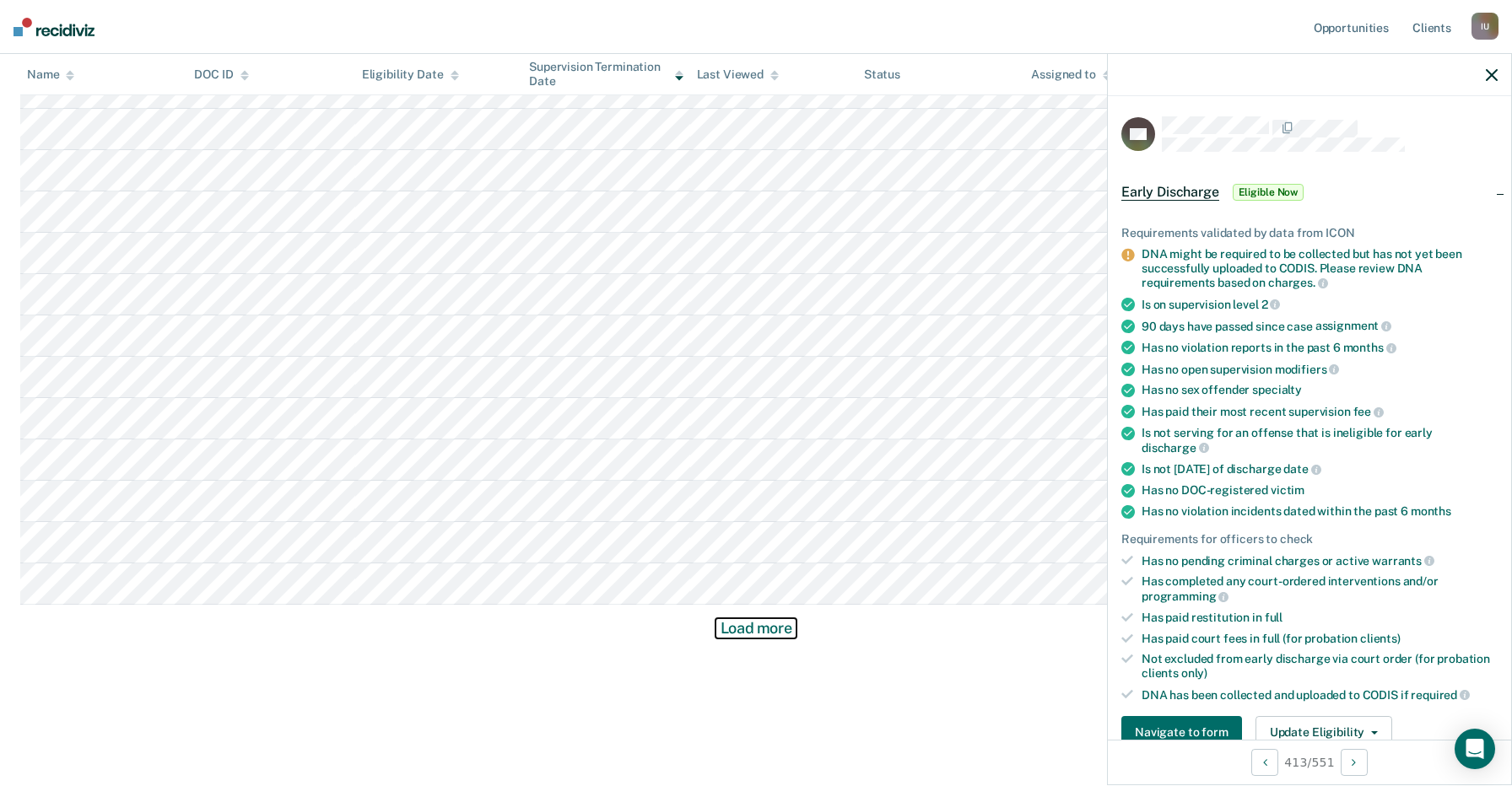
click at [768, 629] on button "Load more" at bounding box center [756, 628] width 82 height 20
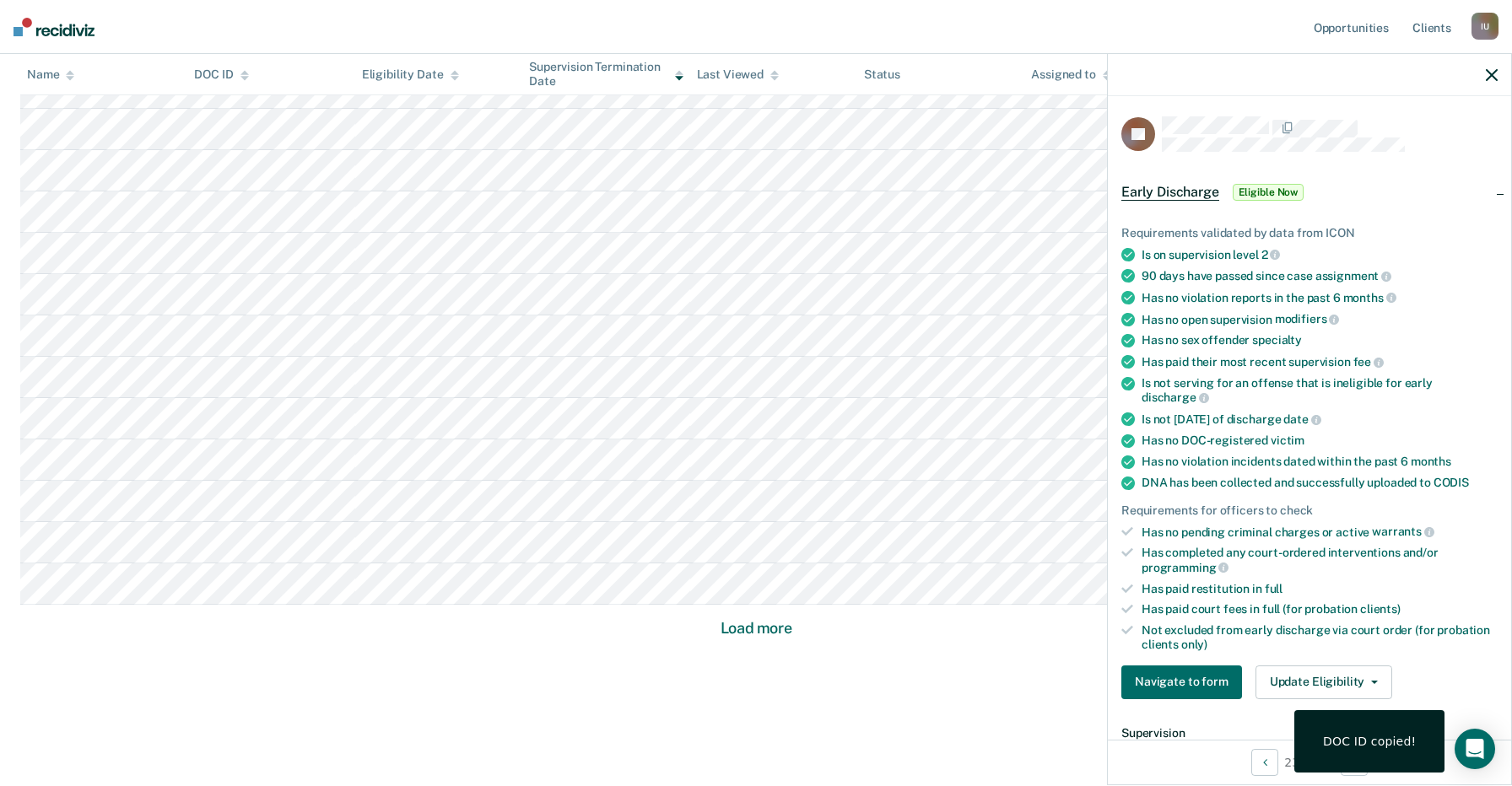
scroll to position [364, 0]
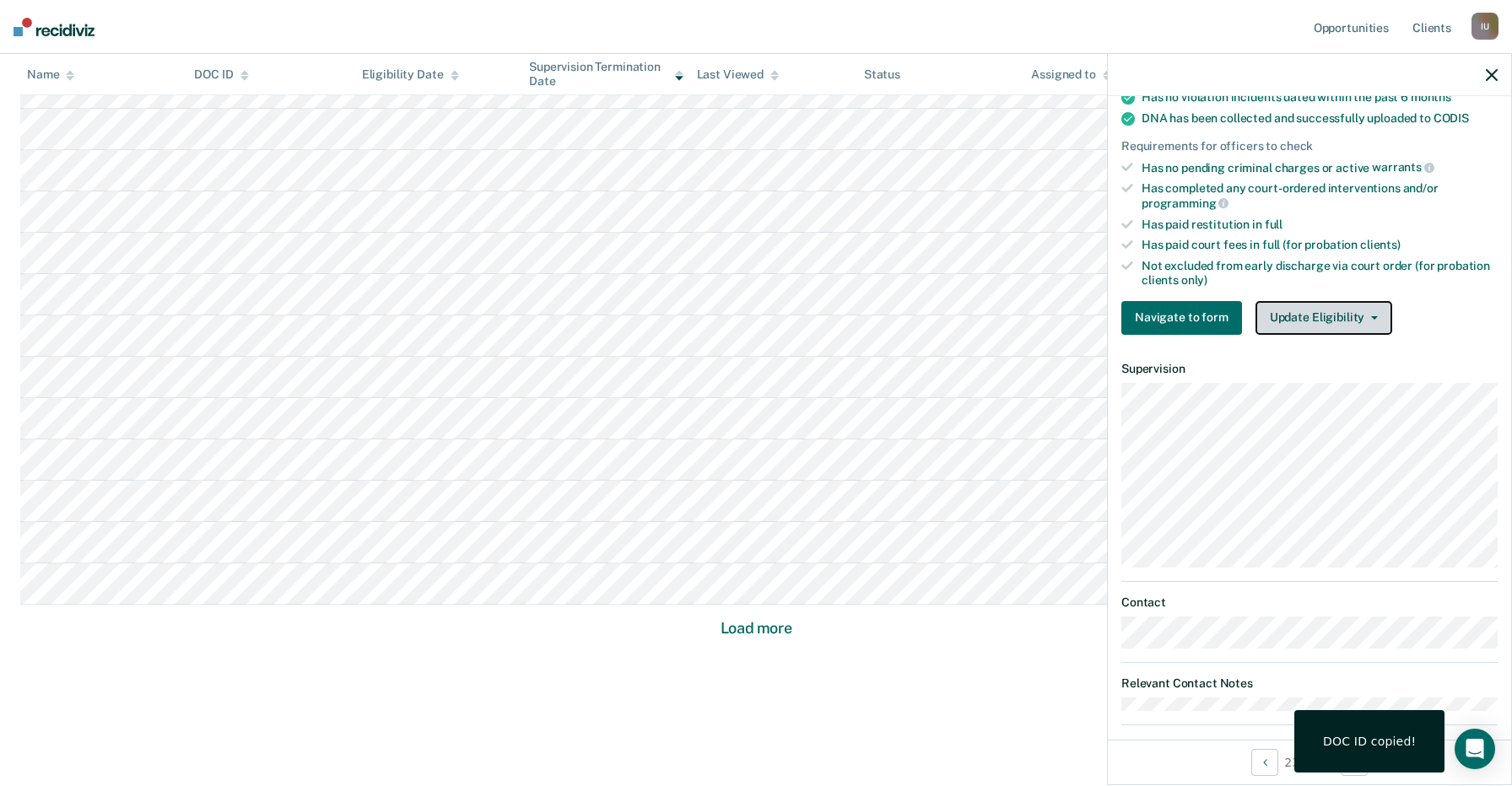
click at [1326, 301] on button "Update Eligibility" at bounding box center [1324, 318] width 137 height 34
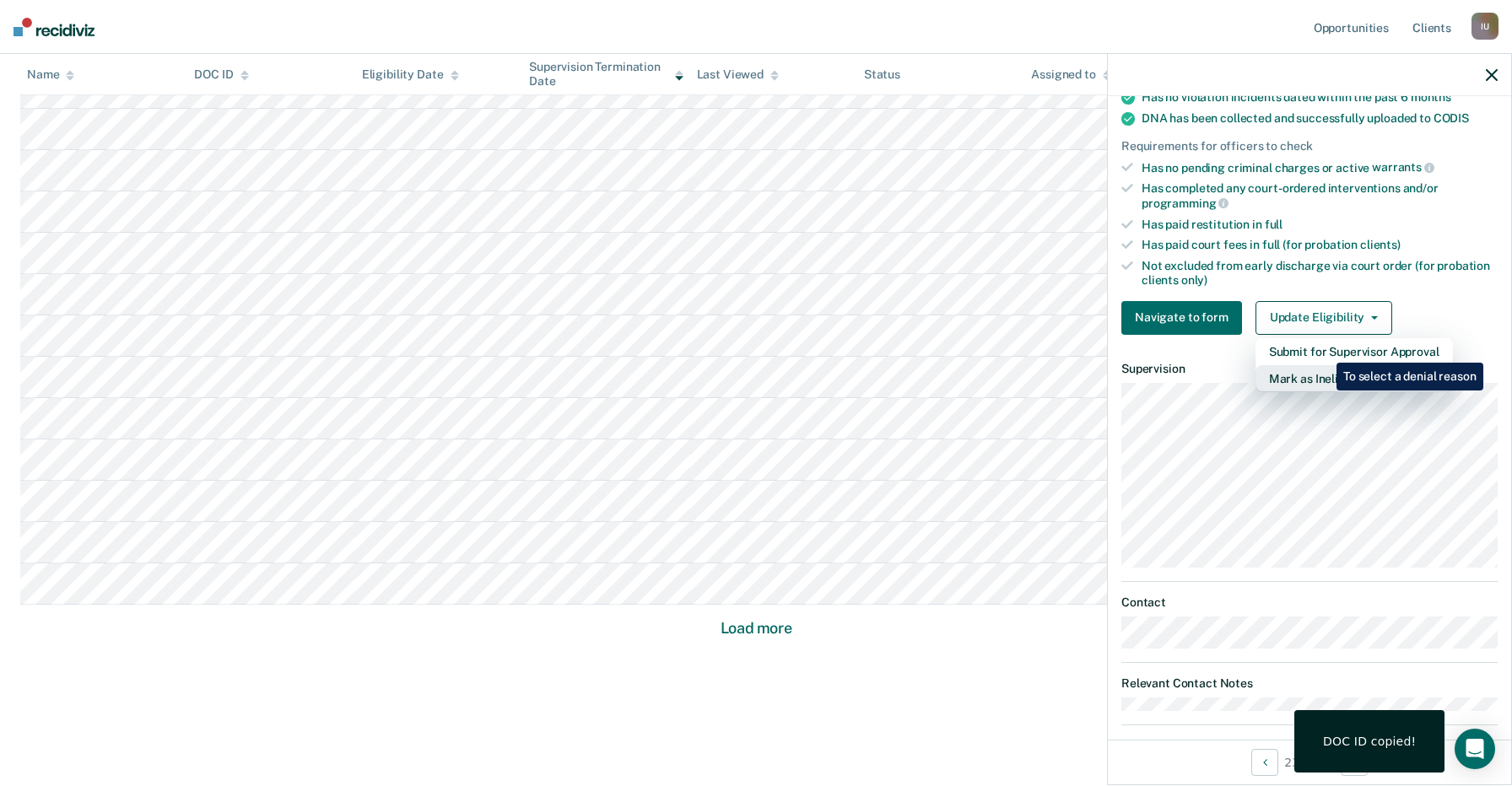
click at [1324, 365] on button "Mark as Ineligible" at bounding box center [1354, 378] width 197 height 27
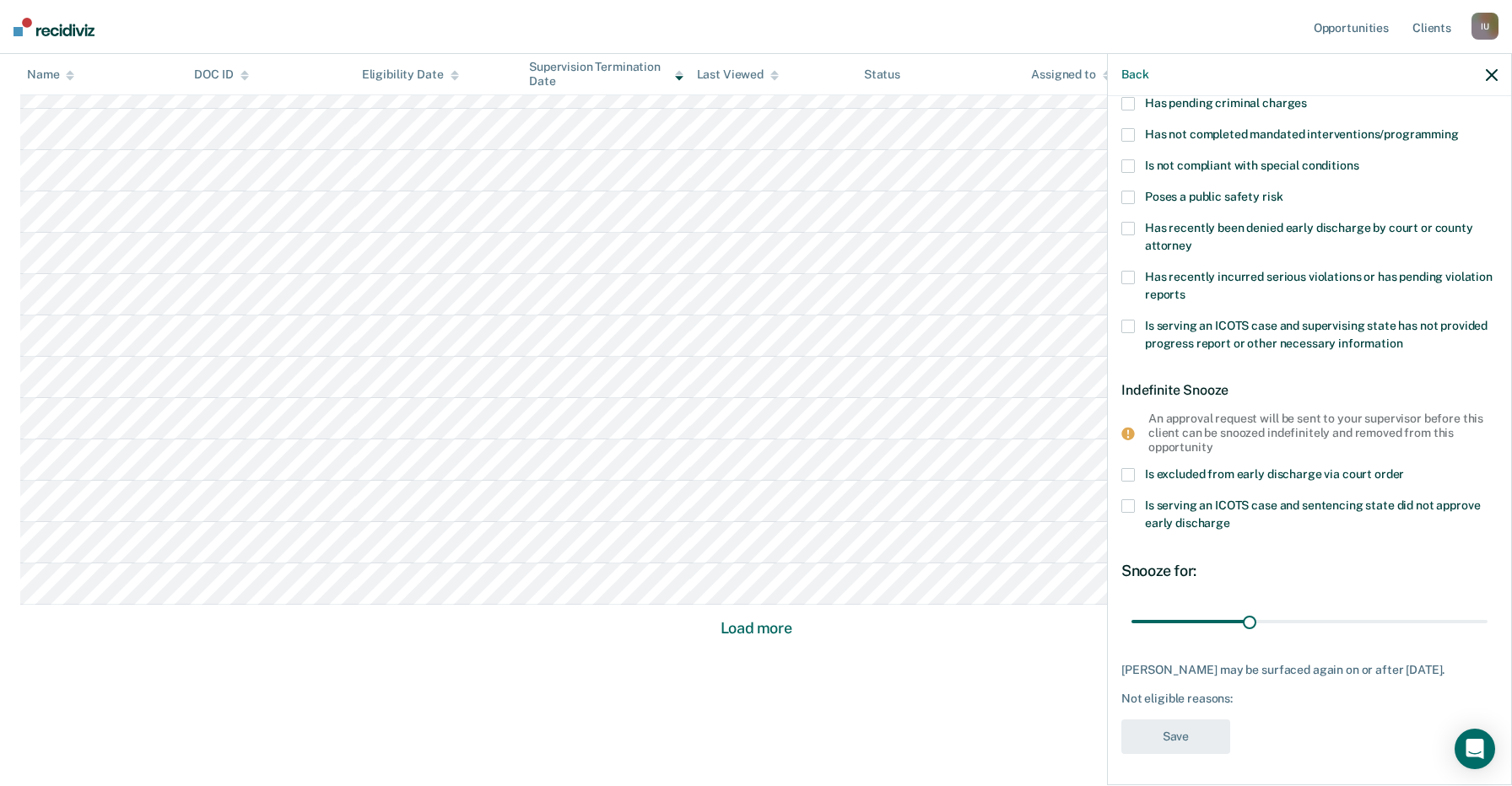
scroll to position [0, 0]
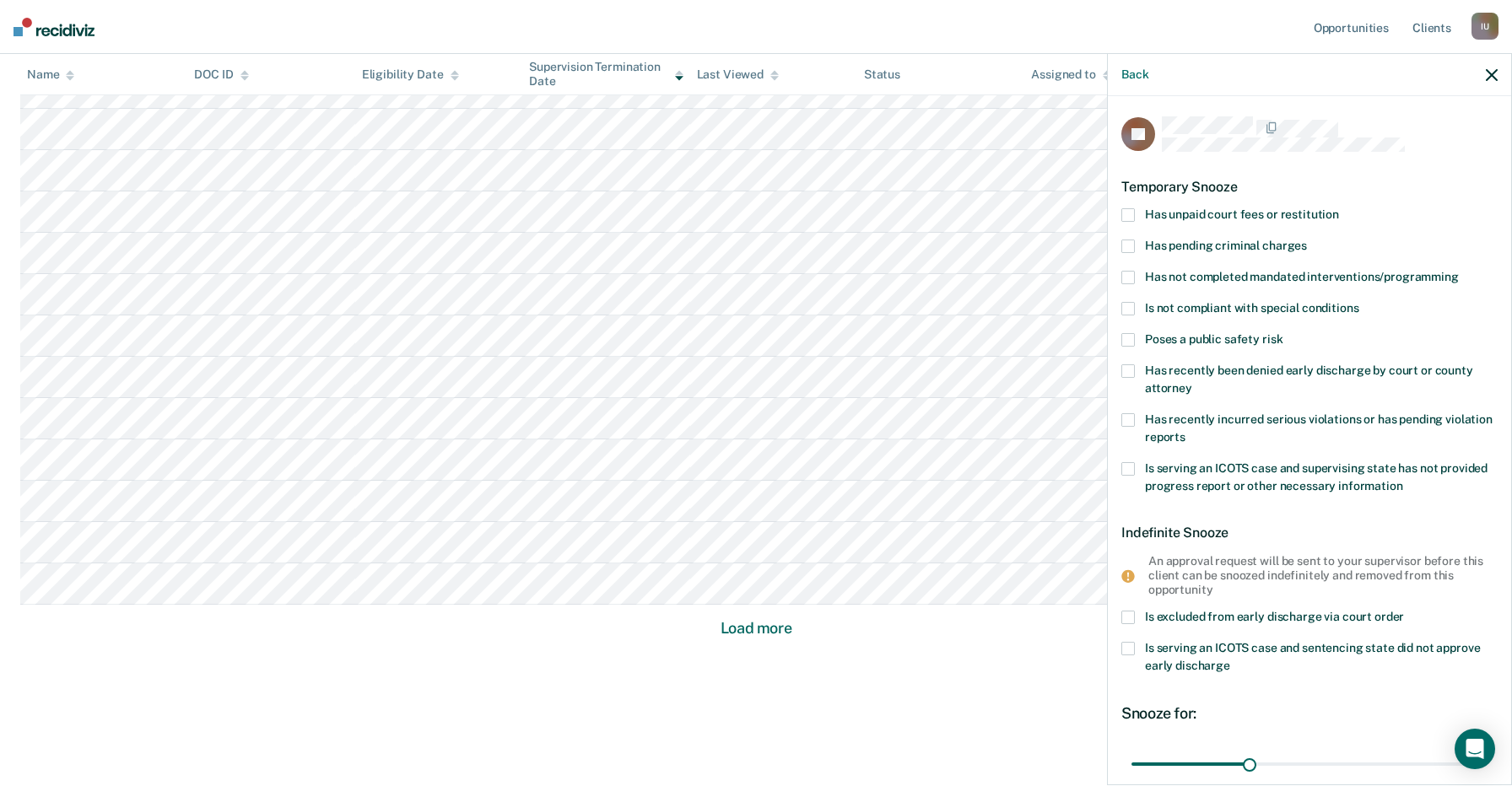
click at [1237, 215] on span "Has unpaid court fees or restitution" at bounding box center [1242, 214] width 194 height 14
click at [1338, 208] on input "Has unpaid court fees or restitution" at bounding box center [1338, 208] width 0 height 0
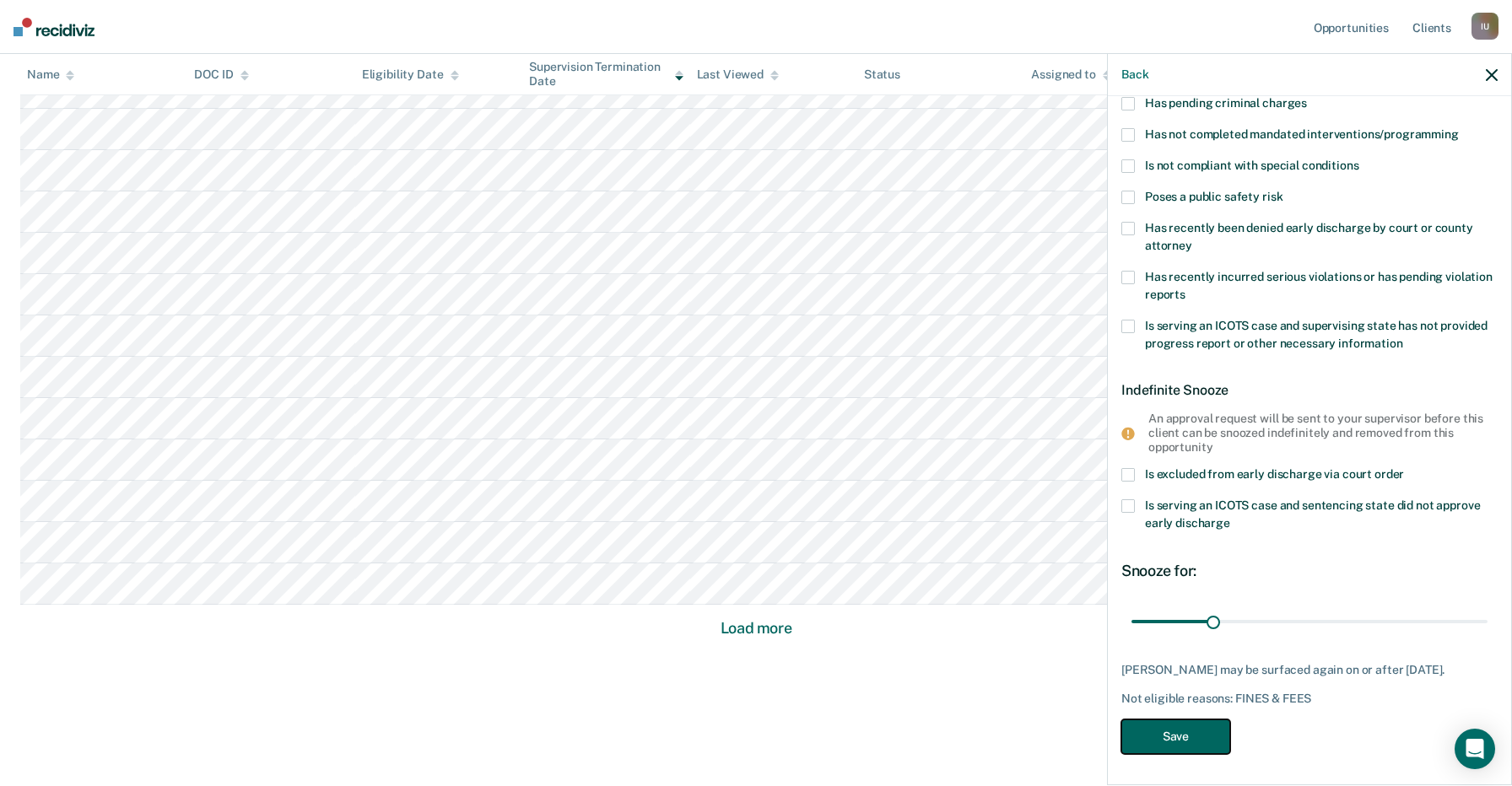
click at [1172, 732] on button "Save" at bounding box center [1176, 737] width 109 height 35
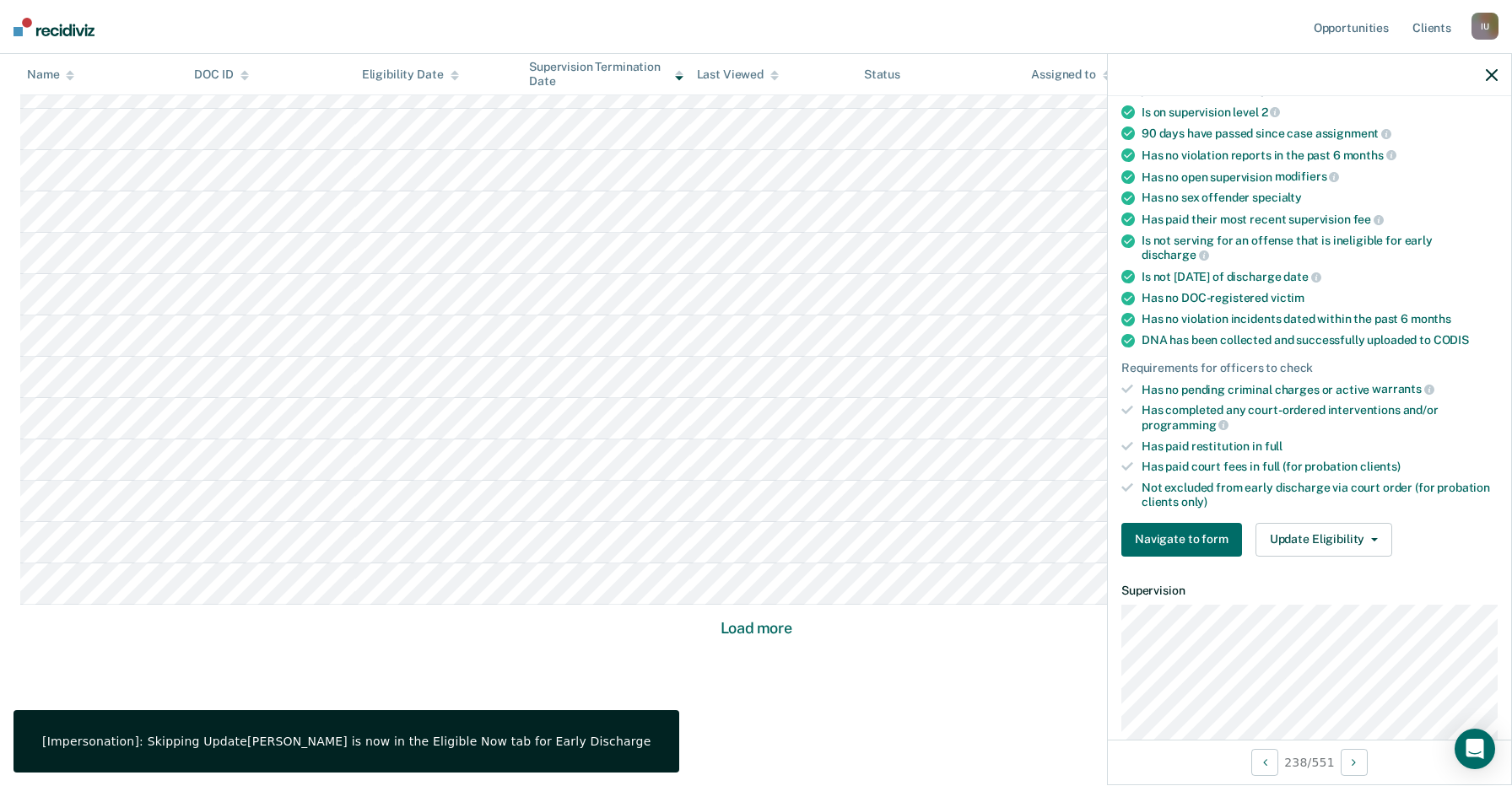
scroll to position [0, 0]
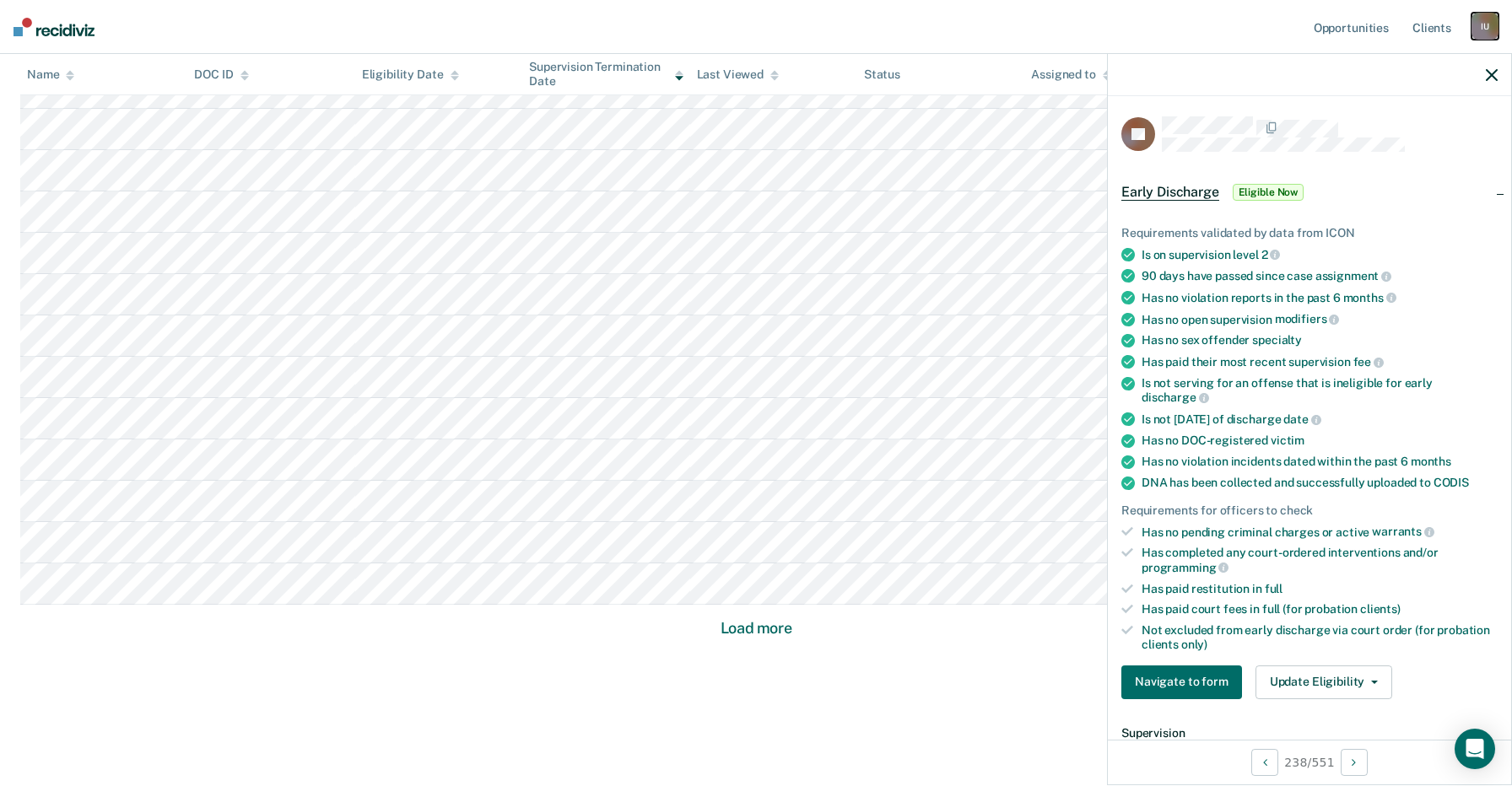
click at [1491, 31] on div "I U" at bounding box center [1484, 26] width 27 height 27
click at [1369, 71] on link "Profile" at bounding box center [1416, 68] width 136 height 15
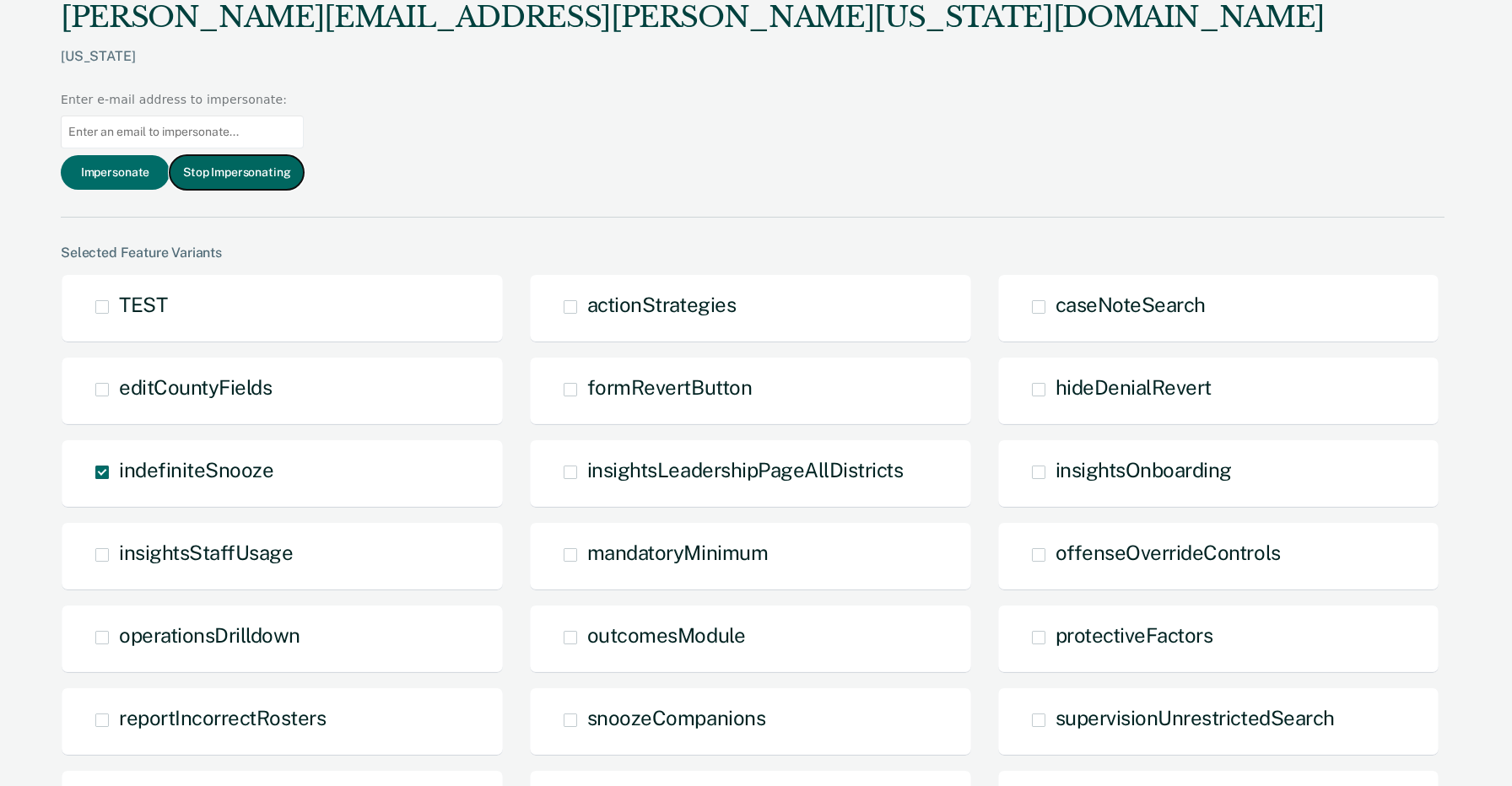
click at [303, 155] on button "Stop Impersonating" at bounding box center [236, 173] width 134 height 35
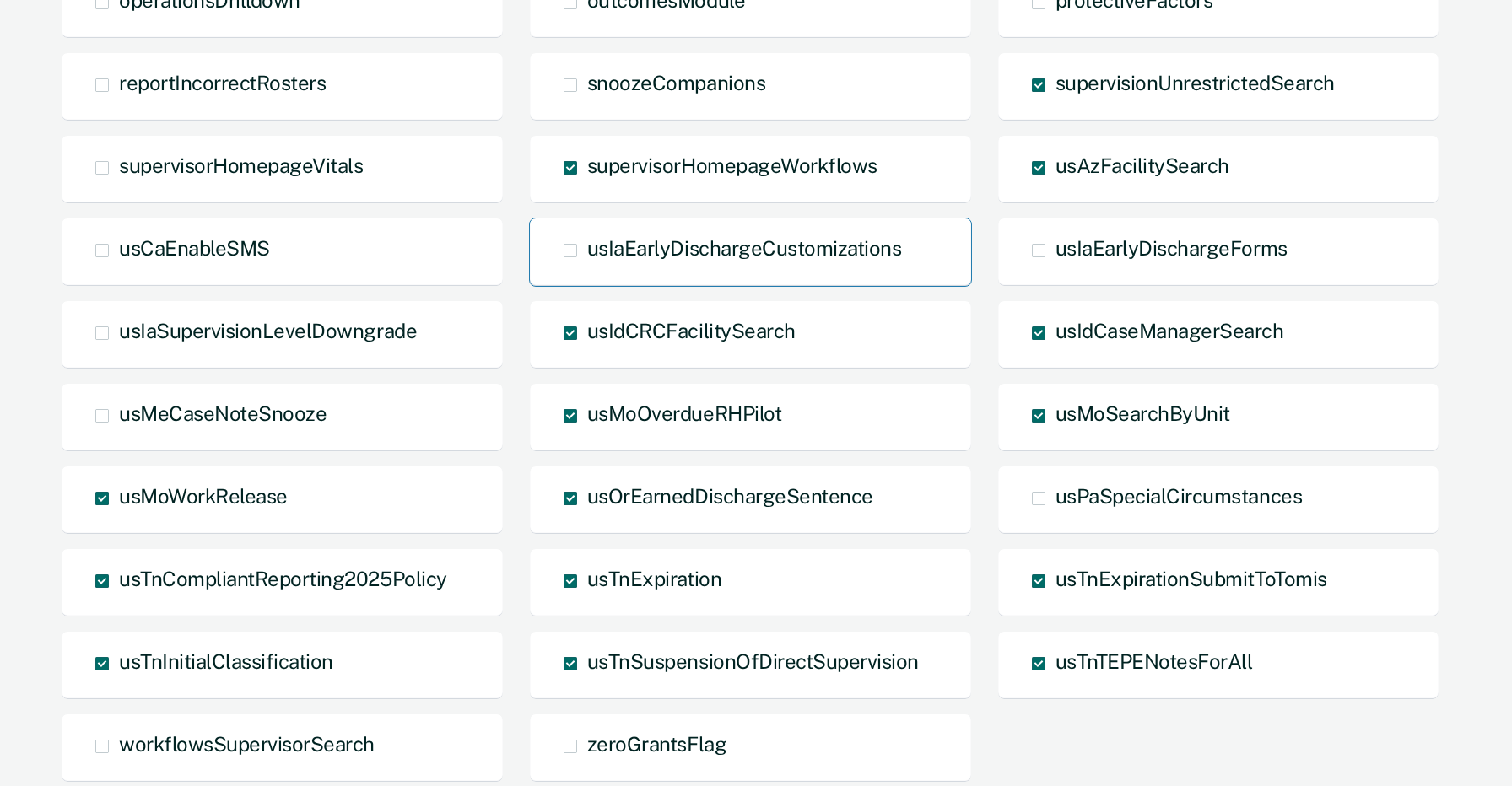
scroll to position [1030, 0]
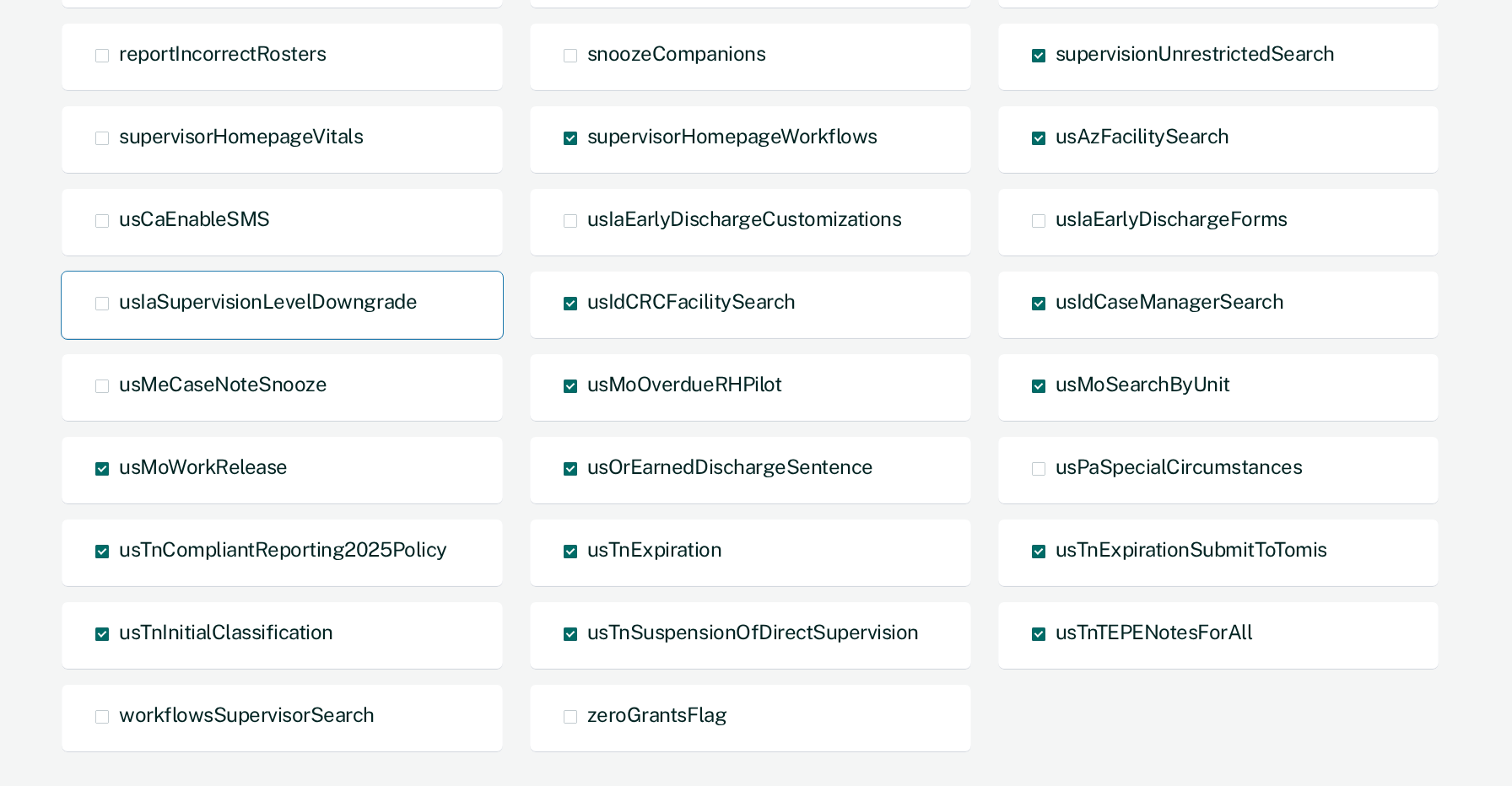
click at [324, 297] on span "usIaSupervisionLevelDowngrade" at bounding box center [268, 301] width 298 height 23
click at [119, 316] on input "usIaSupervisionLevelDowngrade" at bounding box center [119, 316] width 0 height 0
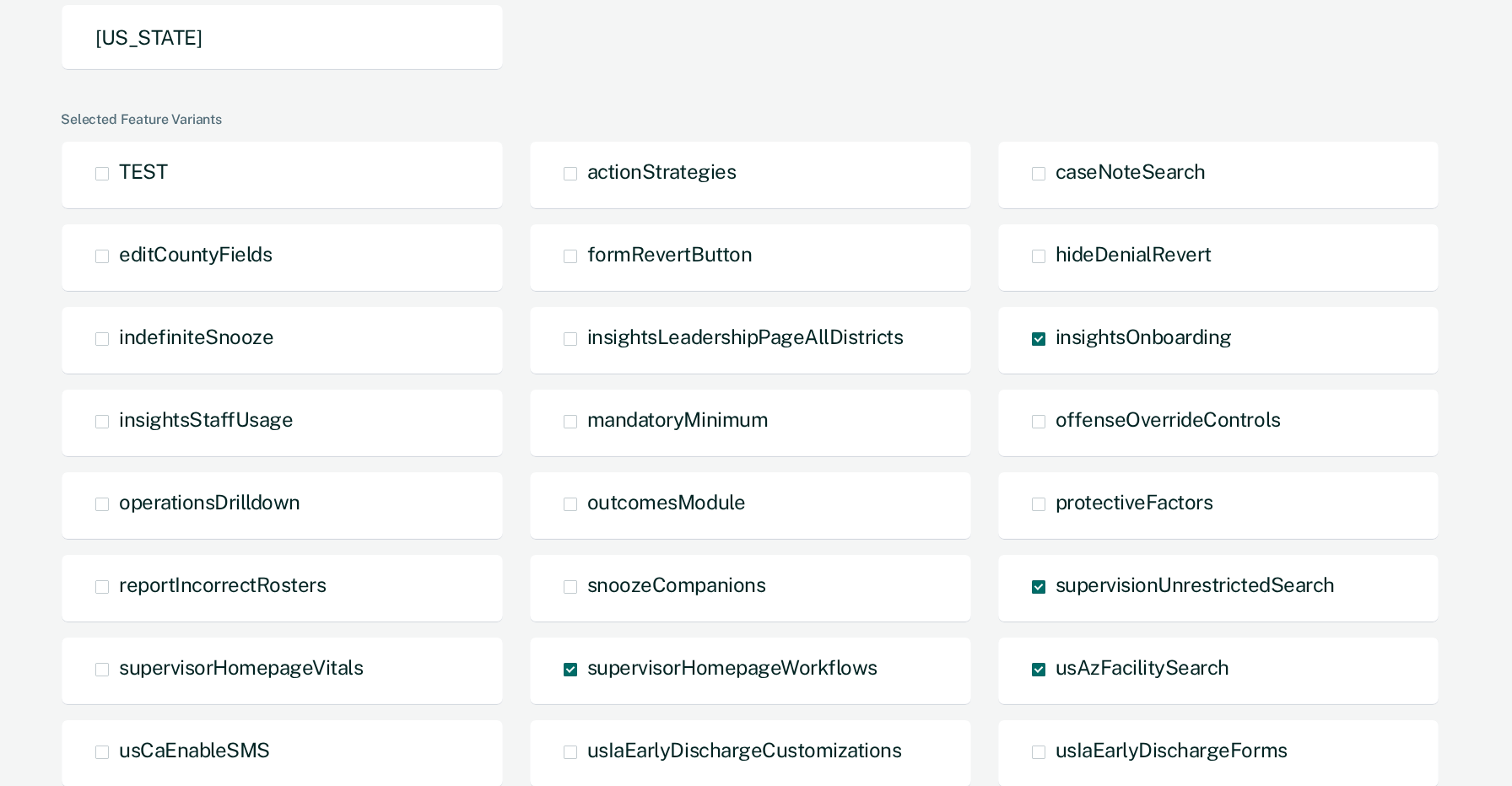
scroll to position [498, 0]
click at [345, 353] on div "indefiniteSnooze" at bounding box center [282, 341] width 443 height 69
click at [136, 339] on span "indefiniteSnooze" at bounding box center [196, 337] width 155 height 23
click at [119, 352] on input "indefiniteSnooze" at bounding box center [119, 352] width 0 height 0
click at [19, 436] on div "zoie.geronimi@recidiviz.org Recidiviz Enter e-mail address to impersonate: Impe…" at bounding box center [756, 470] width 1512 height 1935
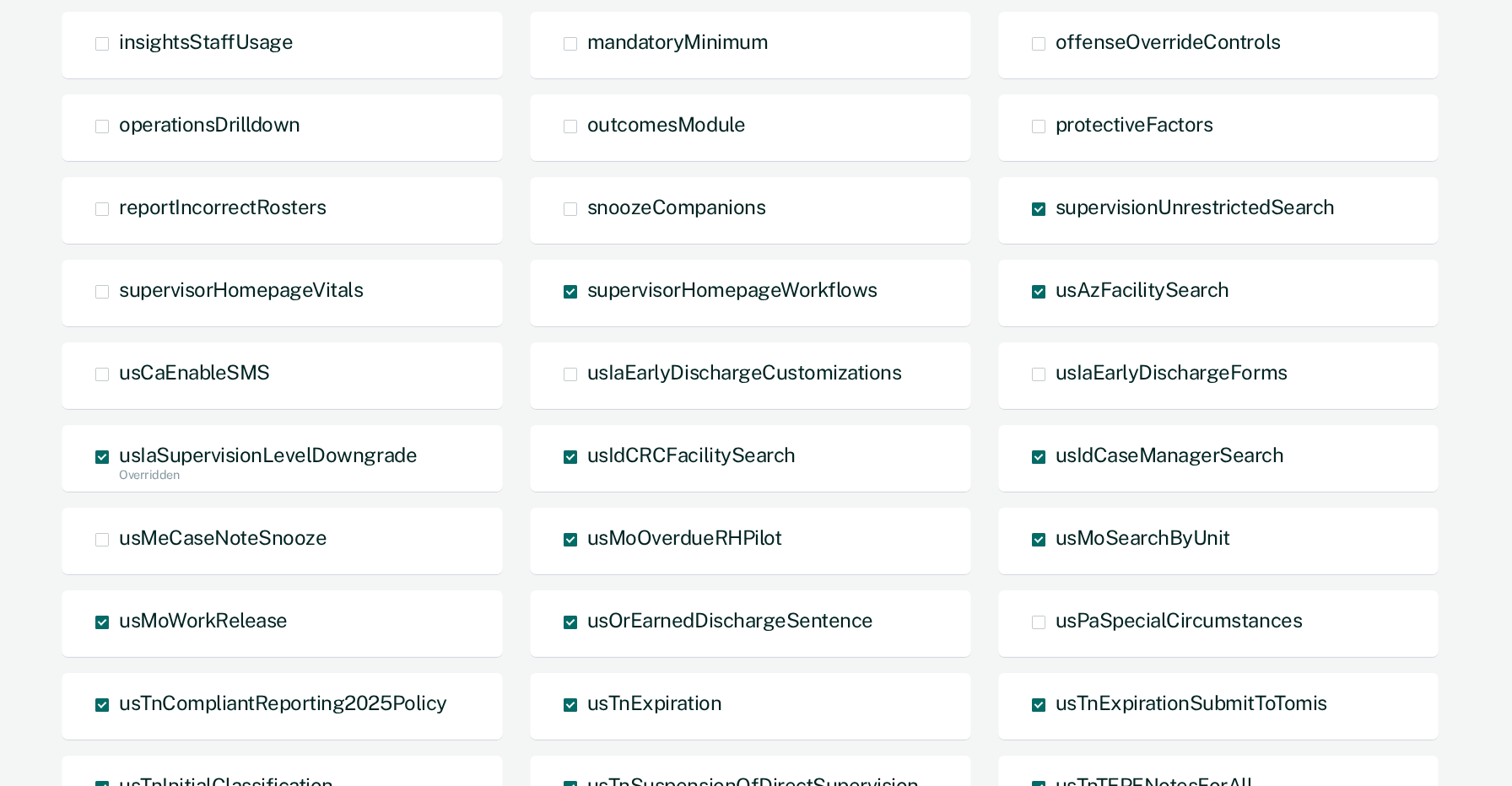
scroll to position [1149, 0]
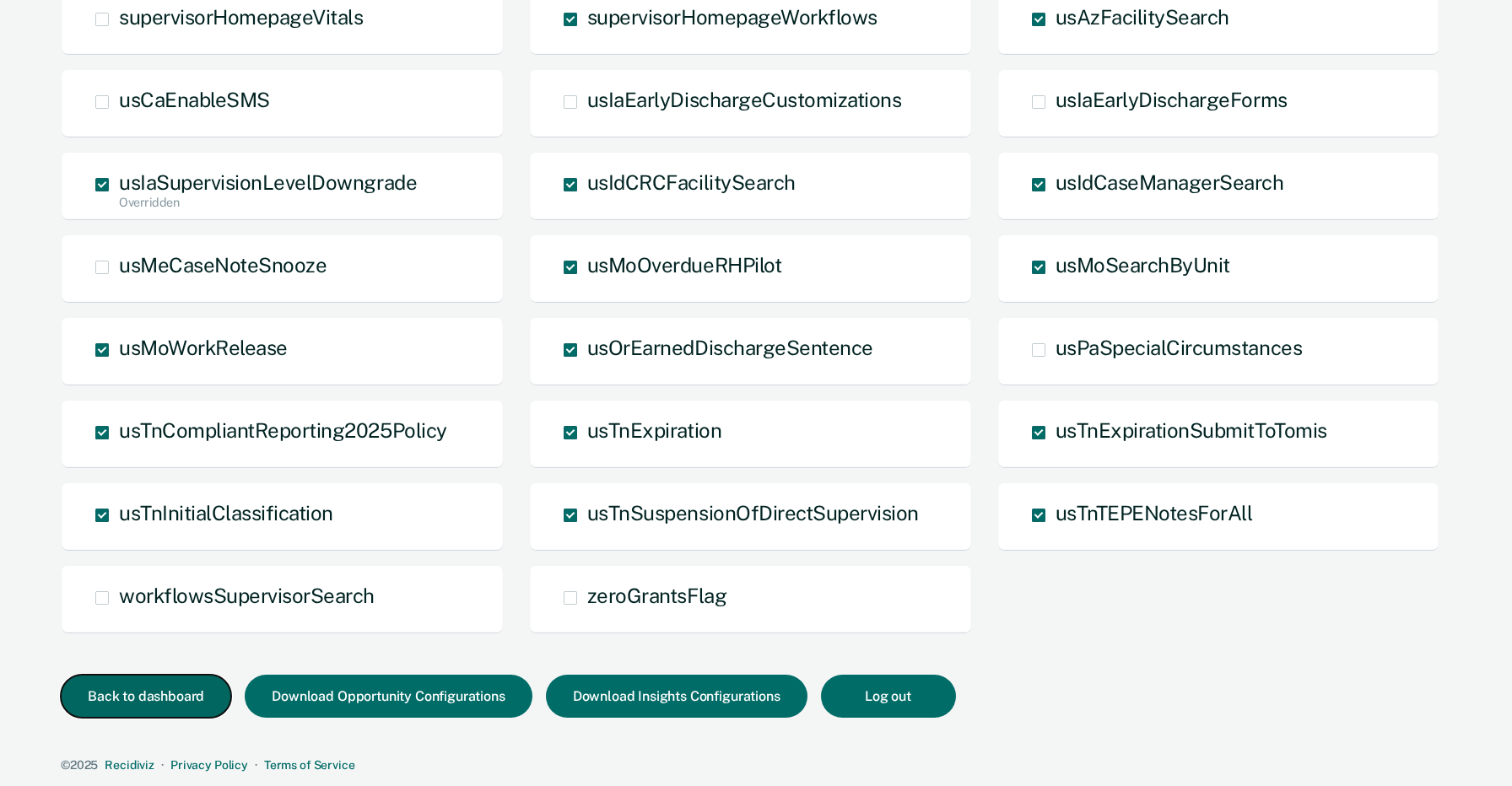
click at [156, 700] on button "Back to dashboard" at bounding box center [145, 696] width 170 height 43
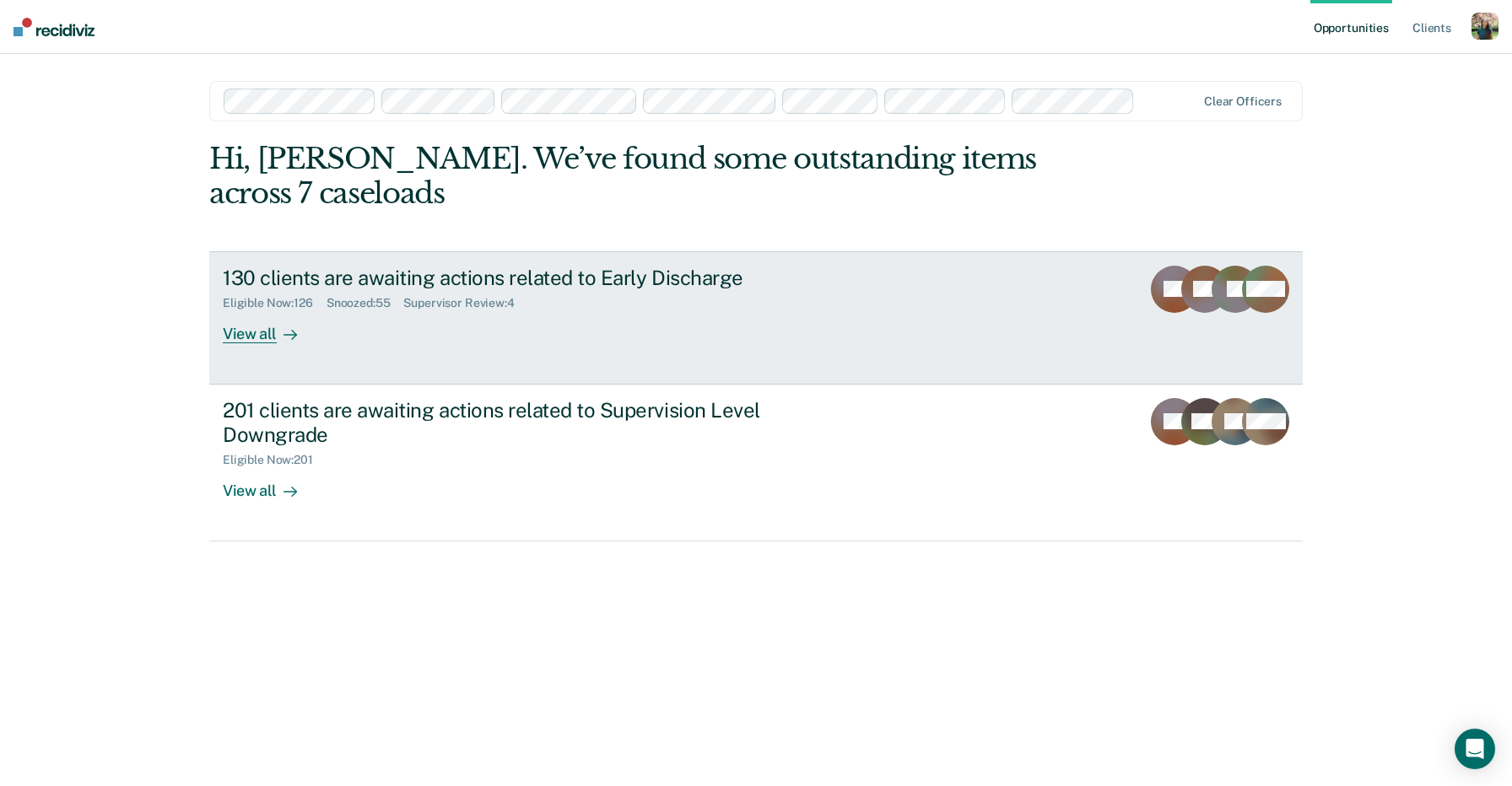
click at [625, 306] on div "130 clients are awaiting actions related to Early Discharge Eligible Now : 126 …" at bounding box center [539, 305] width 632 height 78
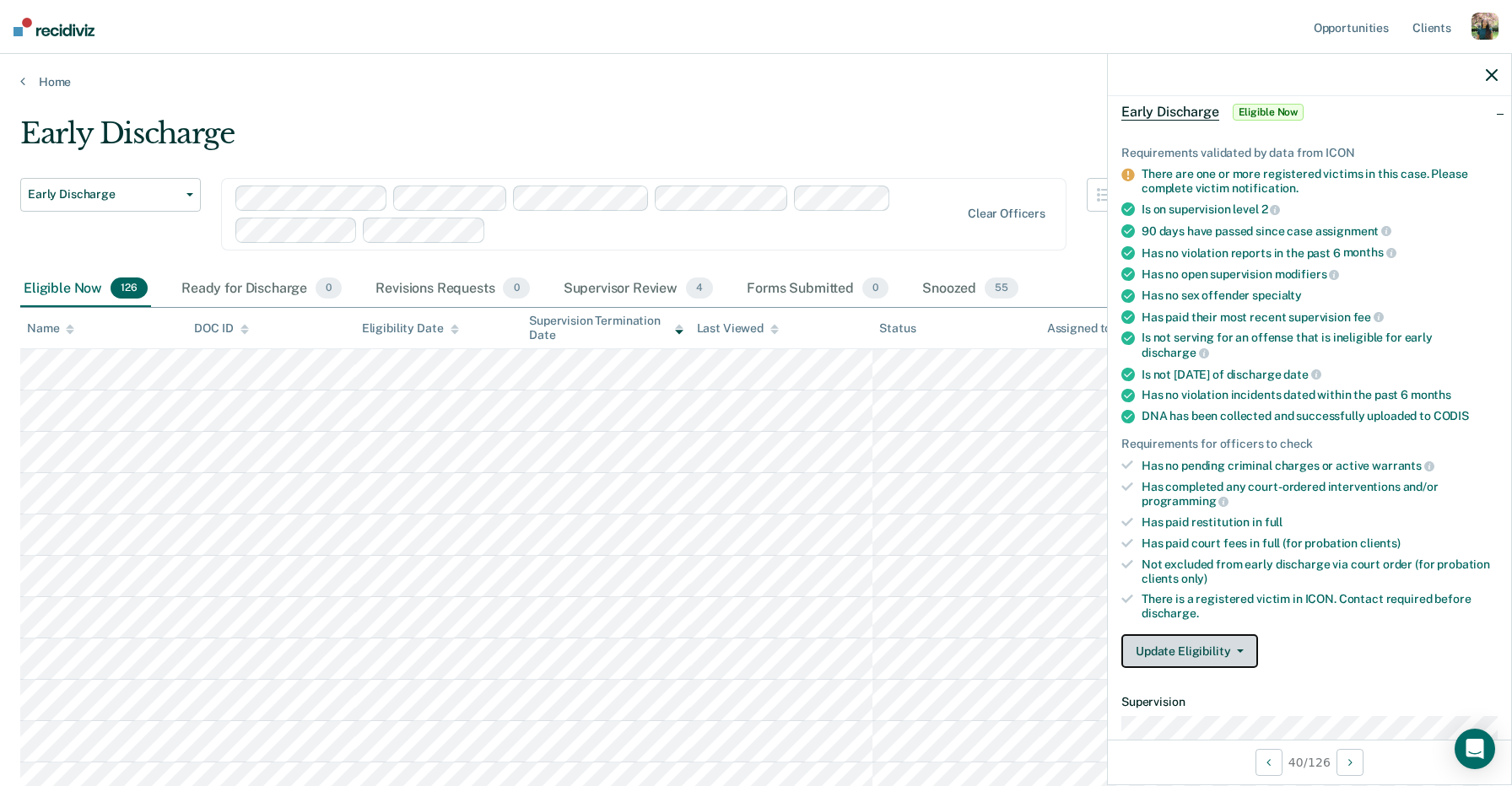
click at [1196, 634] on button "Update Eligibility" at bounding box center [1190, 650] width 137 height 34
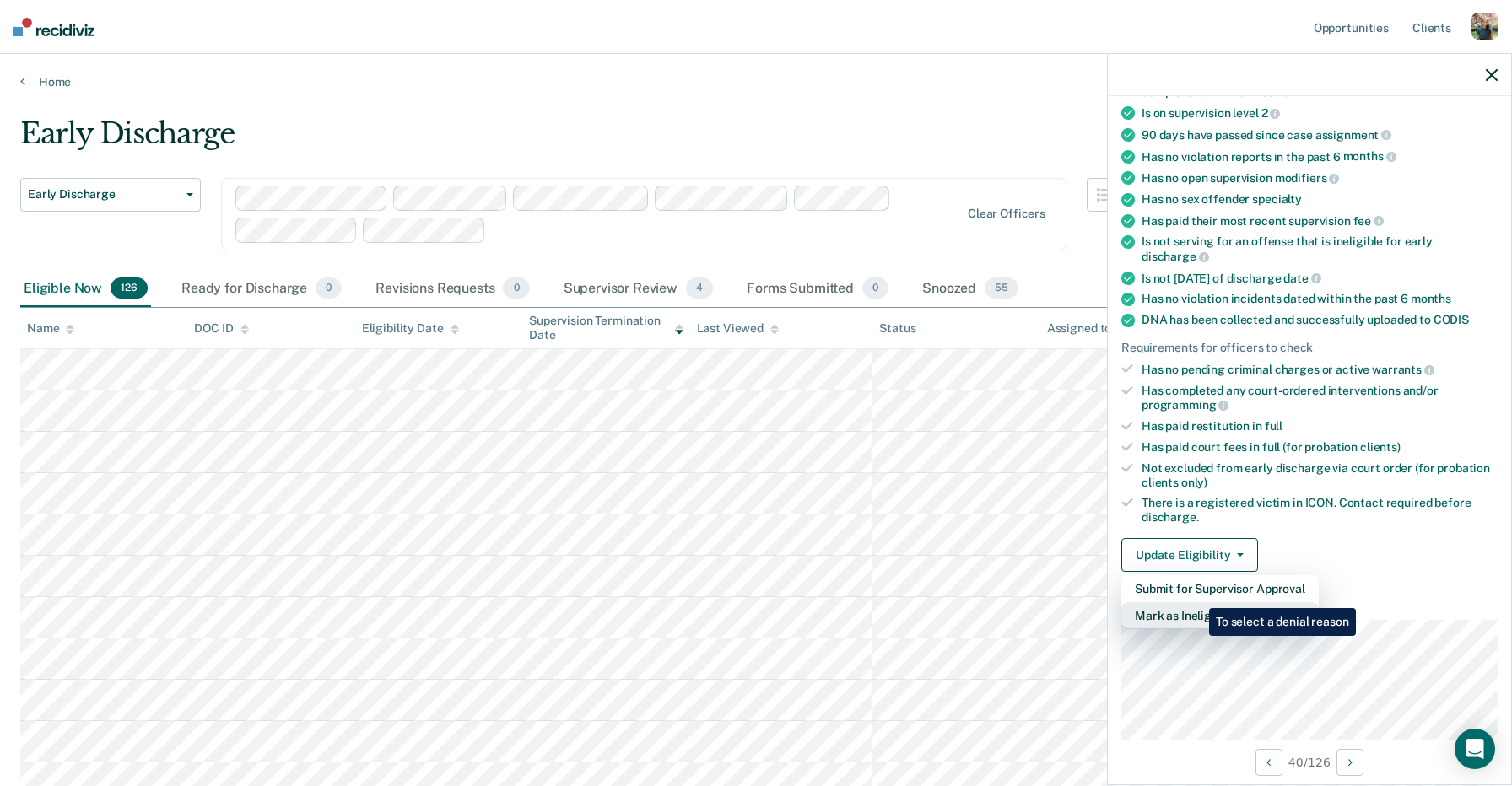
click at [1196, 602] on button "Mark as Ineligible" at bounding box center [1220, 615] width 197 height 27
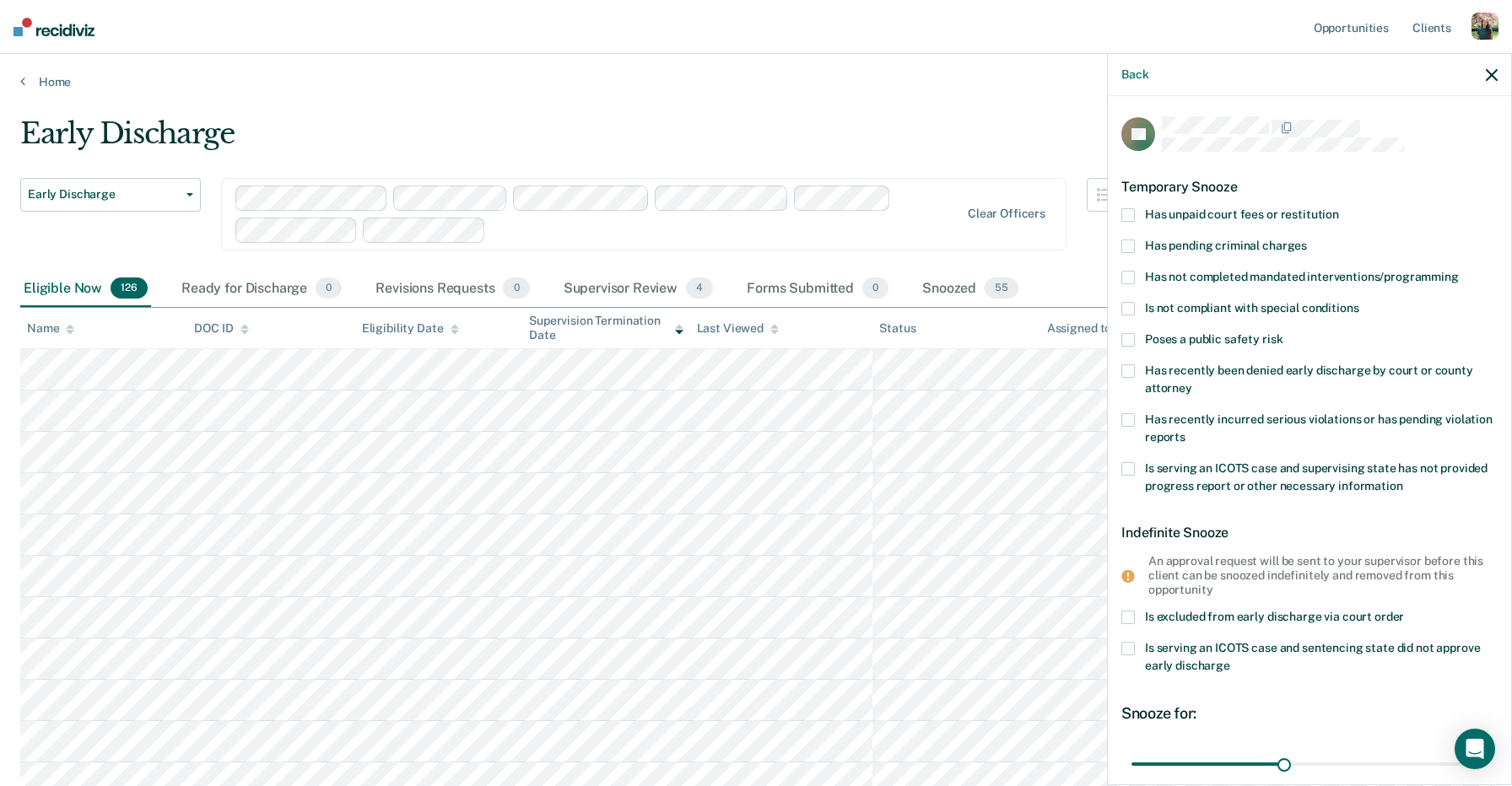
click at [1190, 212] on span "Has unpaid court fees or restitution" at bounding box center [1242, 214] width 194 height 14
click at [1338, 208] on input "Has unpaid court fees or restitution" at bounding box center [1338, 208] width 0 height 0
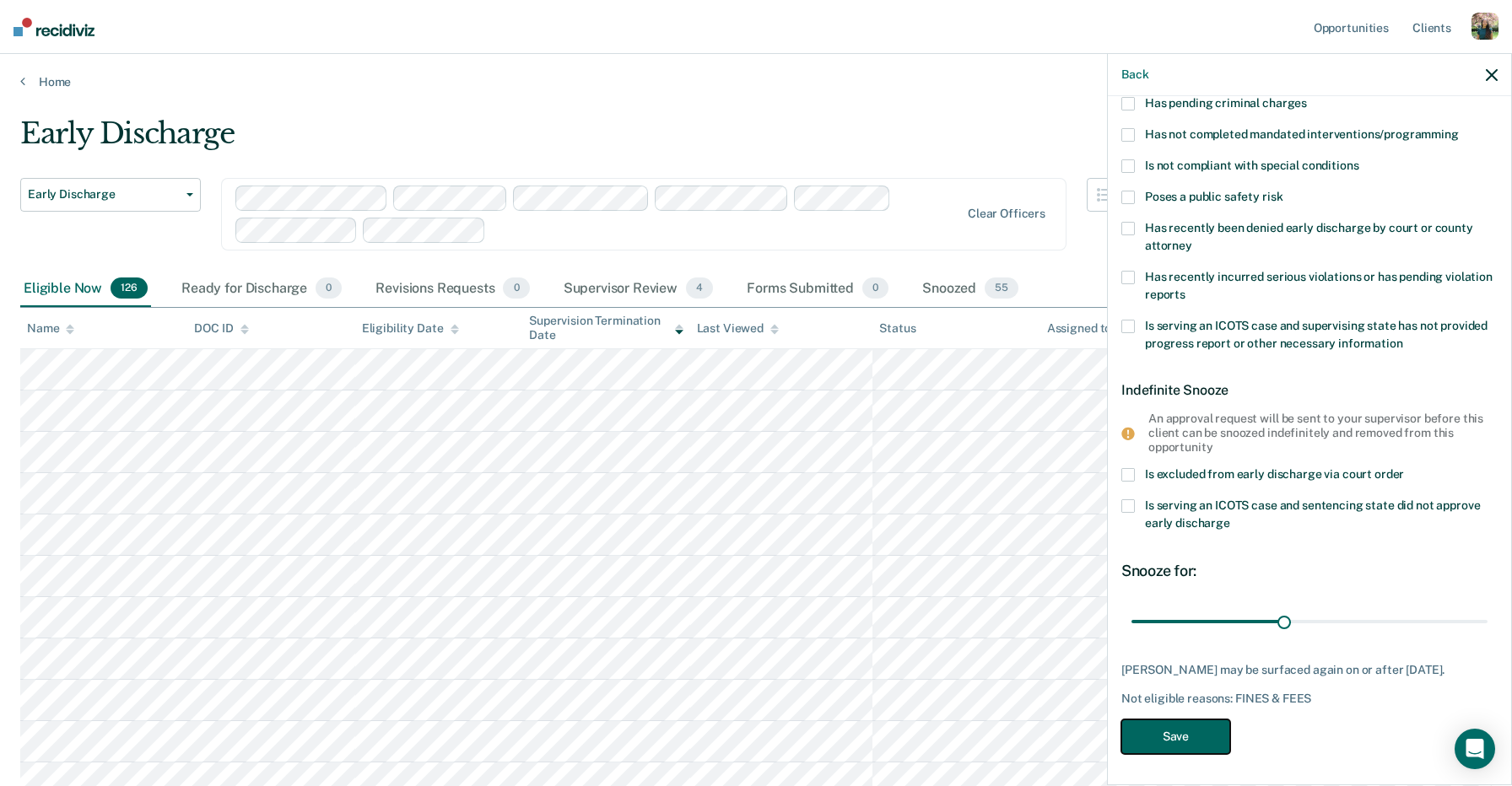
click at [1169, 738] on button "Save" at bounding box center [1176, 737] width 109 height 35
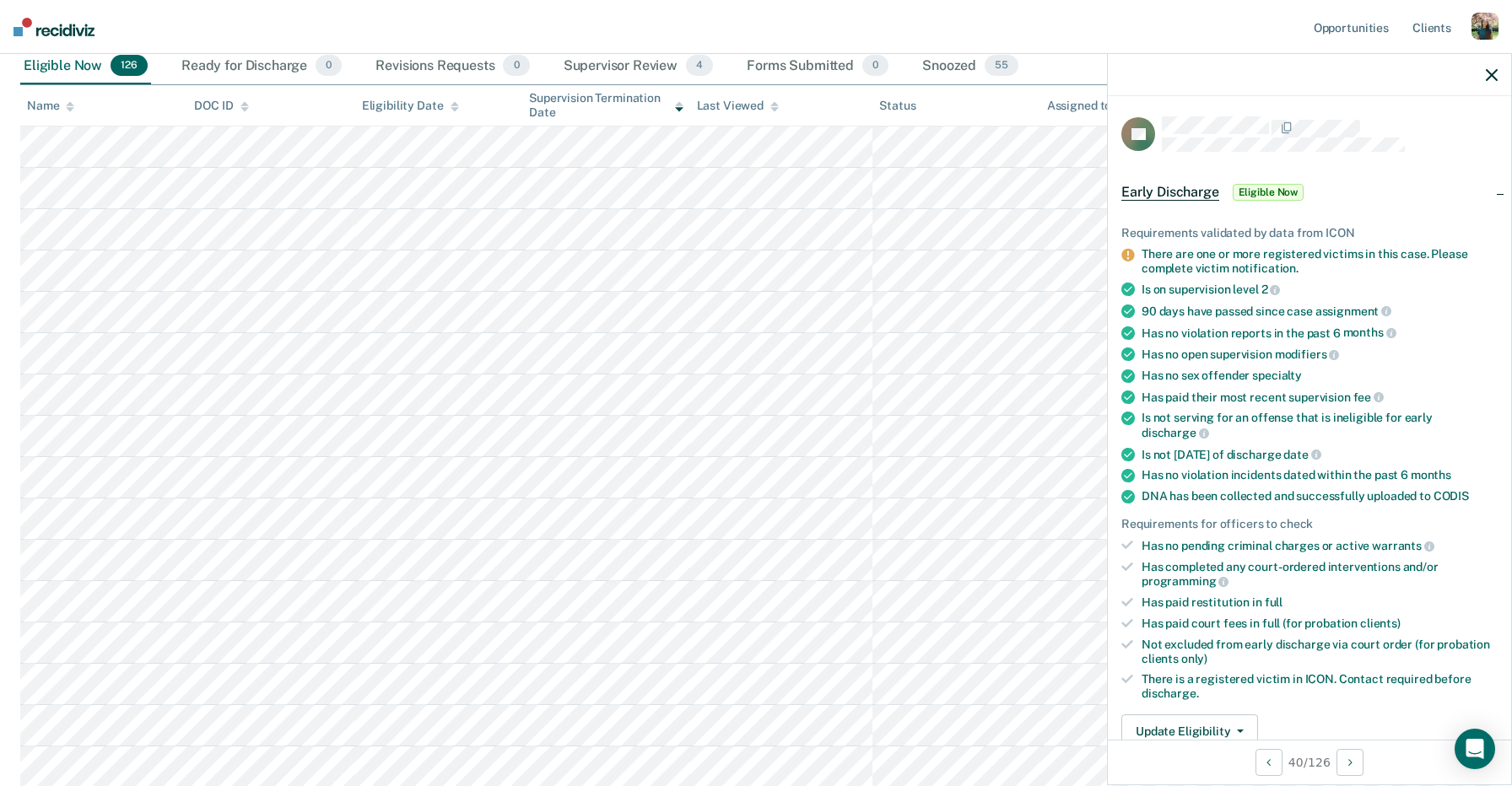
scroll to position [984, 0]
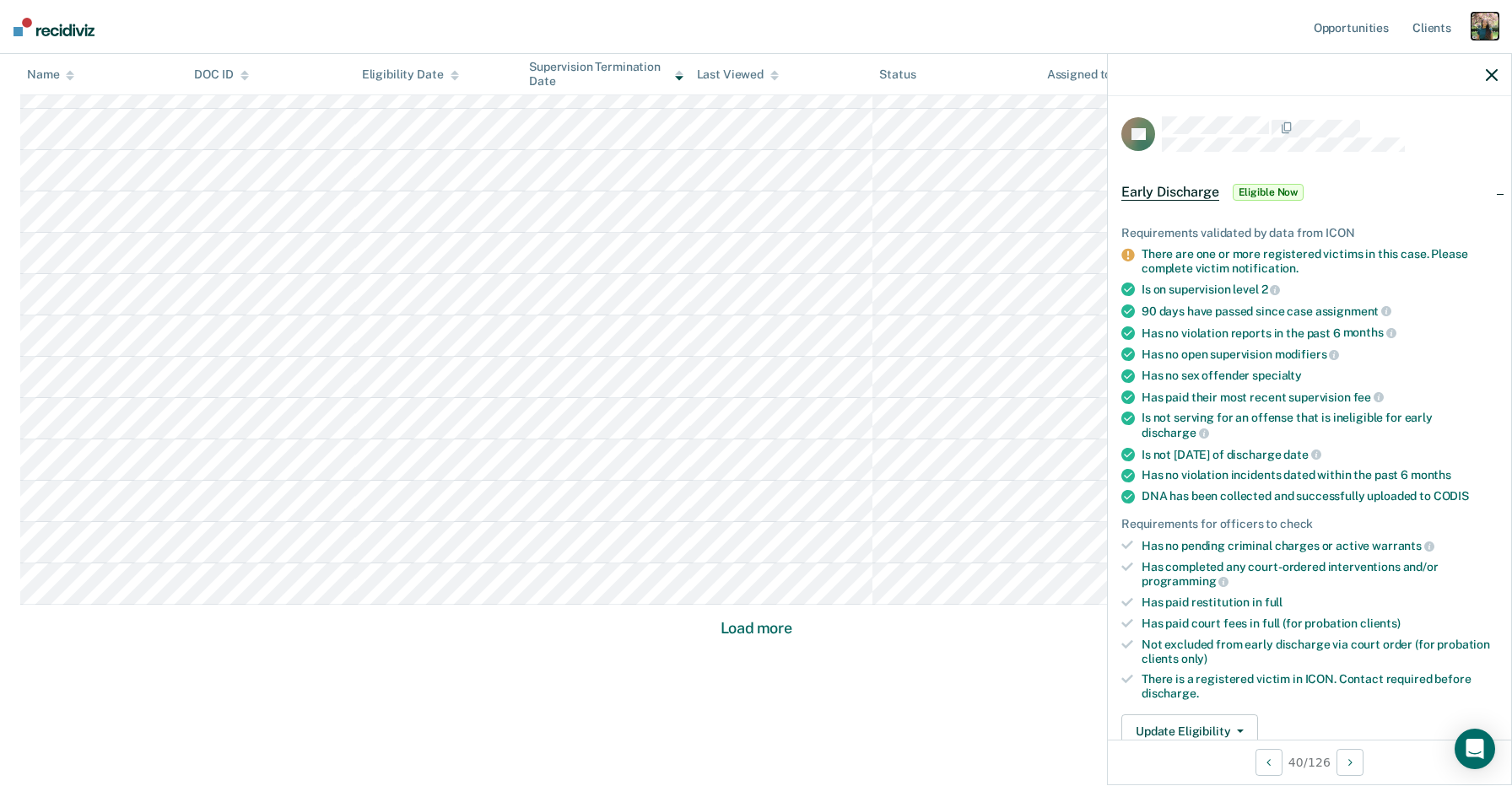
click at [1483, 21] on div "button" at bounding box center [1484, 26] width 27 height 27
click at [1489, 31] on div "button" at bounding box center [1484, 26] width 27 height 27
click at [1378, 65] on link "Profile" at bounding box center [1416, 68] width 136 height 15
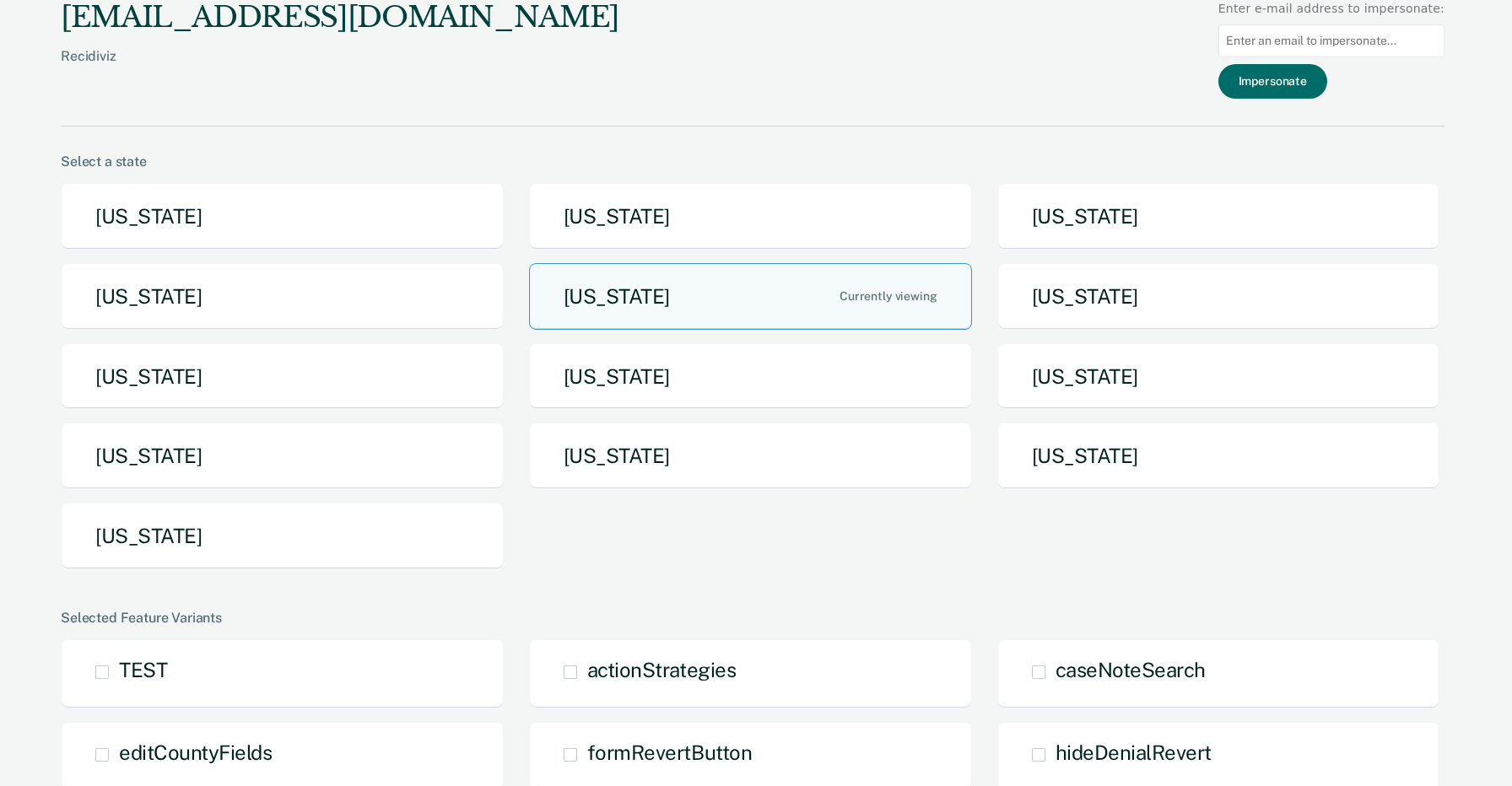
click at [1351, 48] on input at bounding box center [1331, 41] width 226 height 33
paste input "[PERSON_NAME][EMAIL_ADDRESS][PERSON_NAME][US_STATE][DOMAIN_NAME]"
type input "[PERSON_NAME][EMAIL_ADDRESS][PERSON_NAME][US_STATE][DOMAIN_NAME]"
click at [1312, 79] on button "Impersonate" at bounding box center [1273, 81] width 109 height 35
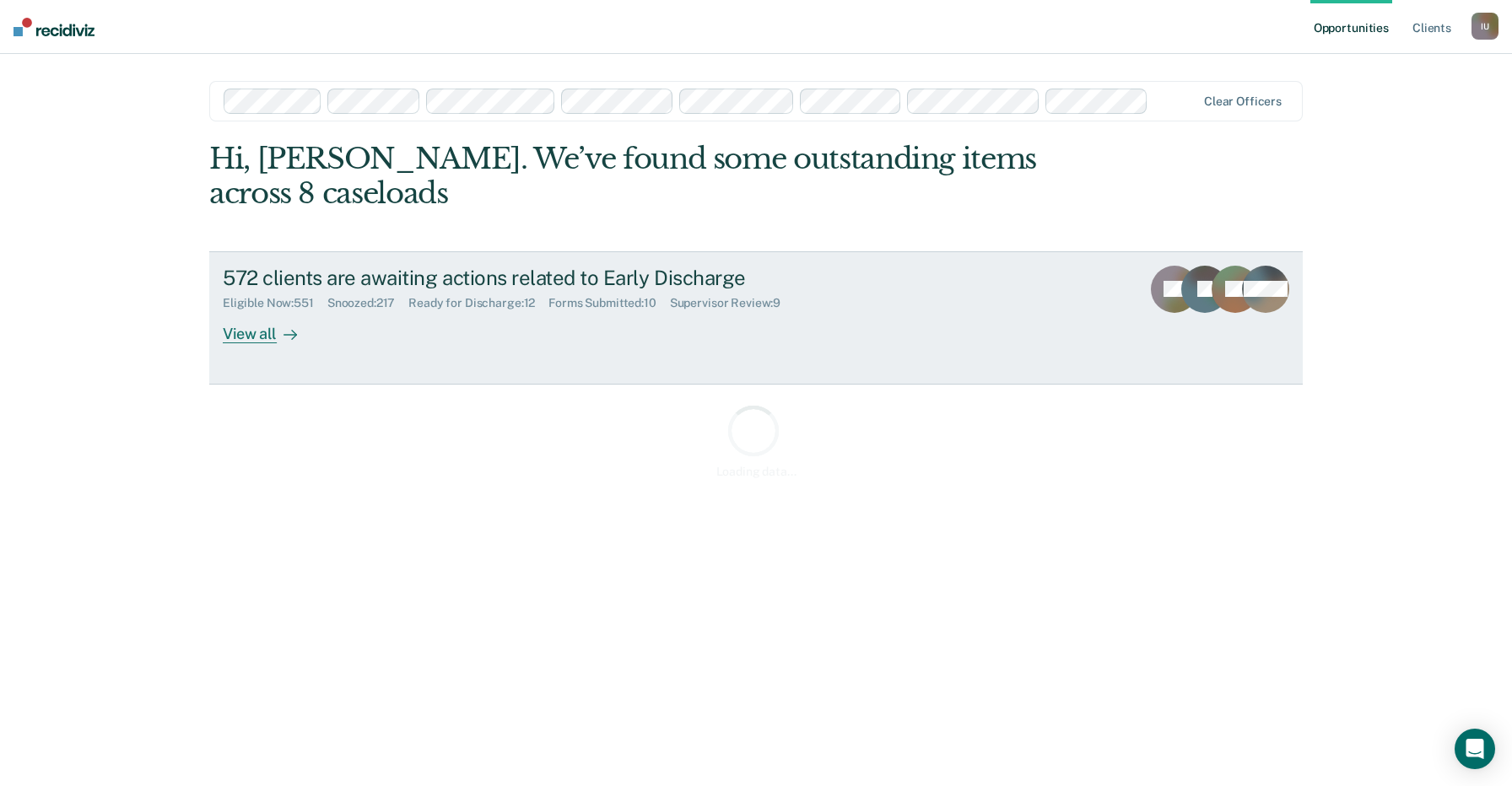
click at [703, 266] on div "572 clients are awaiting actions related to Early Discharge" at bounding box center [518, 278] width 592 height 24
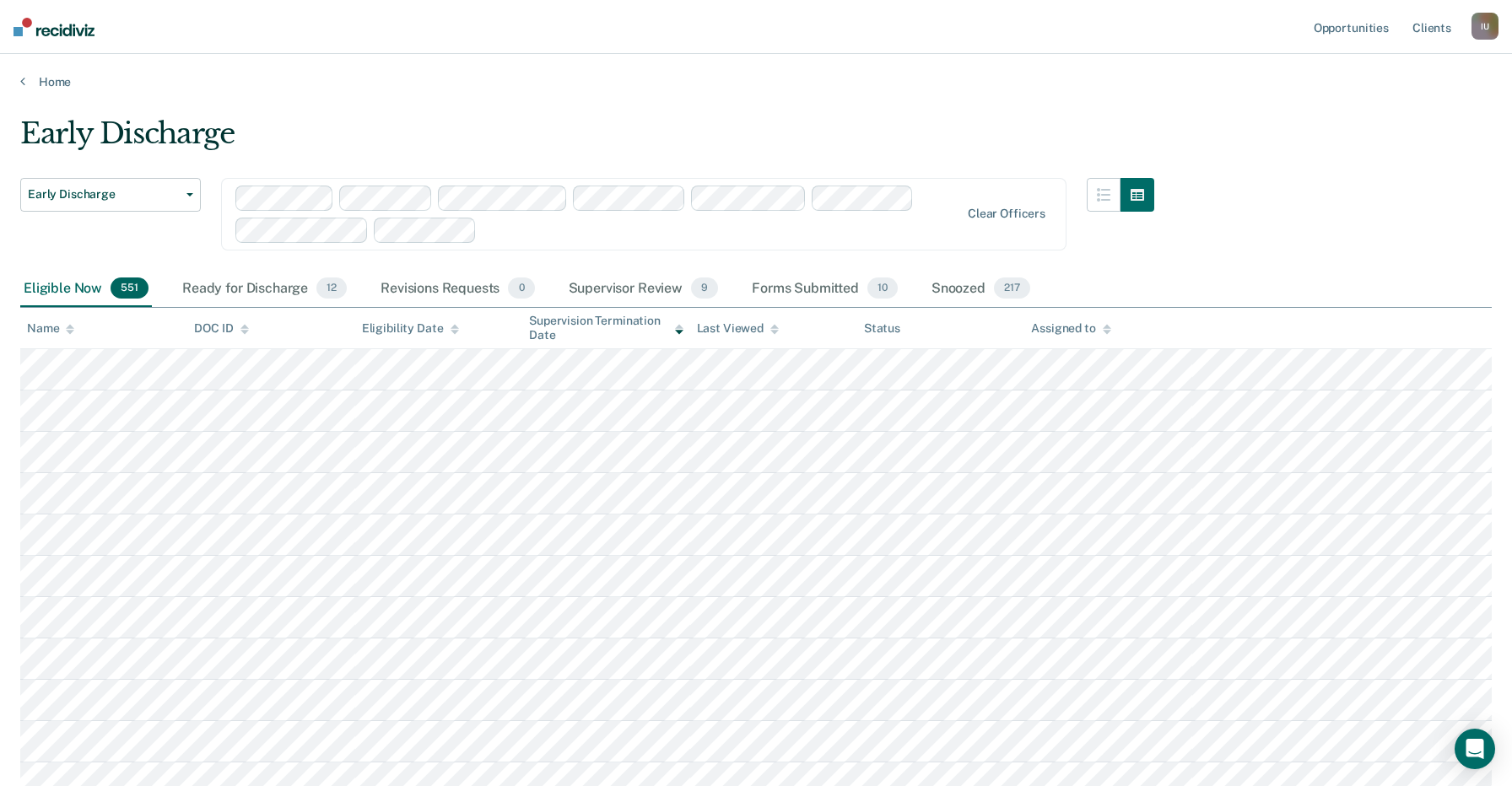
scroll to position [10, 0]
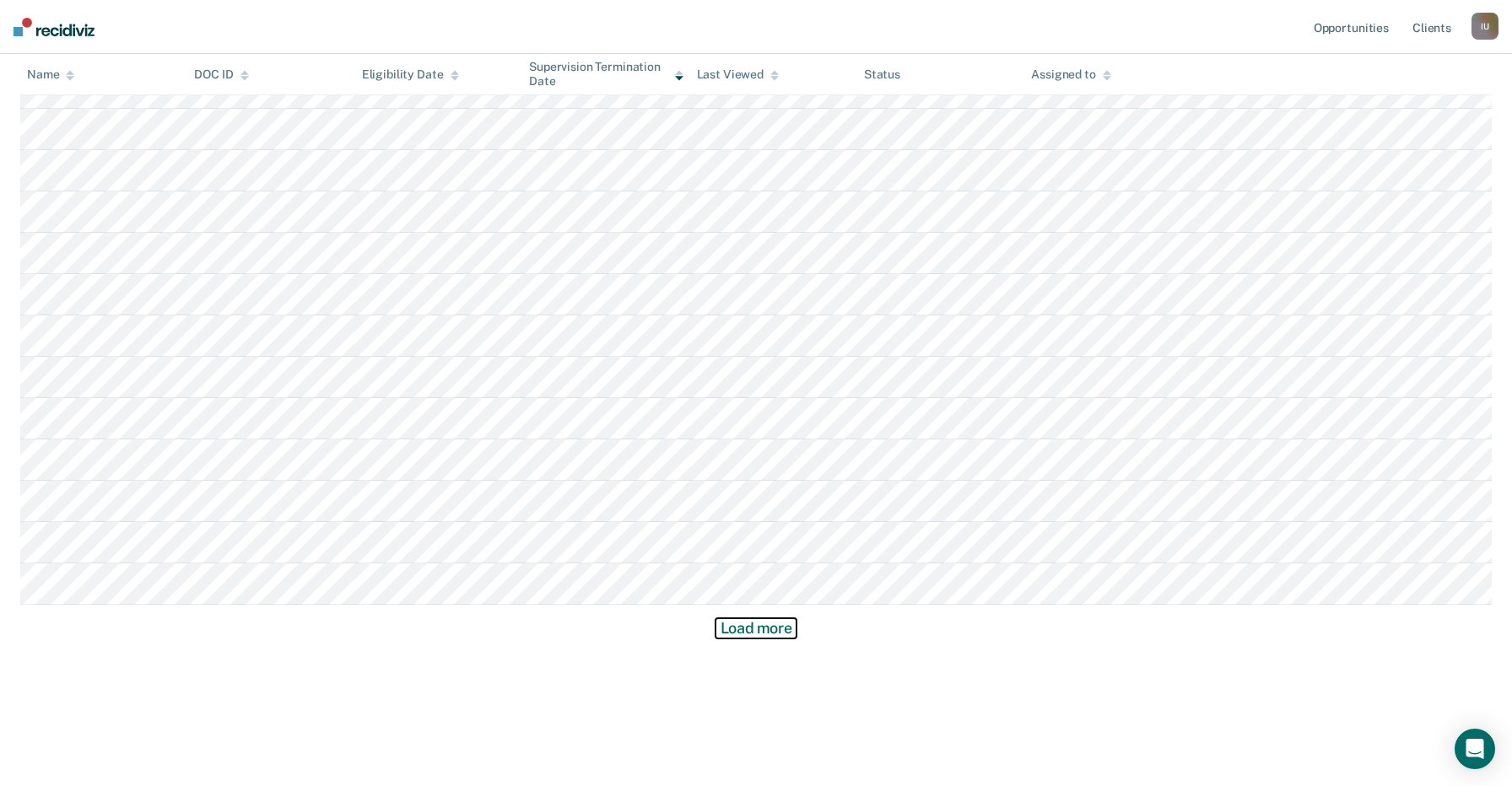
click at [751, 628] on button "Load more" at bounding box center [756, 628] width 82 height 20
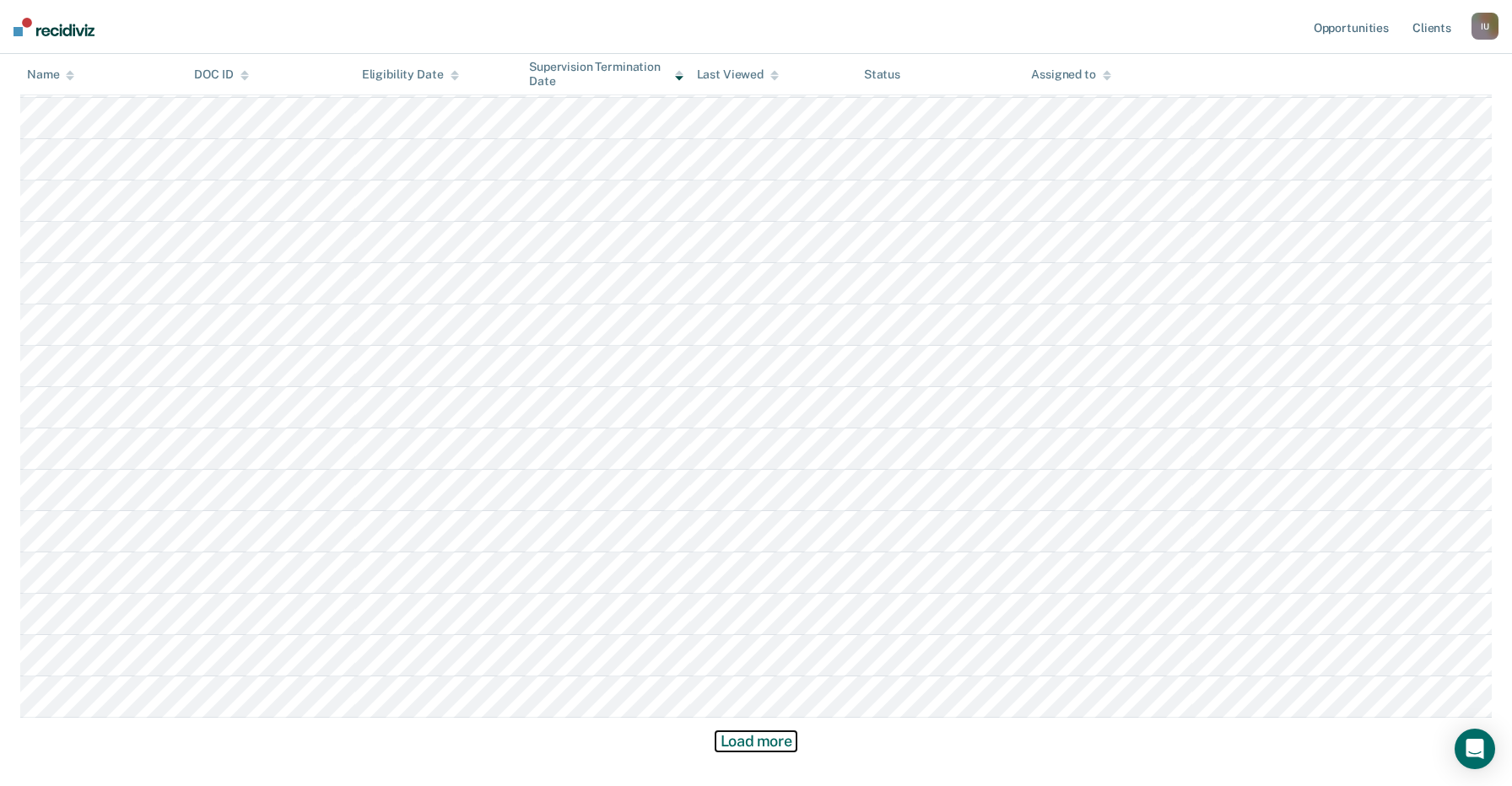
scroll to position [3464, 0]
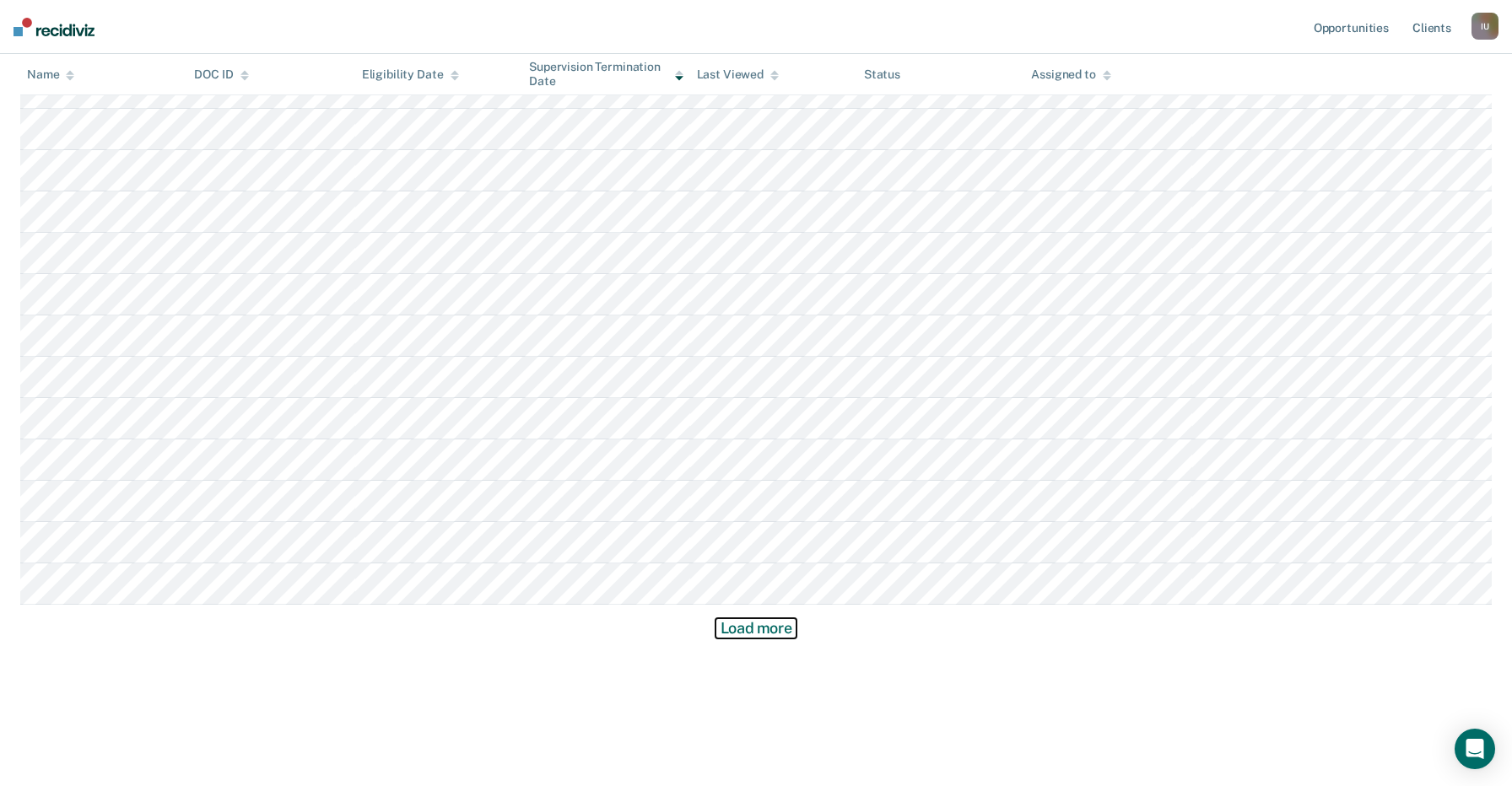
click at [751, 625] on button "Load more" at bounding box center [756, 628] width 82 height 20
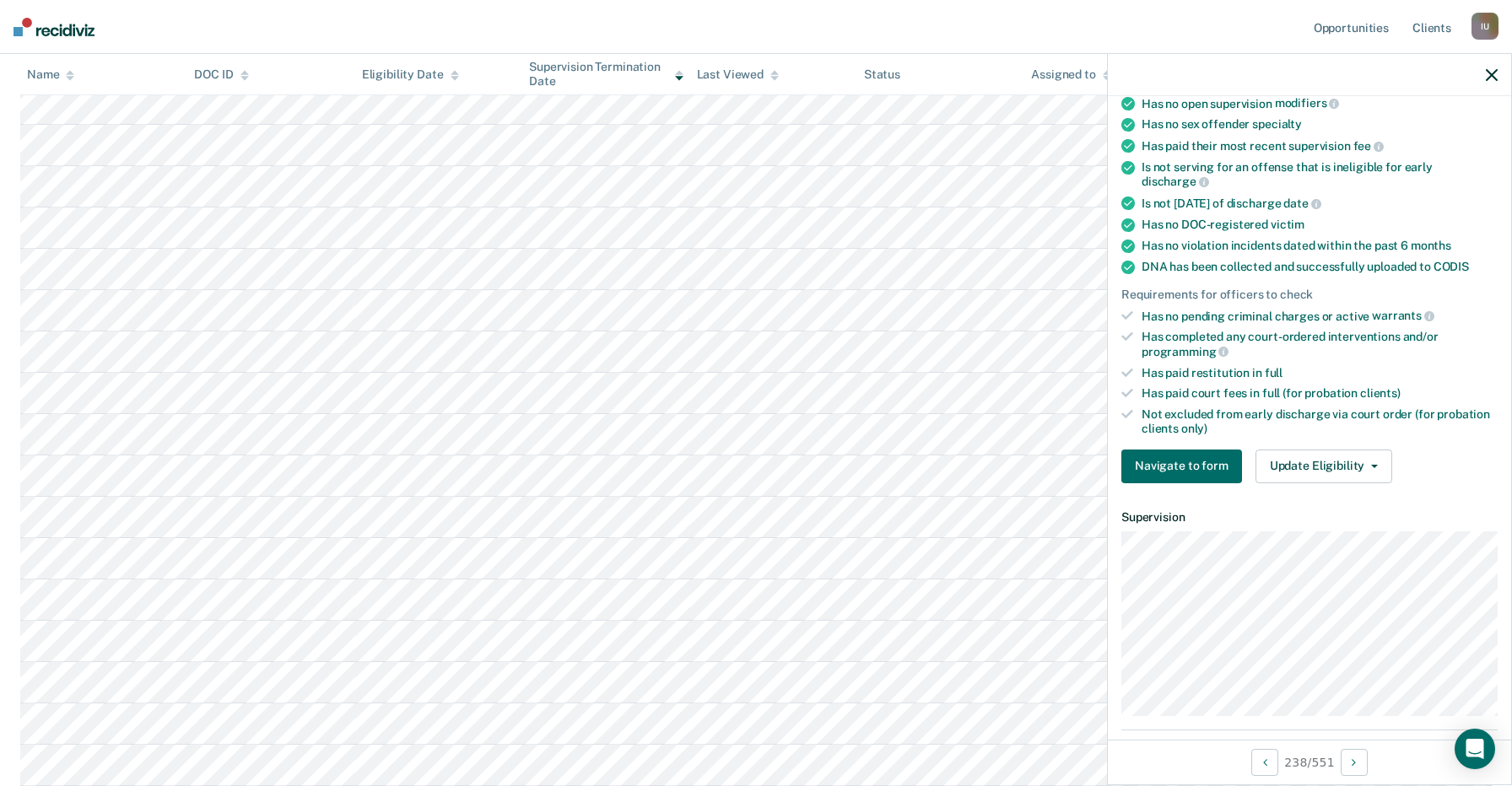
scroll to position [0, 0]
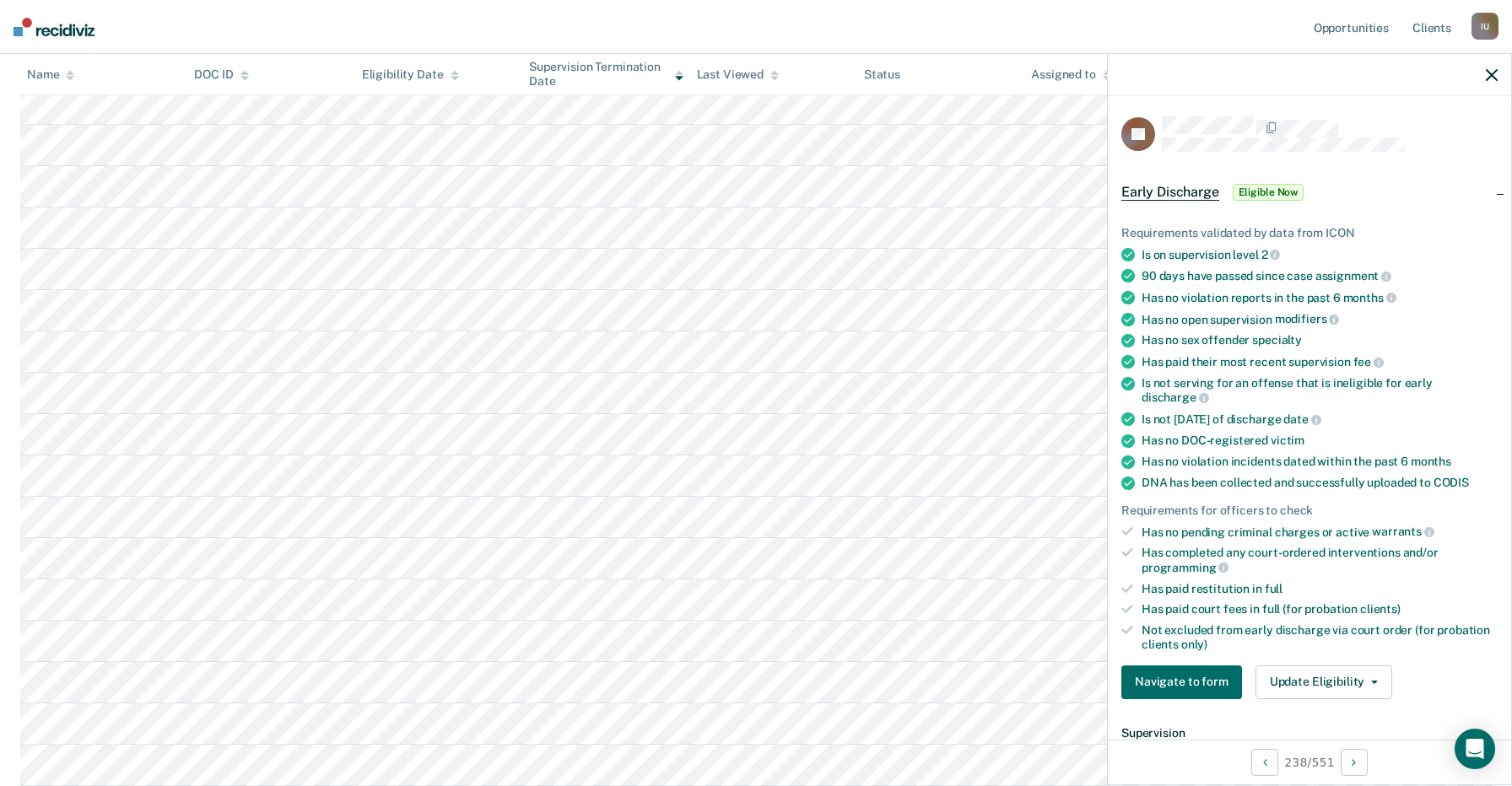
click at [1337, 472] on ul "Requirements validated by data from ICON Is on supervision level 2 90 days have…" at bounding box center [1309, 439] width 376 height 426
click at [1149, 17] on nav "Opportunities Client s Impersonated User I U Profile How it works Log Out" at bounding box center [756, 27] width 1512 height 54
